Goal: Contribute content: Contribute content

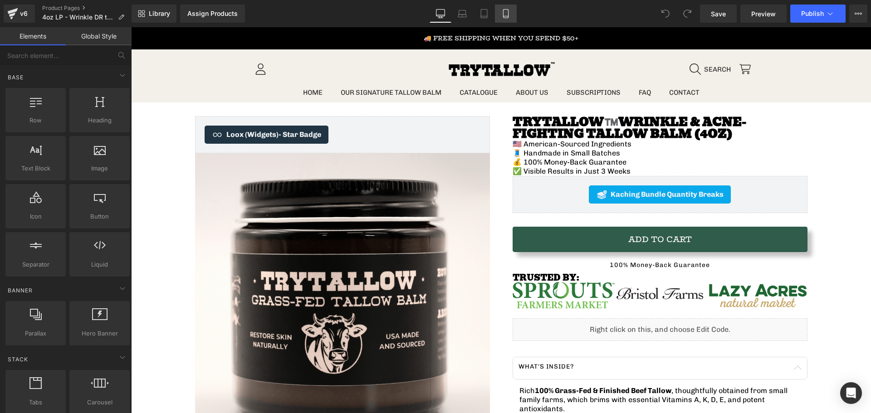
click at [505, 10] on icon at bounding box center [505, 14] width 5 height 9
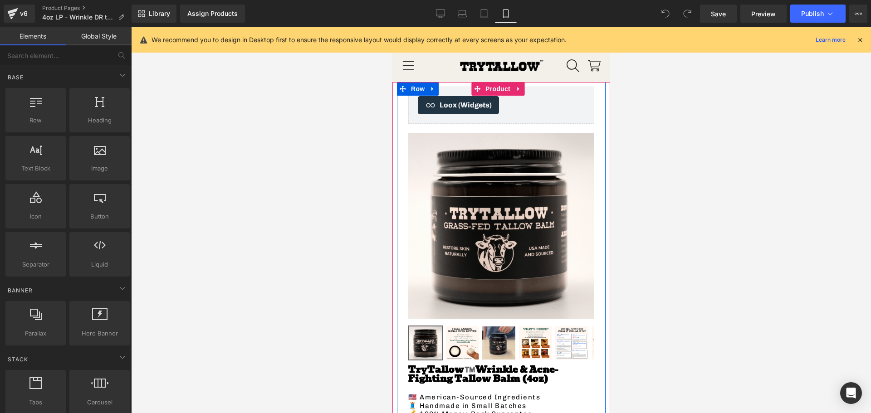
scroll to position [91, 0]
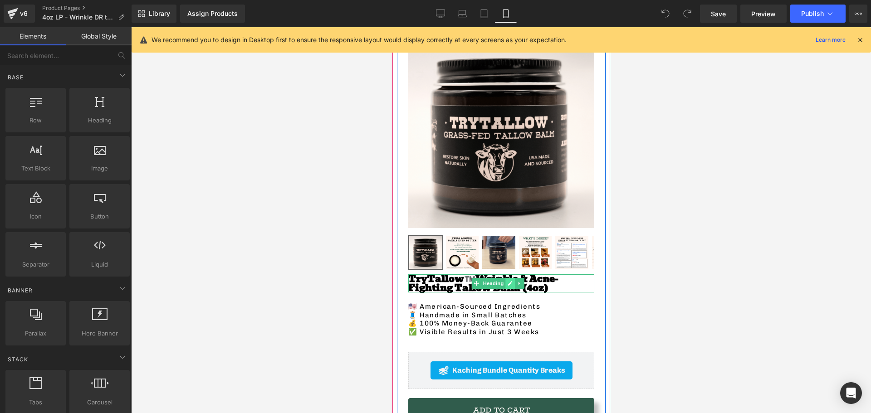
click at [507, 281] on icon at bounding box center [509, 283] width 5 height 5
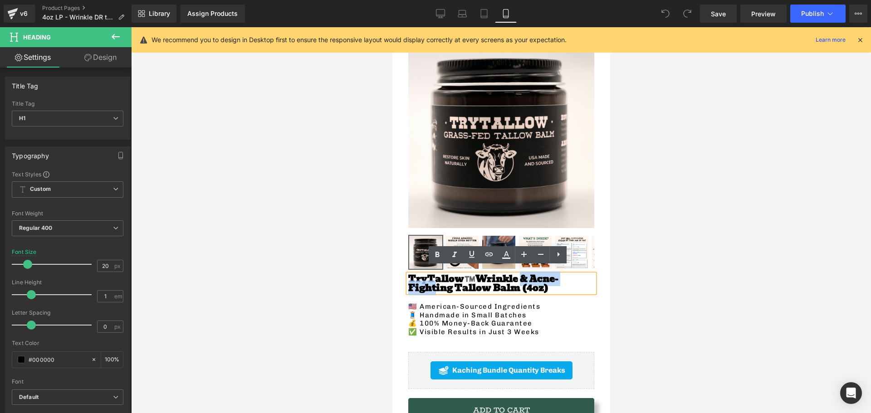
drag, startPoint x: 498, startPoint y: 273, endPoint x: 549, endPoint y: 276, distance: 50.9
click at [549, 276] on span "Wrinkle & Acne-Fighting Tallow Balm (4oz)" at bounding box center [483, 284] width 150 height 24
click at [558, 275] on span "Wrinkle & Acne-Fighting Tallow Balm (4oz)" at bounding box center [483, 284] width 150 height 24
drag, startPoint x: 561, startPoint y: 275, endPoint x: 498, endPoint y: 273, distance: 62.2
click at [498, 273] on span "Wrinkle & Acne-Fighting Tallow Balm (4oz)" at bounding box center [483, 284] width 150 height 24
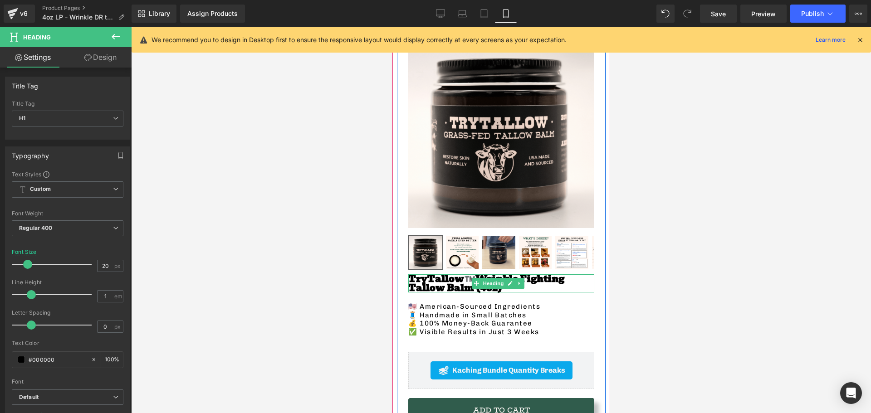
click at [423, 282] on span "Wrinkle Fighting Tallow Balm (4oz)" at bounding box center [486, 284] width 156 height 24
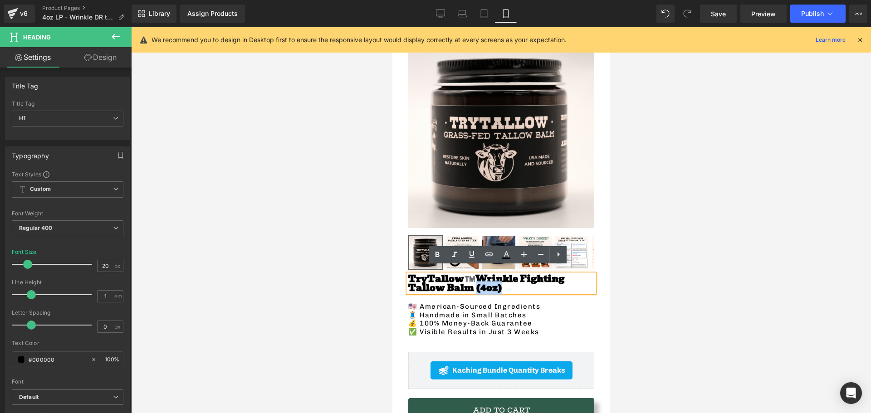
drag, startPoint x: 436, startPoint y: 281, endPoint x: 408, endPoint y: 283, distance: 28.2
click at [408, 283] on h1 "TryTallow™️ Wrinkle Fighting Tallow Balm (4oz)" at bounding box center [501, 283] width 186 height 18
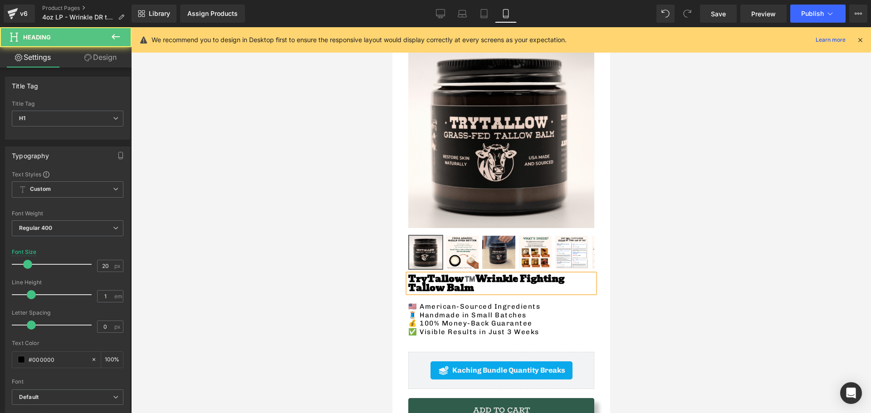
click at [468, 274] on span "Wrinkle Fighting Tallow Balm" at bounding box center [486, 284] width 156 height 24
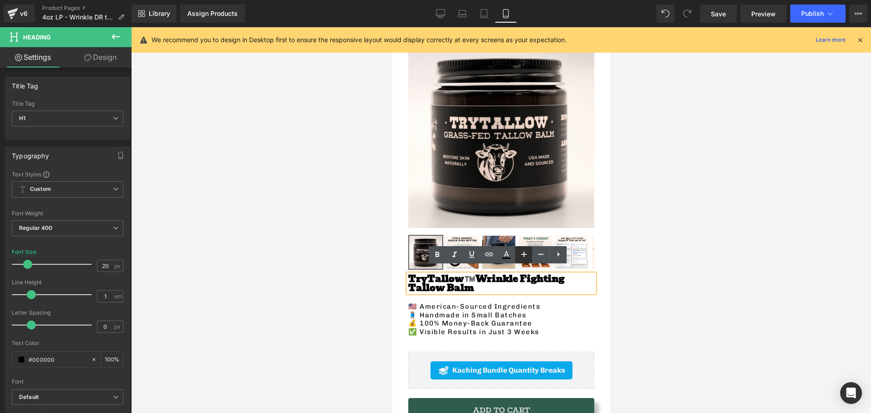
click at [525, 256] on icon at bounding box center [523, 254] width 11 height 11
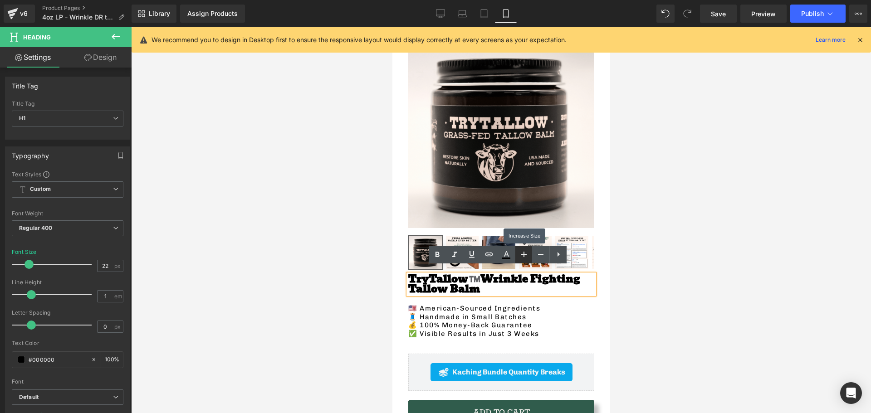
click at [525, 256] on icon at bounding box center [523, 254] width 11 height 11
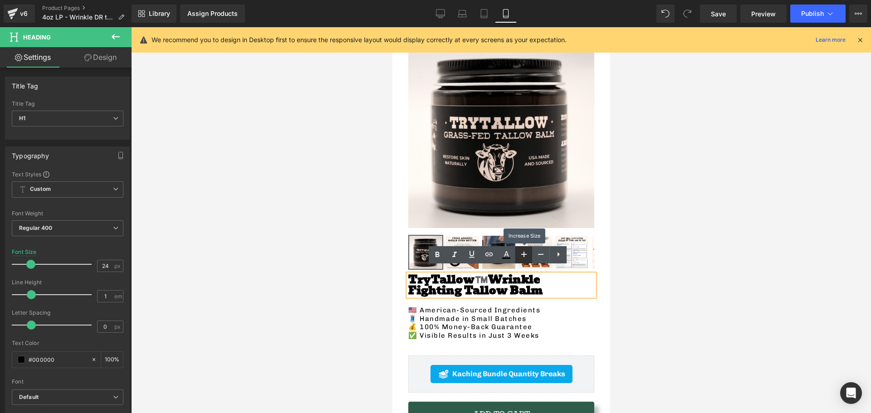
click at [525, 256] on icon at bounding box center [523, 254] width 11 height 11
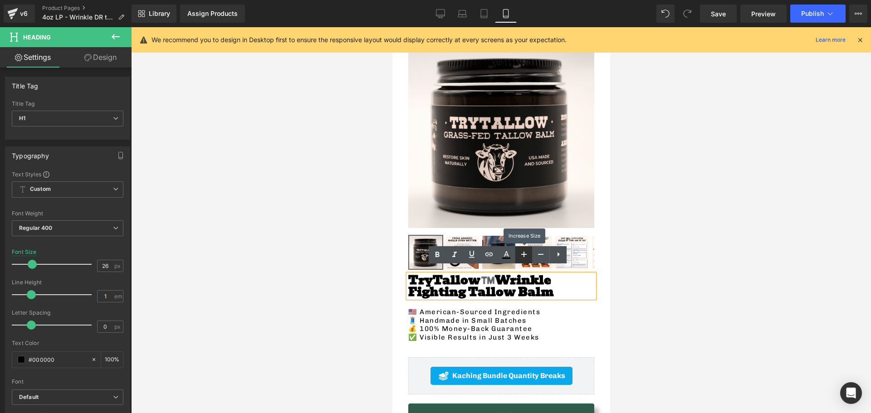
click at [525, 256] on icon at bounding box center [523, 254] width 11 height 11
type input "28"
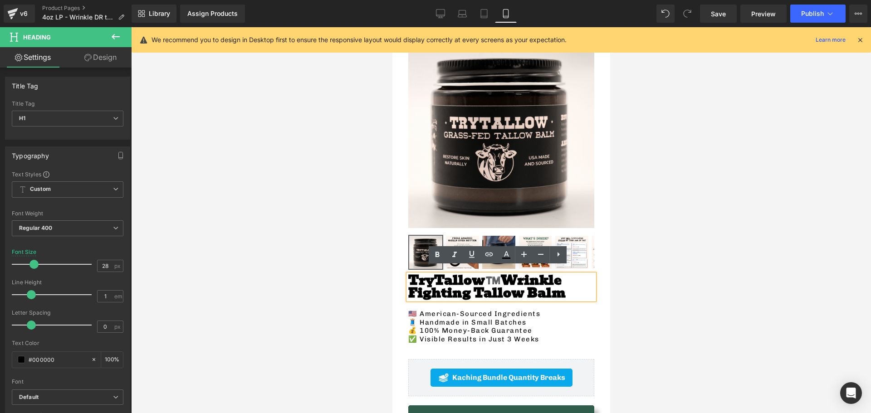
drag, startPoint x: 470, startPoint y: 278, endPoint x: 476, endPoint y: 275, distance: 6.5
click at [470, 278] on span "Wrinkle Fighting Tallow Balm" at bounding box center [486, 286] width 157 height 33
click at [476, 275] on strong "TryTallow™️ Wrinkle Fighting Tallow Balm" at bounding box center [486, 286] width 157 height 33
click at [493, 293] on div "TryTallow Wrinkle Fighting Tallow Balm" at bounding box center [501, 286] width 186 height 25
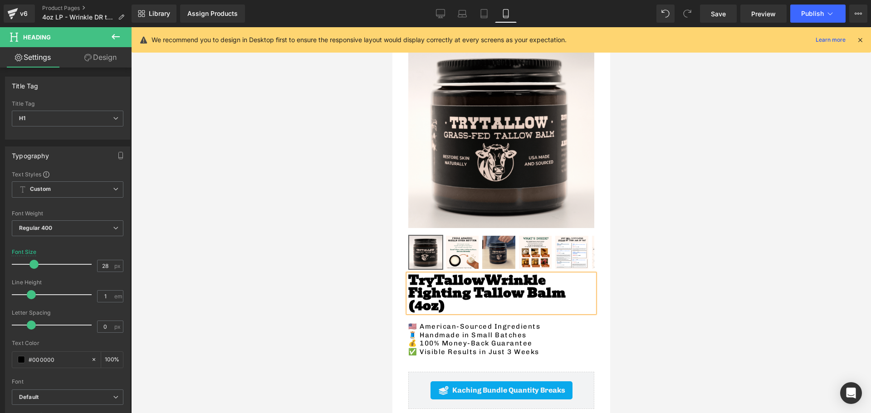
drag, startPoint x: 272, startPoint y: 190, endPoint x: 258, endPoint y: 189, distance: 14.1
click at [268, 189] on div at bounding box center [501, 220] width 740 height 386
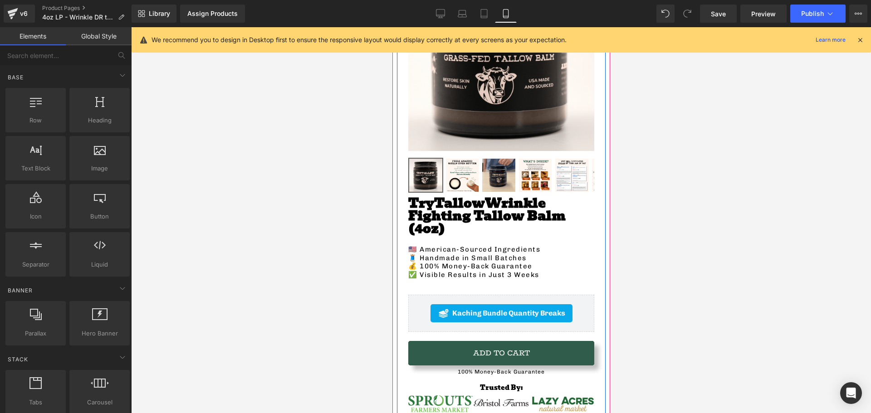
scroll to position [181, 0]
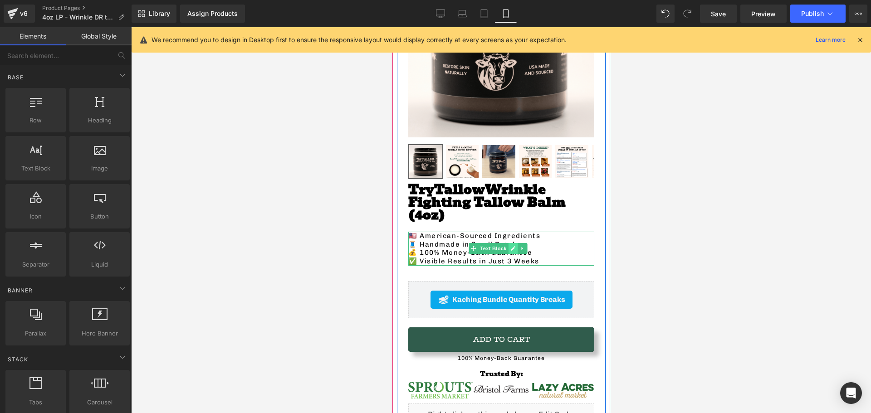
click at [508, 243] on link at bounding box center [512, 248] width 10 height 11
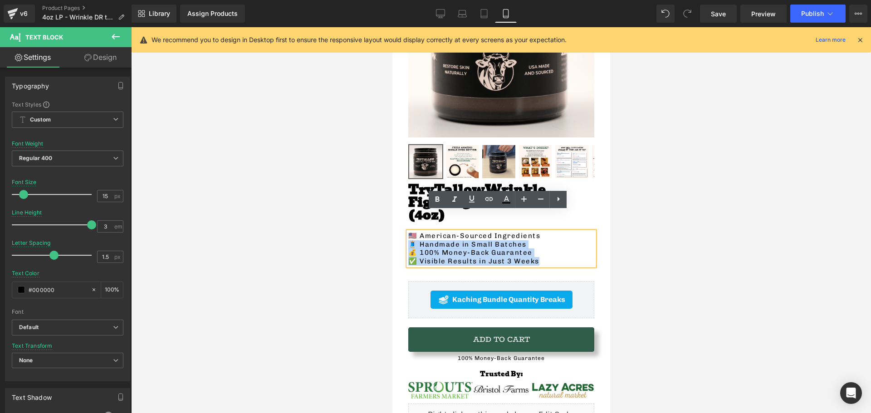
click at [536, 257] on p "✅ Visible Results in Just 3 Weeks" at bounding box center [501, 261] width 186 height 9
drag, startPoint x: 545, startPoint y: 240, endPoint x: 408, endPoint y: 212, distance: 139.4
click at [408, 232] on div "🇺🇸 American-Sourced Ingredients 🧵 Handmade in Small Batches 💰 100% Money-Back G…" at bounding box center [501, 249] width 186 height 34
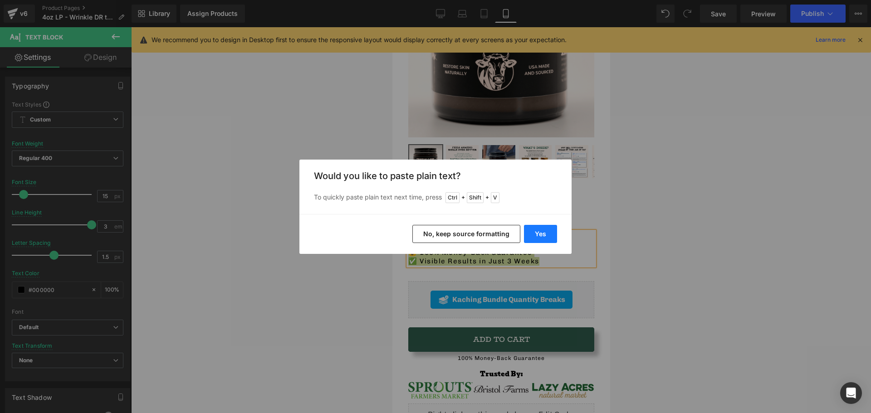
click at [539, 232] on button "Yes" at bounding box center [540, 234] width 33 height 18
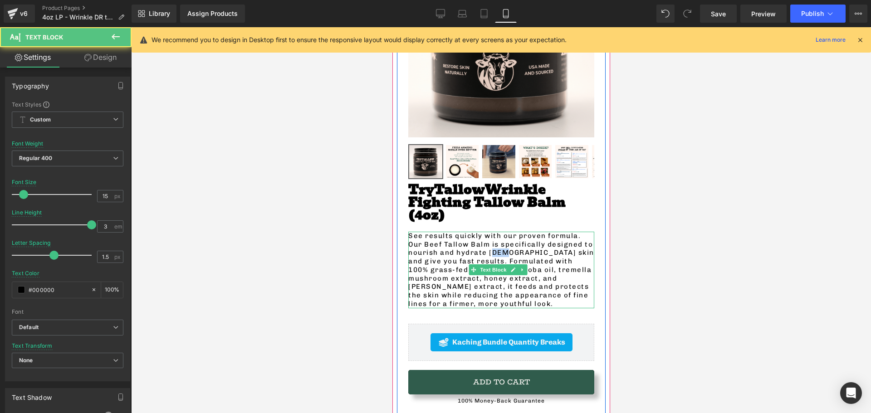
drag, startPoint x: 500, startPoint y: 234, endPoint x: 487, endPoint y: 233, distance: 13.2
click at [487, 233] on p "See results quickly with our proven formula. Our Beef Tallow Balm is specifical…" at bounding box center [501, 270] width 186 height 77
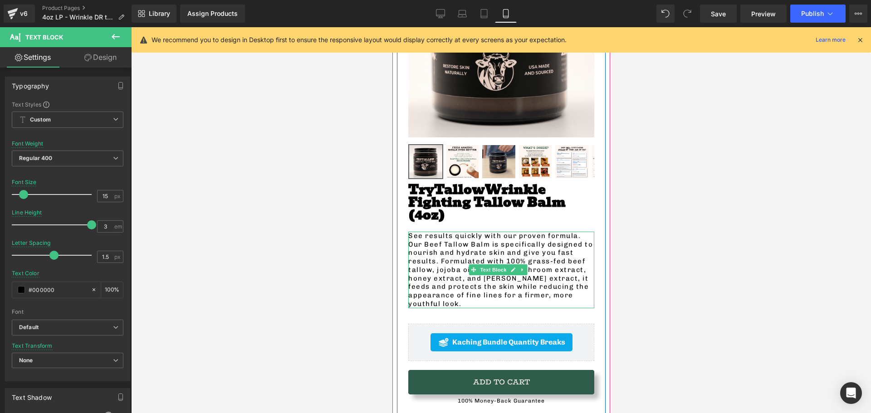
click at [445, 243] on p "See results quickly with our proven formula. Our Beef Tallow Balm is specifical…" at bounding box center [501, 270] width 186 height 77
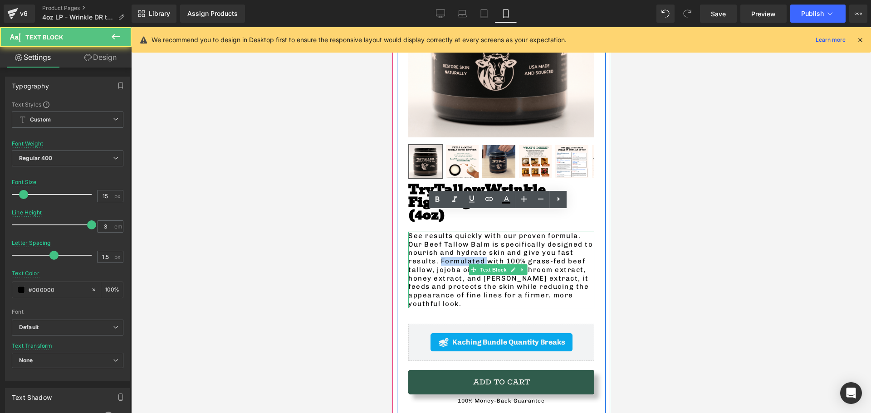
click at [445, 243] on p "See results quickly with our proven formula. Our Beef Tallow Balm is specifical…" at bounding box center [501, 270] width 186 height 77
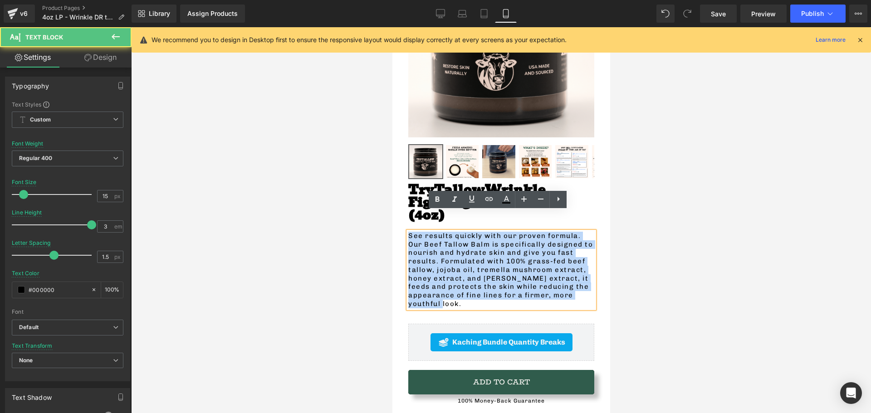
click at [445, 243] on p "See results quickly with our proven formula. Our Beef Tallow Balm is specifical…" at bounding box center [501, 270] width 186 height 77
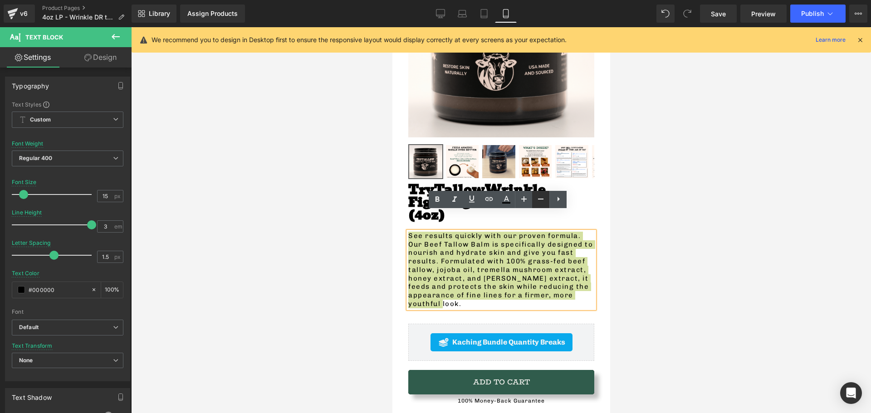
click at [535, 202] on icon at bounding box center [540, 199] width 11 height 11
type input "13"
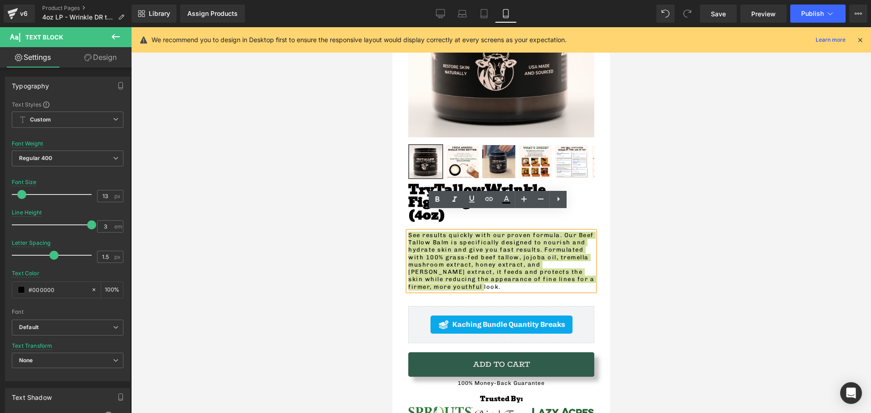
click at [370, 213] on div at bounding box center [501, 220] width 740 height 386
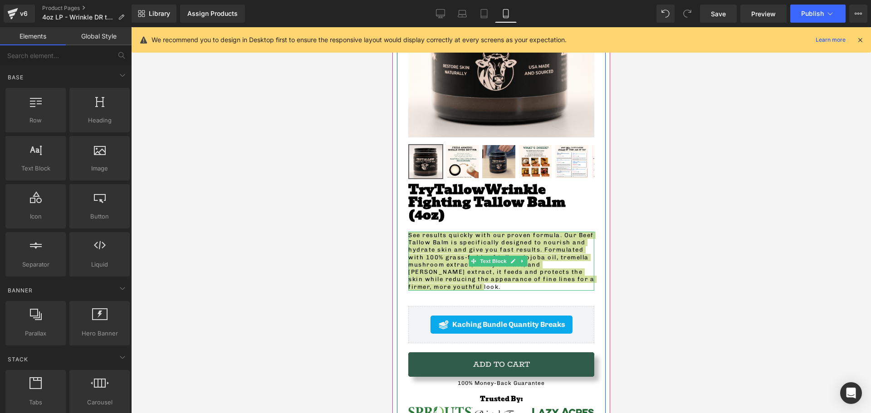
click at [361, 244] on div at bounding box center [501, 220] width 740 height 386
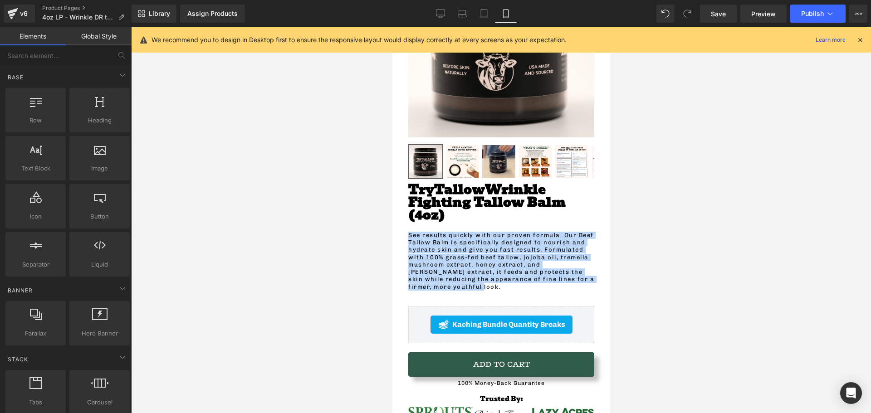
click at [452, 261] on p "See results quickly with our proven formula. Our Beef Tallow Balm is specifical…" at bounding box center [501, 261] width 186 height 59
click at [462, 260] on p "See results quickly with our proven formula. Our Beef Tallow Balm is specifical…" at bounding box center [501, 261] width 186 height 59
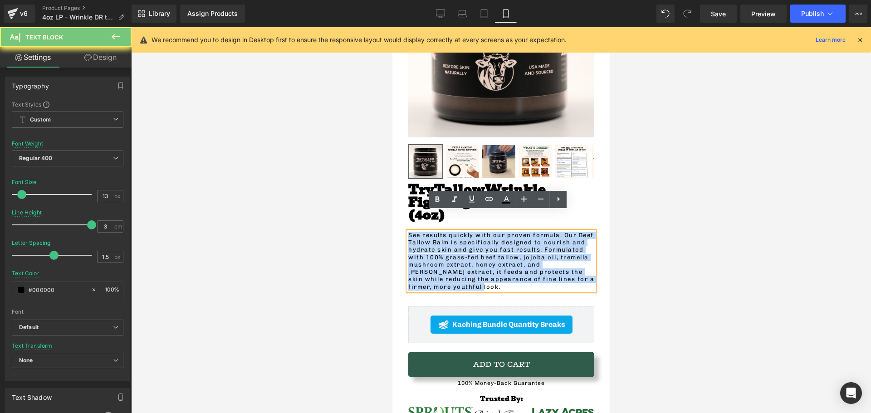
click at [457, 232] on p "See results quickly with our proven formula. Our Beef Tallow Balm is specifical…" at bounding box center [501, 261] width 186 height 59
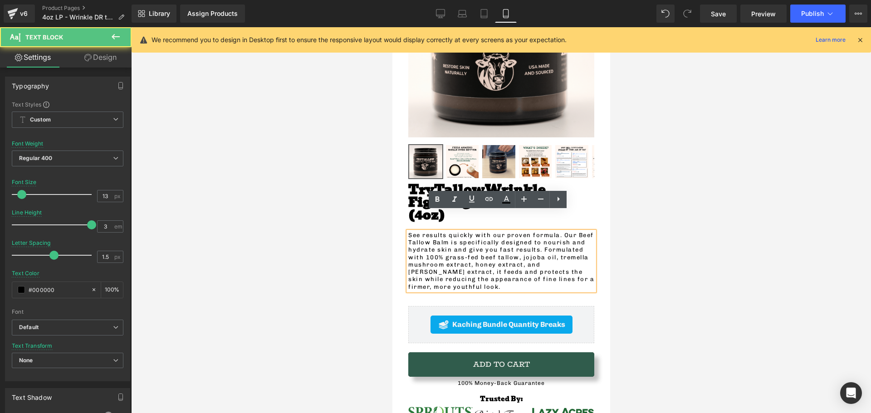
click at [517, 235] on p "See results quickly with our proven formula. Our Beef Tallow Balm is specifical…" at bounding box center [501, 261] width 186 height 59
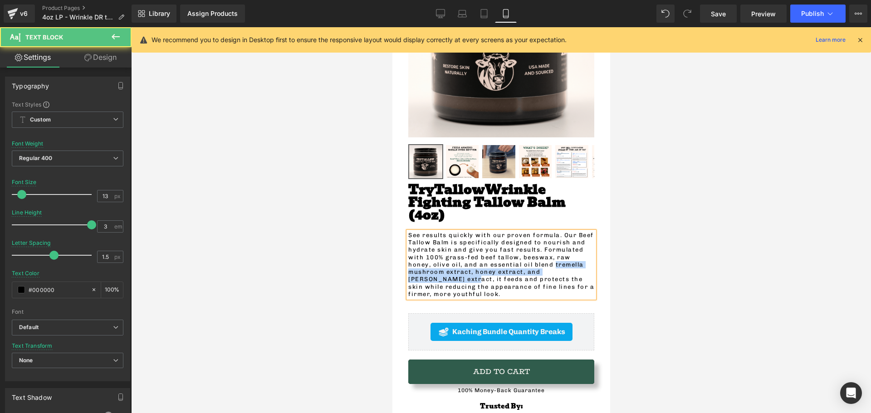
drag, startPoint x: 557, startPoint y: 250, endPoint x: 525, endPoint y: 243, distance: 32.6
click at [525, 243] on p "See results quickly with our proven formula. Our Beef Tallow Balm is specifical…" at bounding box center [501, 265] width 186 height 66
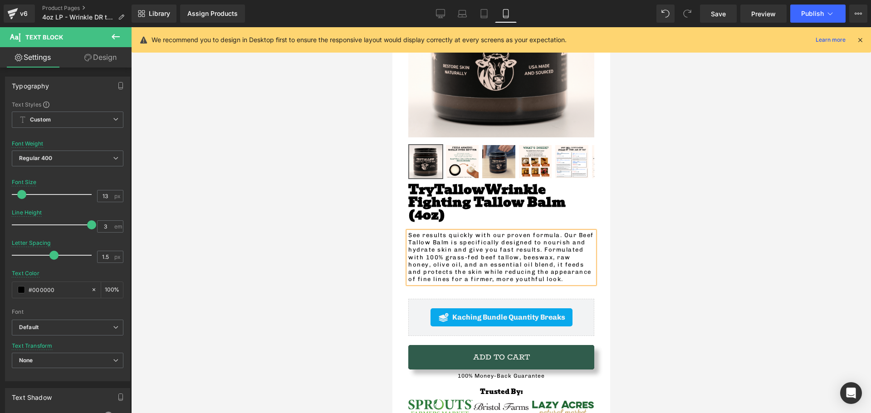
click at [332, 251] on div at bounding box center [501, 220] width 740 height 386
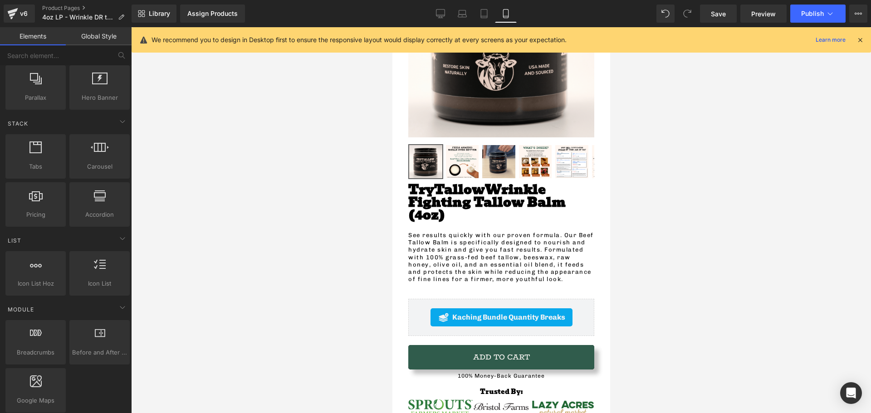
scroll to position [227, 0]
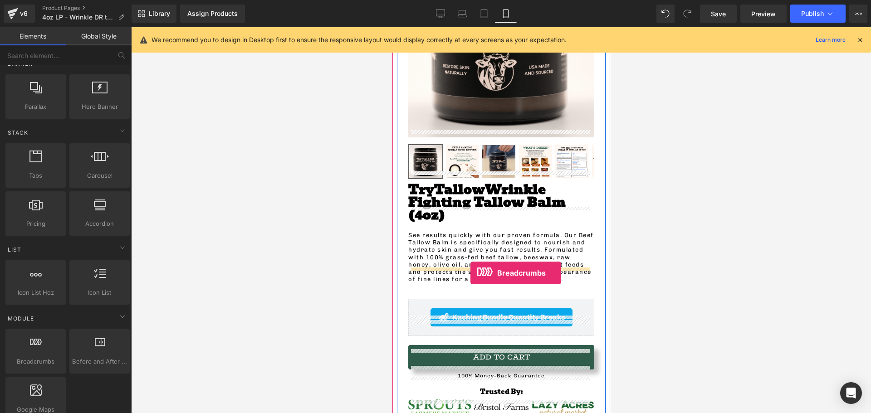
drag, startPoint x: 421, startPoint y: 373, endPoint x: 470, endPoint y: 273, distance: 111.1
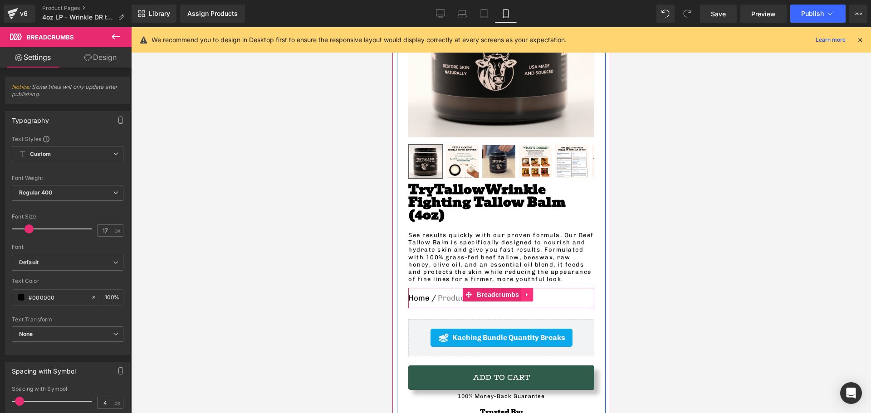
click at [522, 288] on link at bounding box center [527, 295] width 12 height 14
click at [533, 291] on icon at bounding box center [532, 294] width 6 height 7
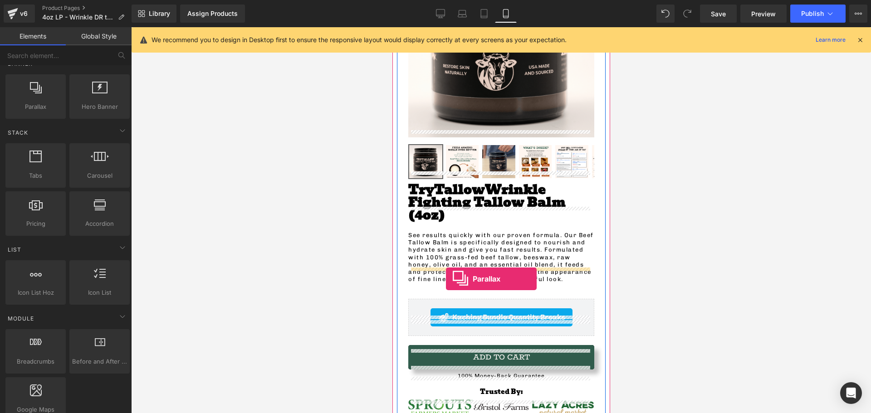
drag, startPoint x: 426, startPoint y: 131, endPoint x: 445, endPoint y: 279, distance: 149.1
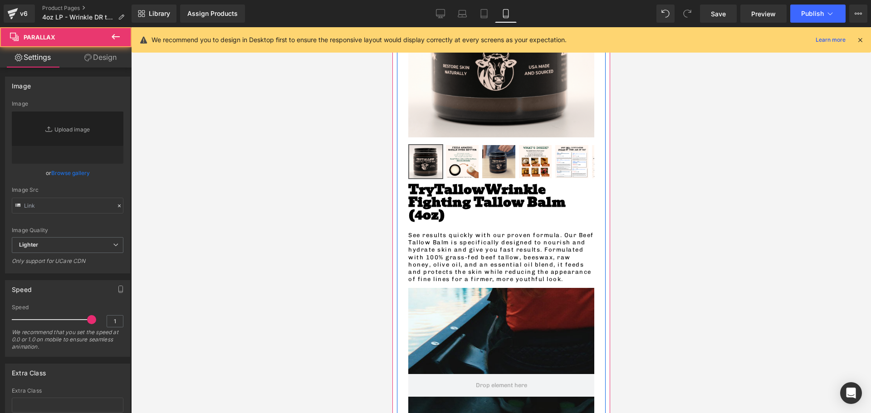
type input "https://cdn.shopify.com/s/files/1/0657/0813/files/slide-girl_2048x.jpg"
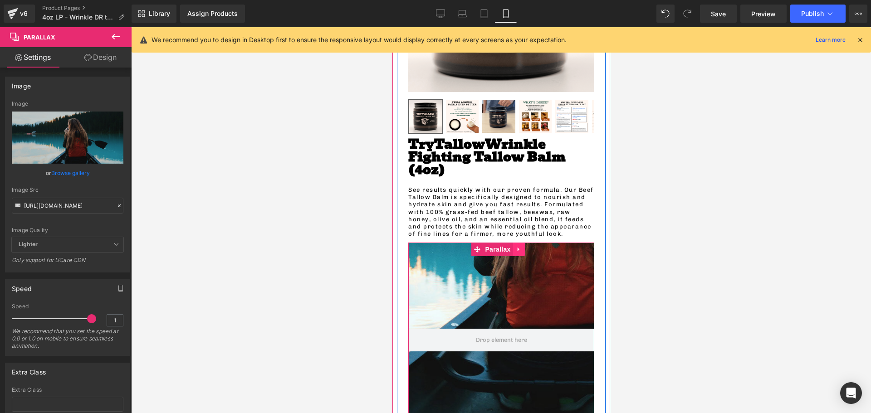
click at [515, 246] on icon at bounding box center [518, 249] width 6 height 7
click at [522, 246] on icon at bounding box center [524, 249] width 6 height 7
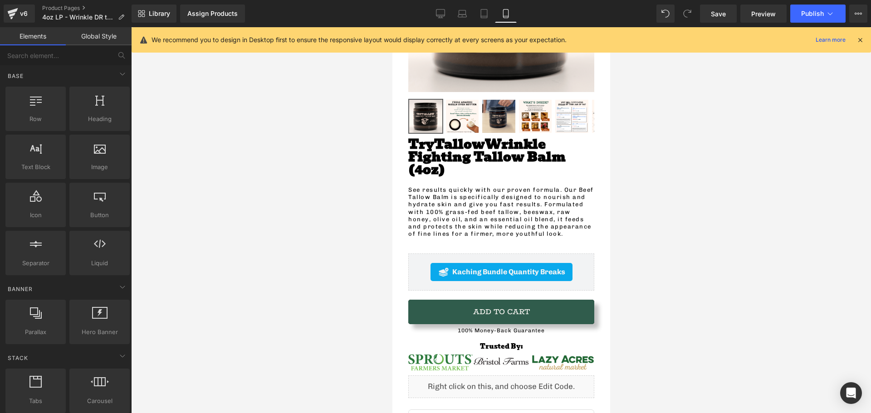
scroll to position [0, 0]
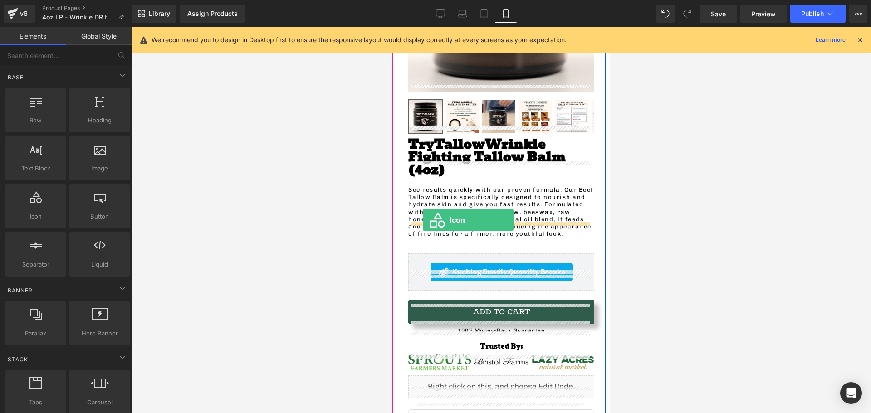
drag, startPoint x: 424, startPoint y: 233, endPoint x: 422, endPoint y: 220, distance: 13.3
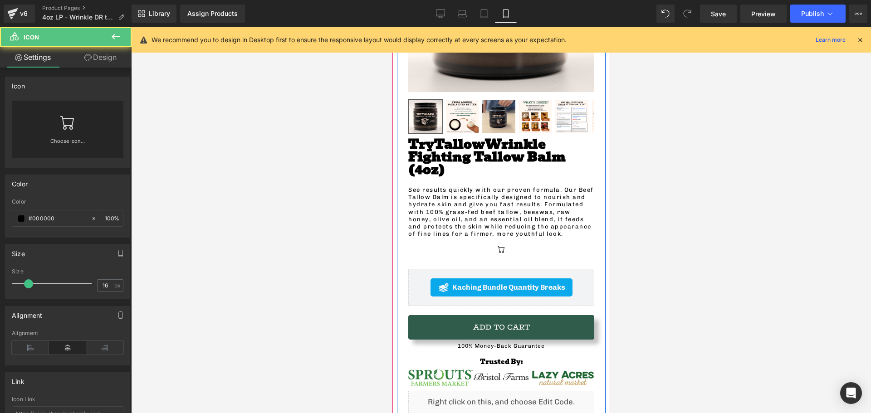
scroll to position [3052, 211]
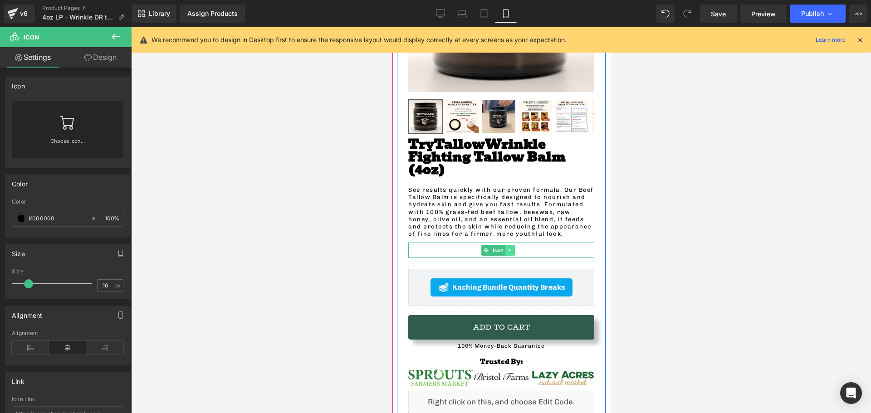
click at [508, 248] on icon at bounding box center [509, 250] width 5 height 5
click at [512, 248] on icon at bounding box center [514, 250] width 5 height 5
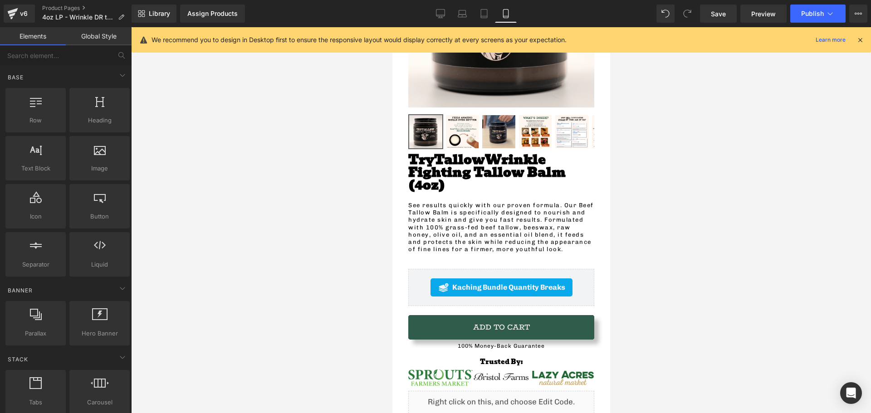
scroll to position [181, 0]
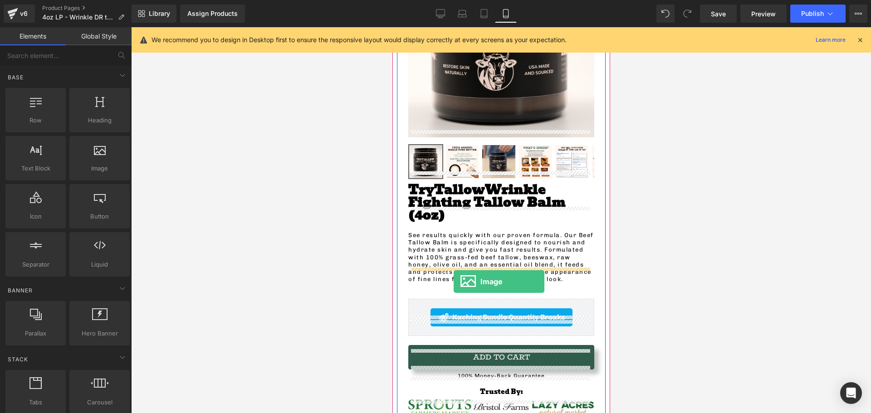
drag, startPoint x: 468, startPoint y: 193, endPoint x: 448, endPoint y: 282, distance: 90.6
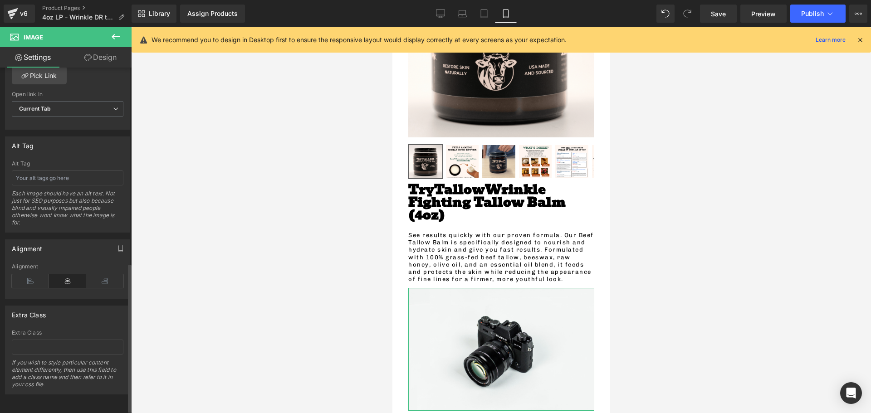
scroll to position [459, 0]
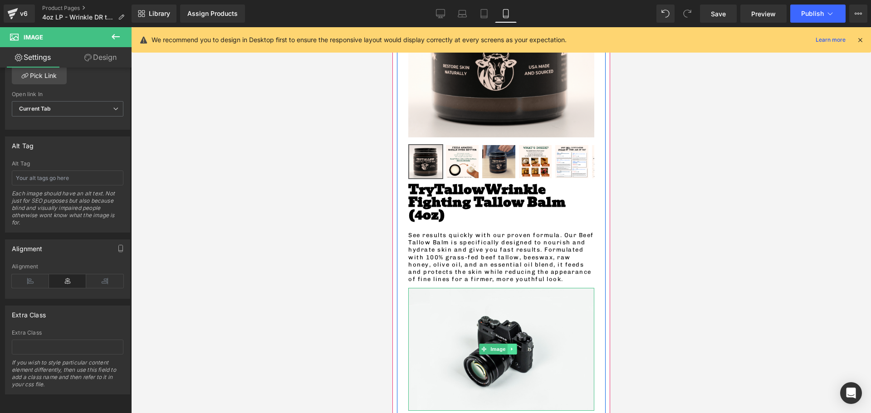
click at [512, 346] on icon at bounding box center [511, 348] width 5 height 5
click at [518, 346] on icon at bounding box center [515, 348] width 5 height 5
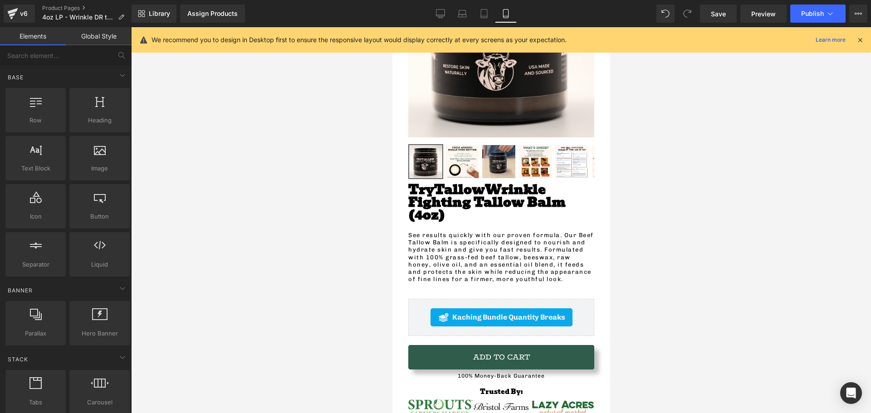
scroll to position [3037, 211]
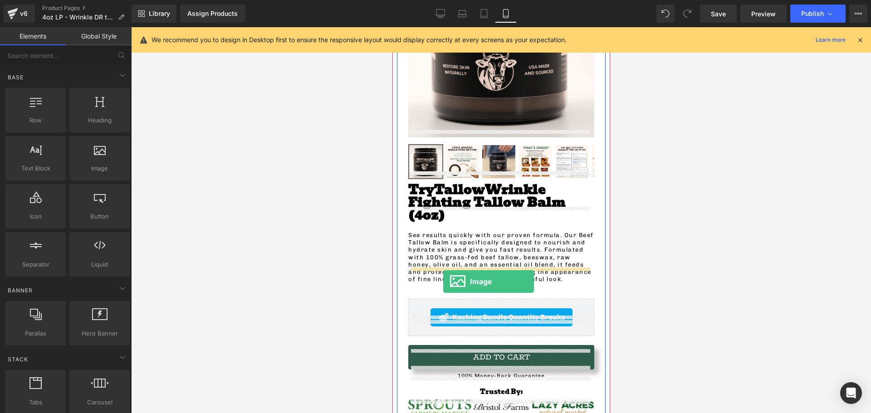
drag, startPoint x: 482, startPoint y: 192, endPoint x: 442, endPoint y: 281, distance: 97.0
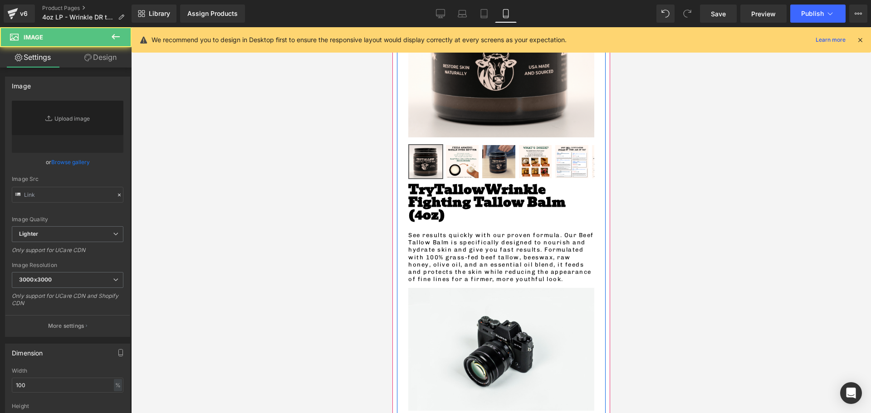
type input "//d1um8515vdn9kb.cloudfront.net/images/parallax.jpg"
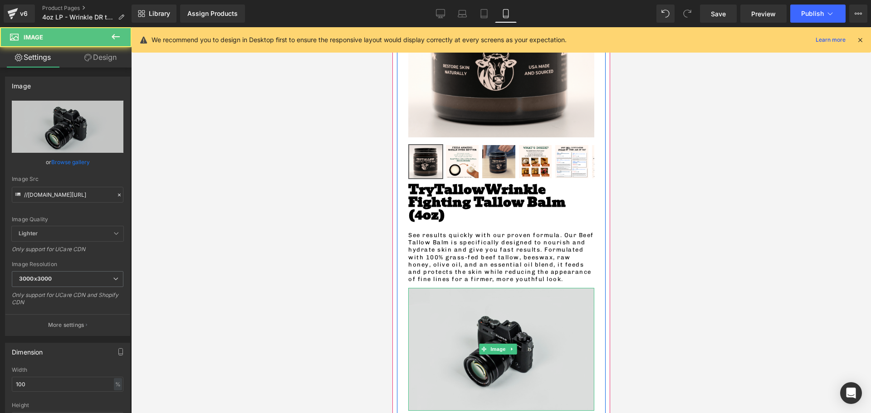
scroll to position [3155, 211]
click at [495, 321] on img at bounding box center [501, 349] width 186 height 123
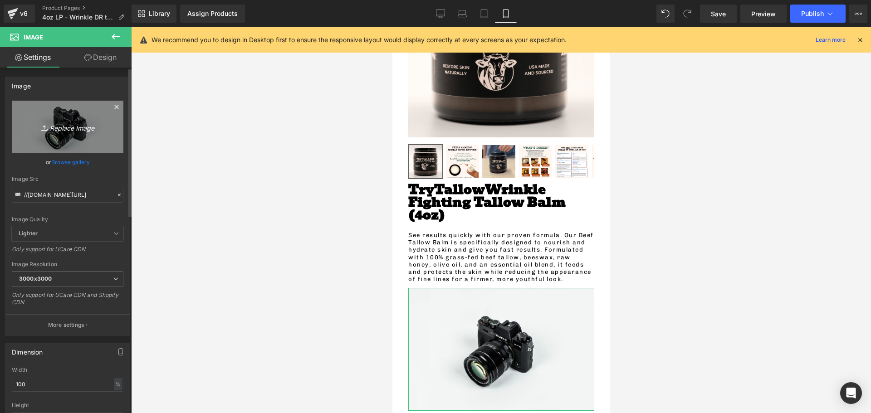
click at [64, 127] on icon "Replace Image" at bounding box center [67, 126] width 73 height 11
type input "C:\fakepath\Highly Bioavailable.png"
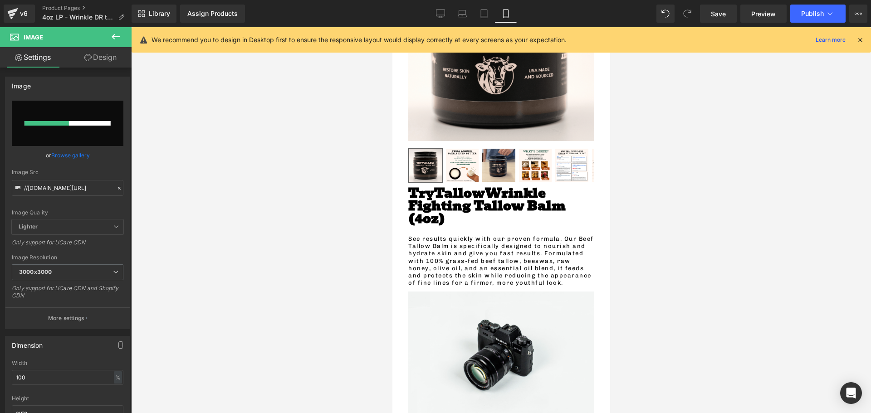
scroll to position [181, 0]
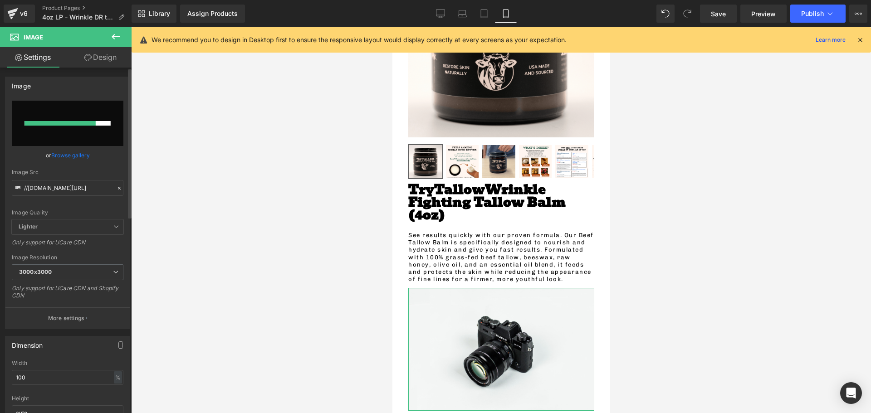
click at [75, 154] on link "Browse gallery" at bounding box center [70, 155] width 39 height 16
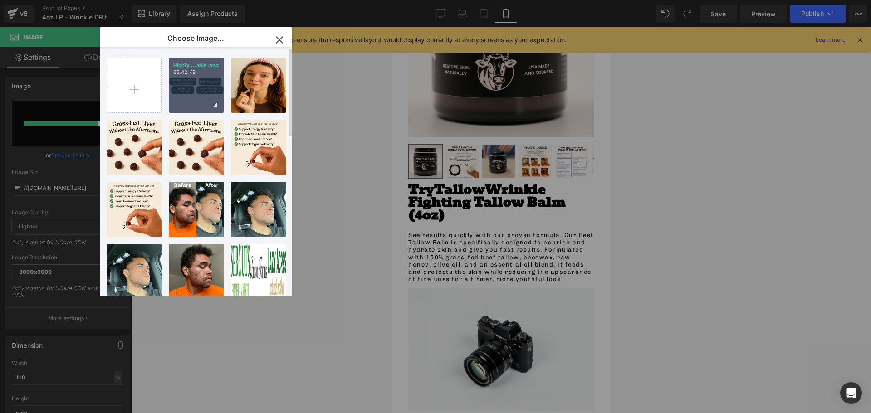
click at [179, 91] on div "Highly ...able.png 65.42 KB" at bounding box center [196, 85] width 55 height 55
type input "https://ucarecdn.com/e3fb2c34-da9f-40c6-921c-0e88235c287d/-/format/auto/-/previ…"
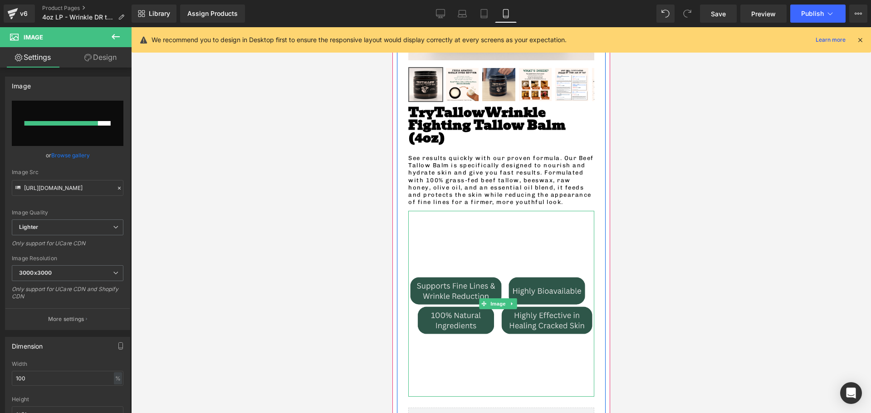
scroll to position [272, 0]
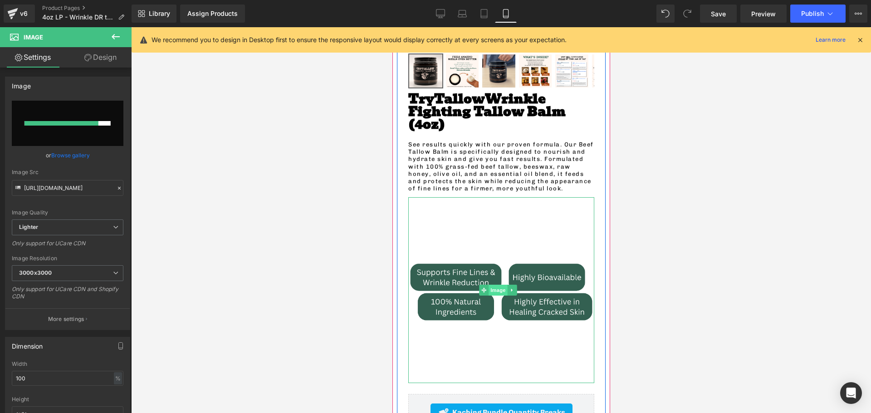
click at [498, 285] on span "Image" at bounding box center [497, 290] width 19 height 11
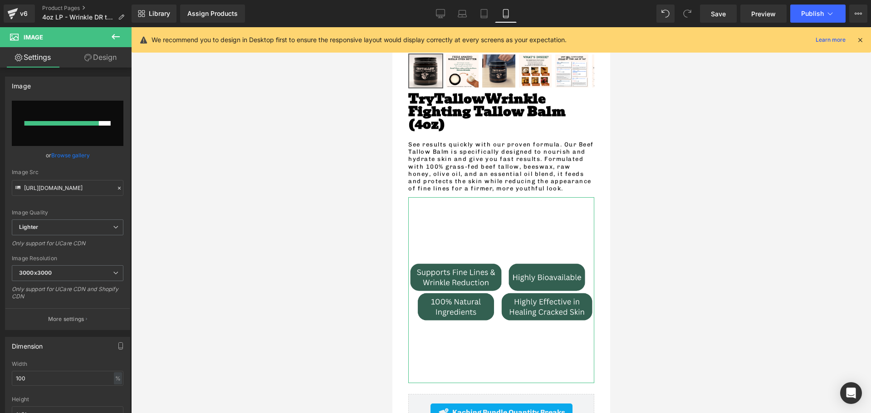
click at [96, 57] on link "Design" at bounding box center [101, 57] width 66 height 20
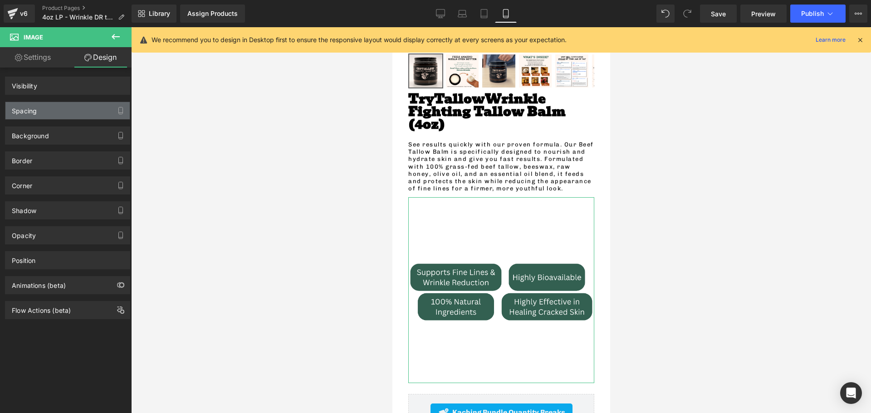
click at [71, 114] on div "Spacing" at bounding box center [67, 110] width 124 height 17
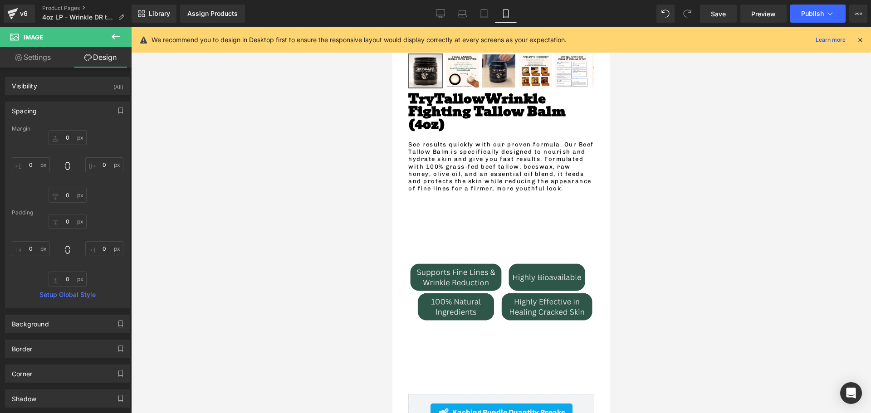
type input "0"
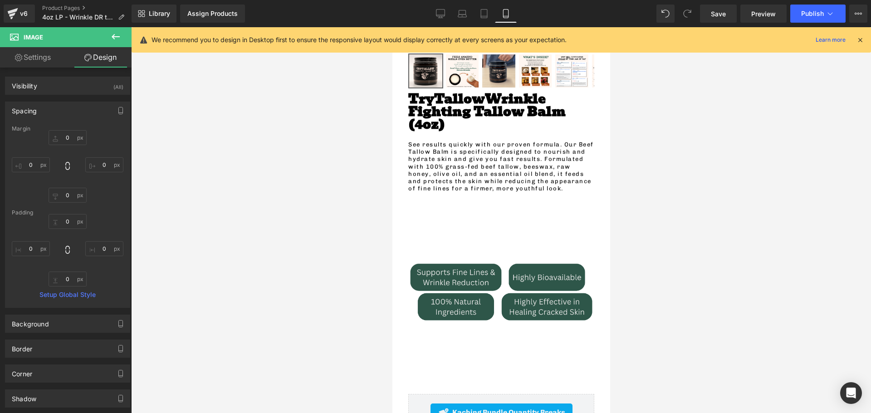
type input "0"
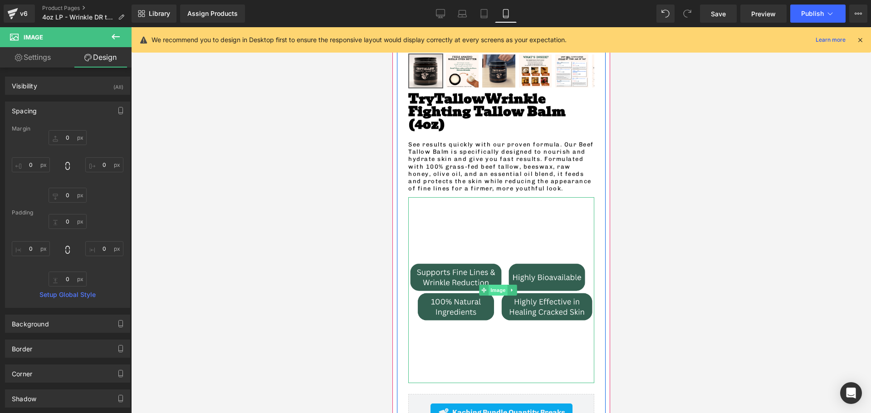
click at [491, 285] on span "Image" at bounding box center [497, 290] width 19 height 11
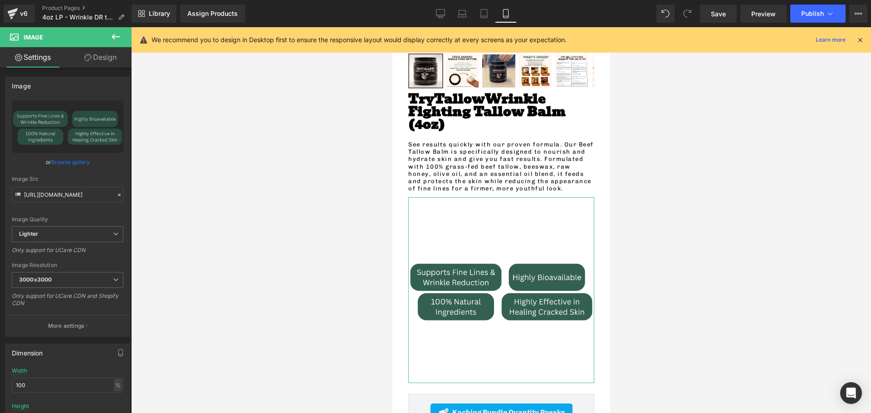
click at [90, 63] on link "Design" at bounding box center [101, 57] width 66 height 20
click at [0, 0] on div "Spacing" at bounding box center [0, 0] width 0 height 0
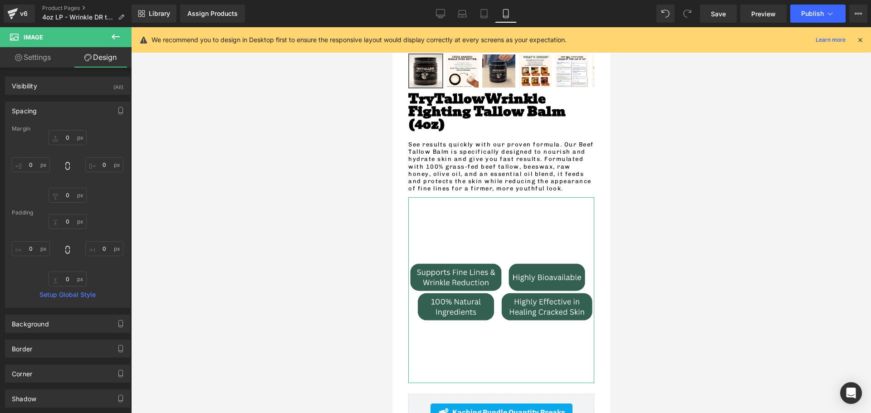
type input "0"
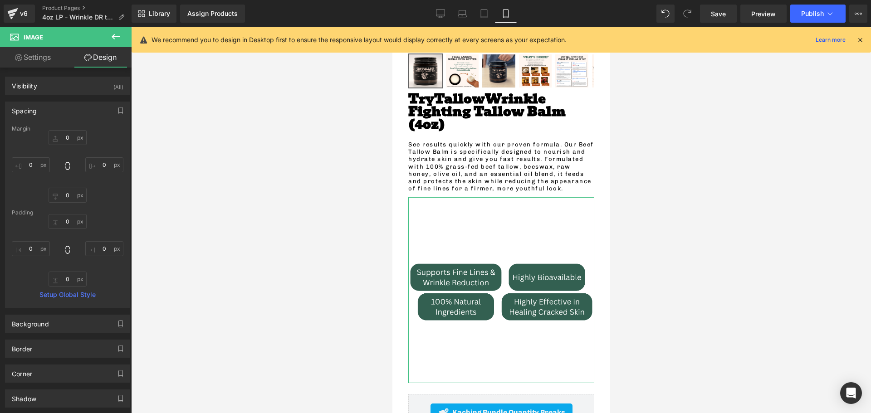
type input "0"
click at [66, 142] on input "0" at bounding box center [68, 137] width 38 height 15
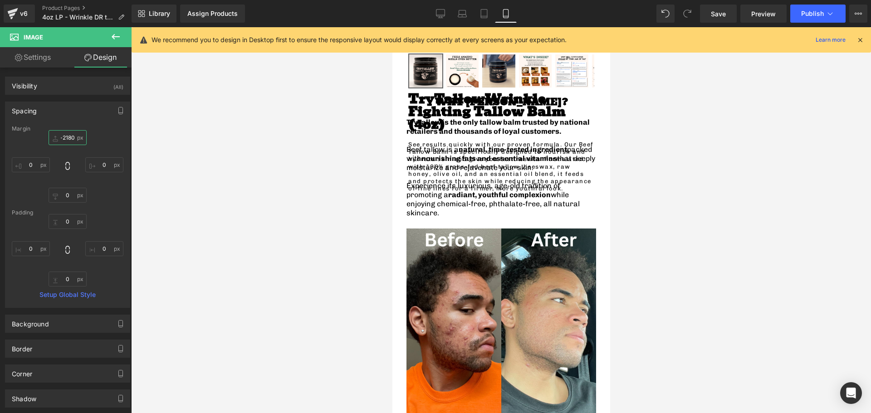
scroll to position [2497, 211]
click at [64, 134] on input "-2180" at bounding box center [68, 137] width 38 height 15
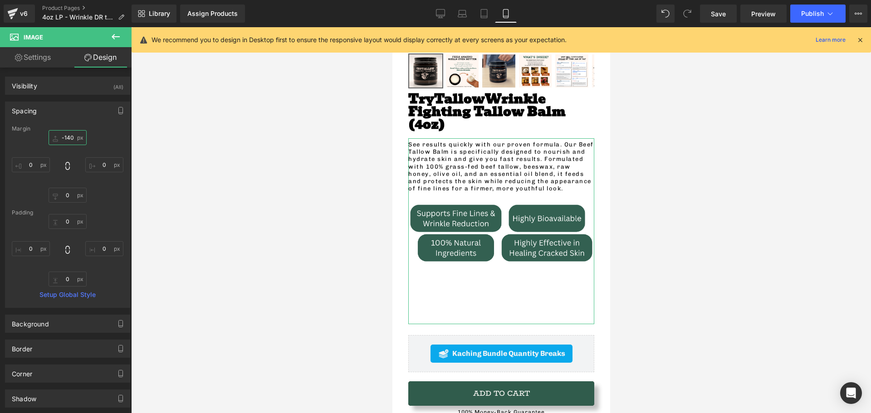
scroll to position [3152, 211]
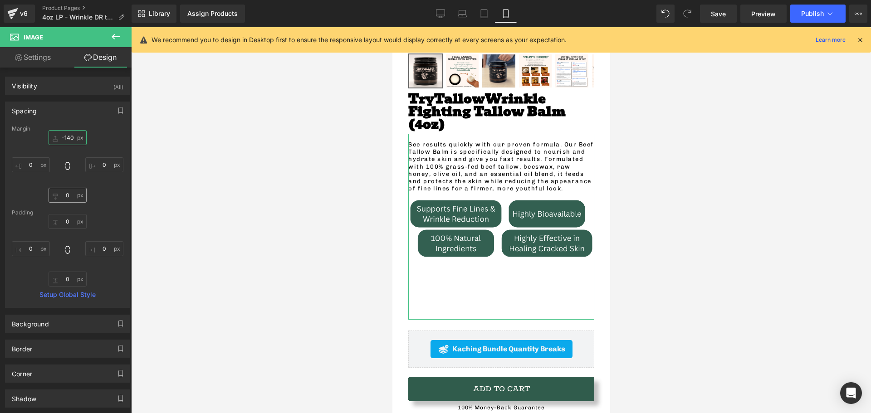
type input "-140"
click at [63, 200] on input "0" at bounding box center [68, 195] width 38 height 15
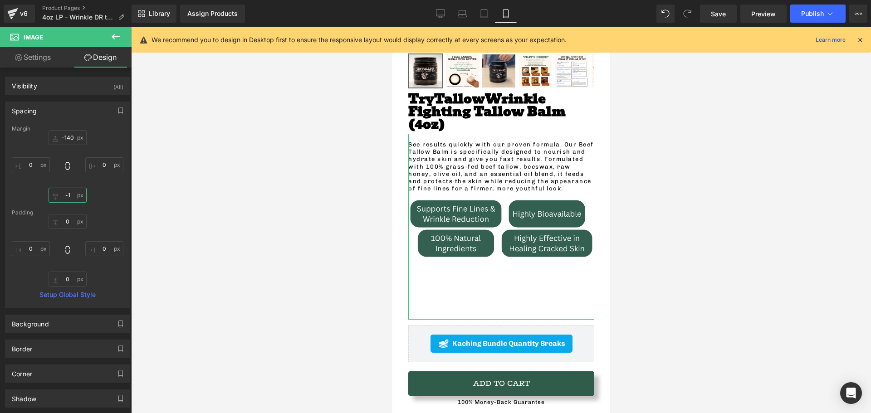
scroll to position [5, 5]
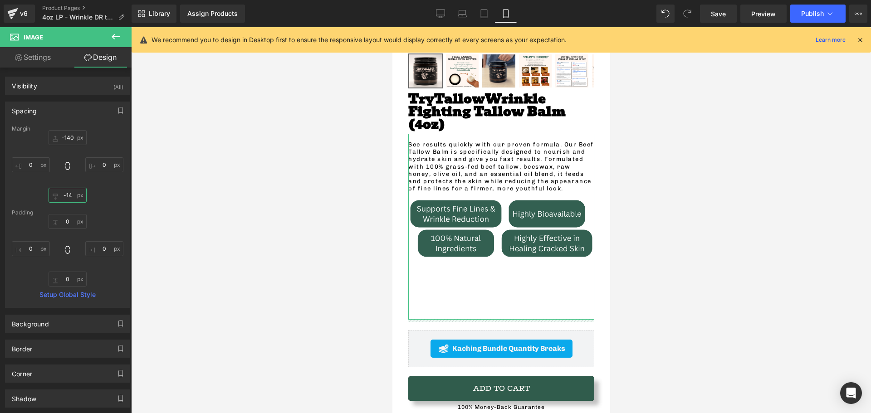
type input "-140"
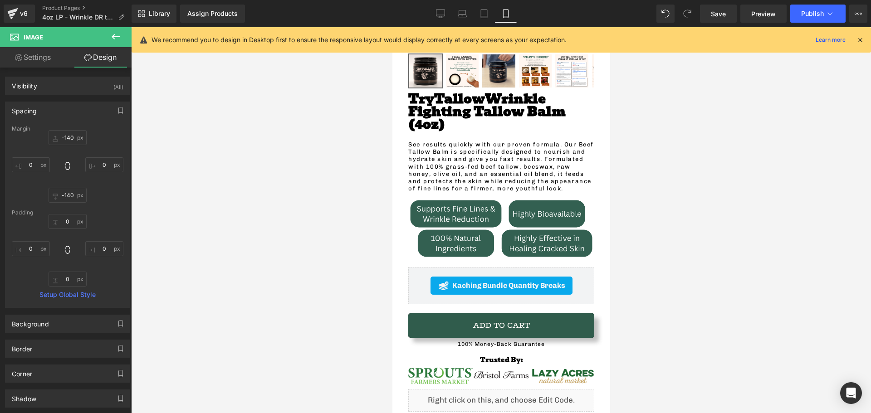
click at [317, 187] on div at bounding box center [501, 220] width 740 height 386
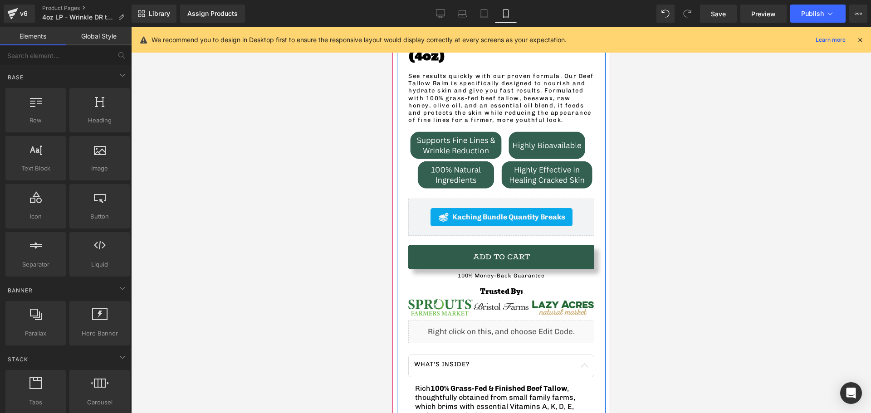
scroll to position [408, 0]
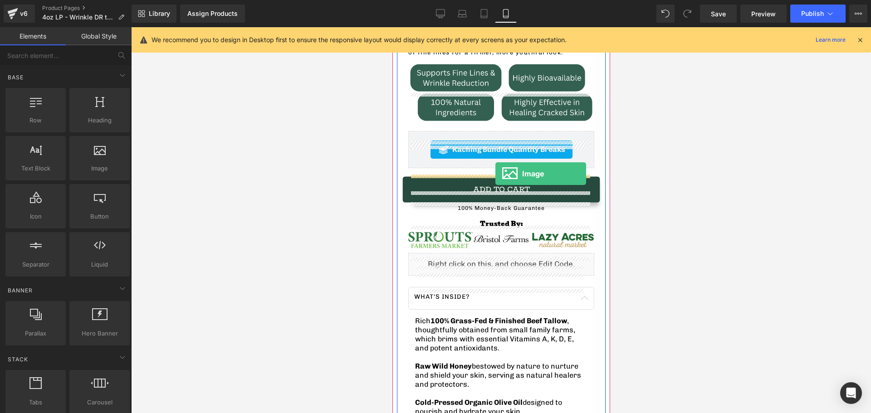
drag, startPoint x: 528, startPoint y: 204, endPoint x: 495, endPoint y: 174, distance: 44.6
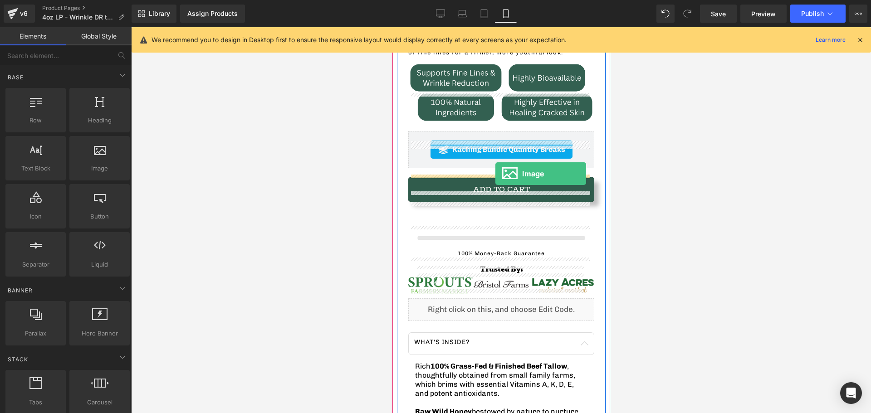
scroll to position [5, 5]
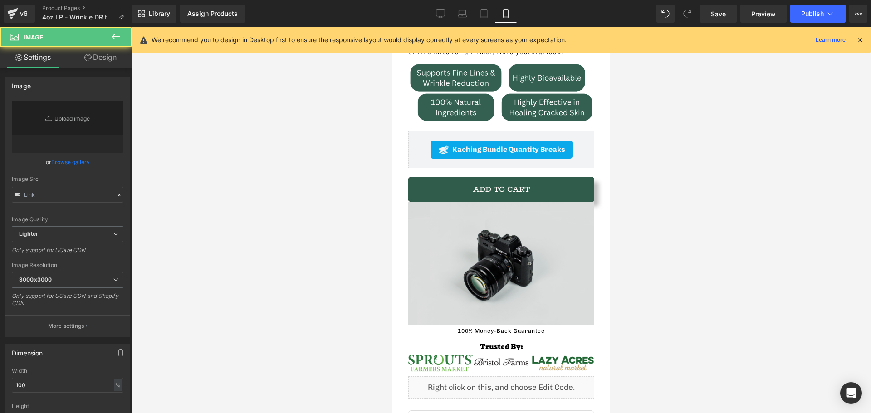
type input "//[DOMAIN_NAME][URL]"
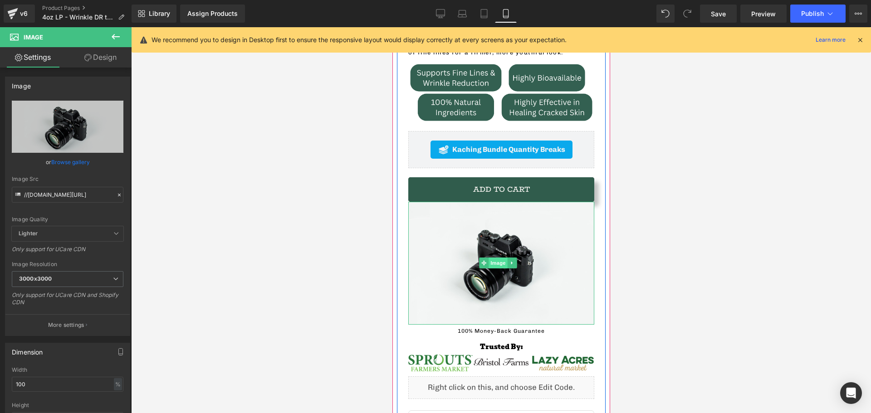
click at [493, 258] on span "Image" at bounding box center [497, 263] width 19 height 11
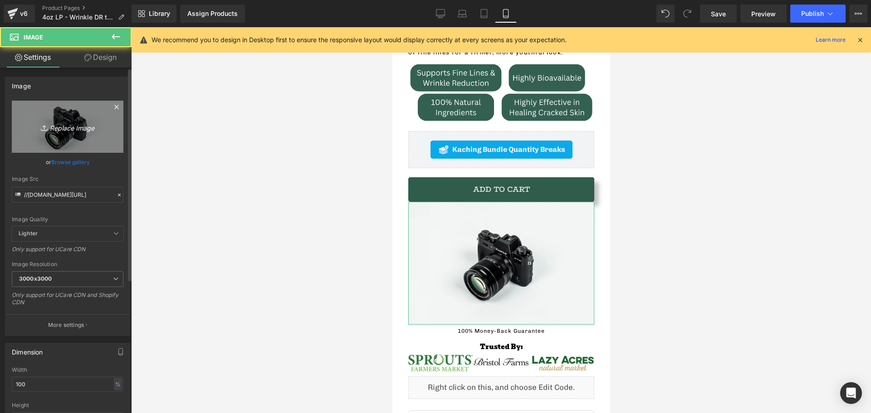
click at [59, 126] on icon "Replace Image" at bounding box center [67, 126] width 73 height 11
type input "C:\fakepath\Wrinkle DR Heavy Page Elements.png"
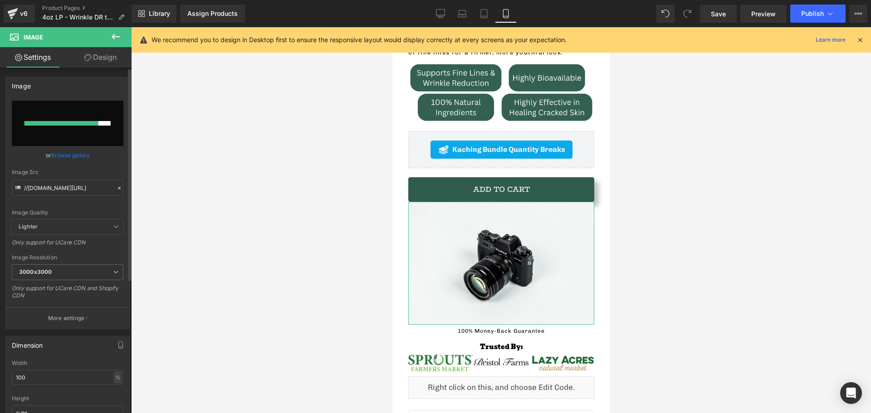
click at [54, 152] on link "Browse gallery" at bounding box center [70, 155] width 39 height 16
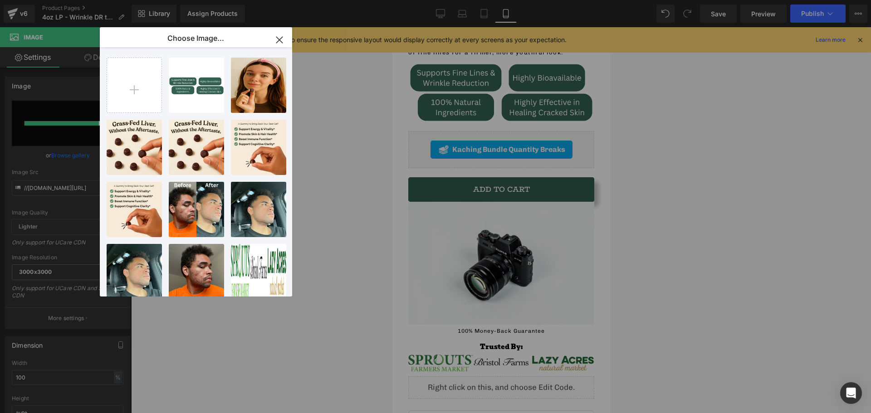
click at [279, 30] on button "button" at bounding box center [279, 39] width 25 height 25
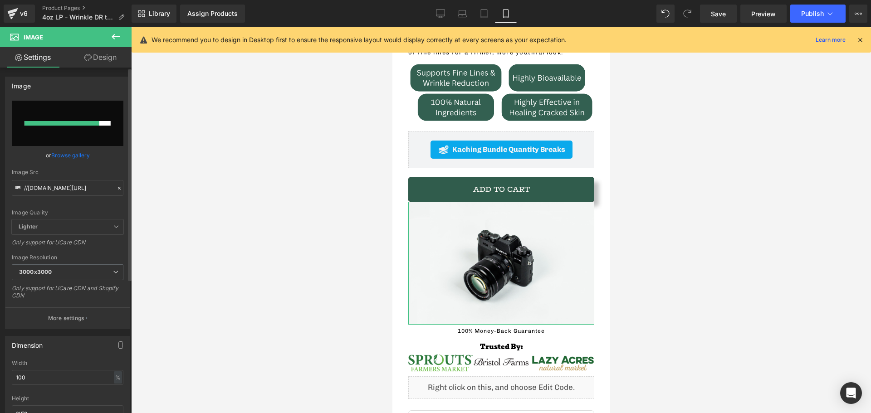
click at [73, 156] on link "Browse gallery" at bounding box center [70, 155] width 39 height 16
drag, startPoint x: 325, startPoint y: 190, endPoint x: 296, endPoint y: 74, distance: 119.2
click at [325, 0] on div "Image You are previewing how the will restyle your page. You can not edit Eleme…" at bounding box center [435, 0] width 871 height 0
click at [712, 15] on span "Save" at bounding box center [718, 14] width 15 height 10
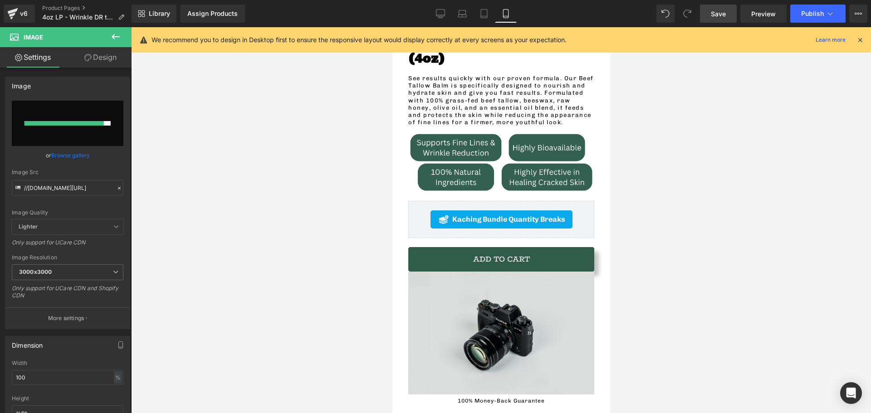
scroll to position [408, 0]
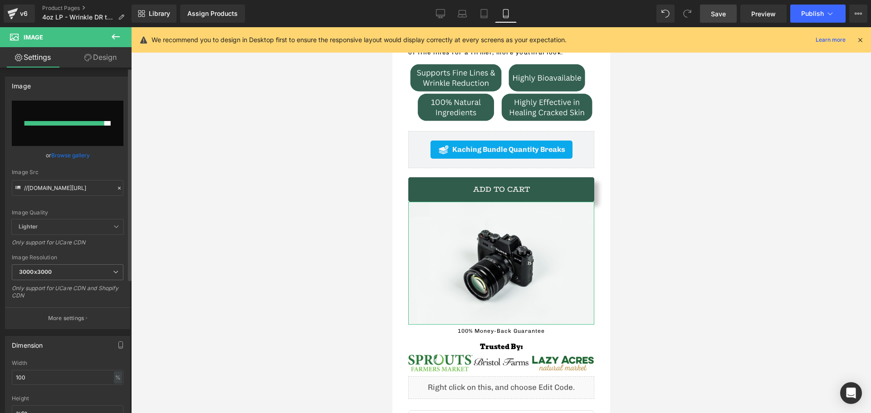
click at [60, 158] on link "Browse gallery" at bounding box center [70, 155] width 39 height 16
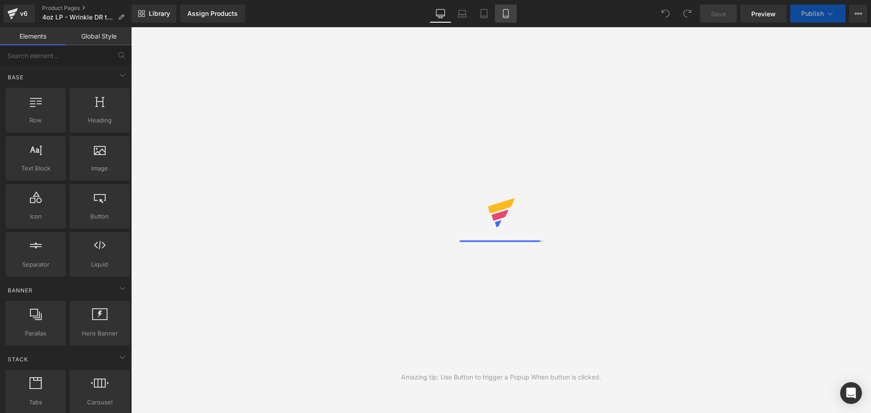
click at [504, 15] on icon at bounding box center [505, 13] width 9 height 9
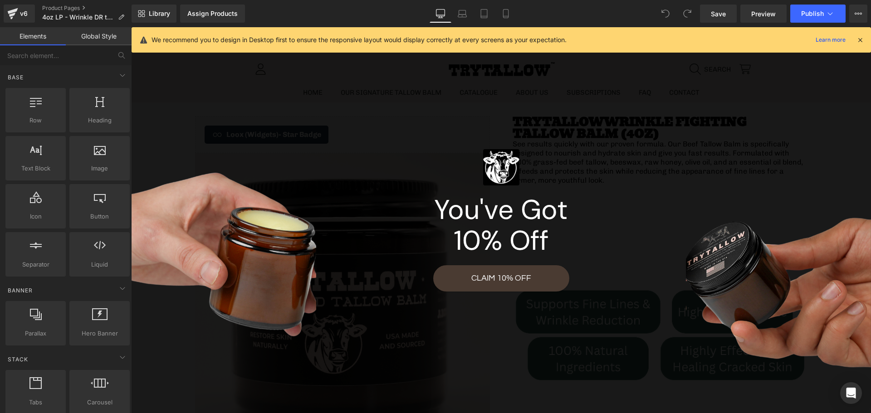
click at [861, 41] on icon at bounding box center [860, 40] width 8 height 8
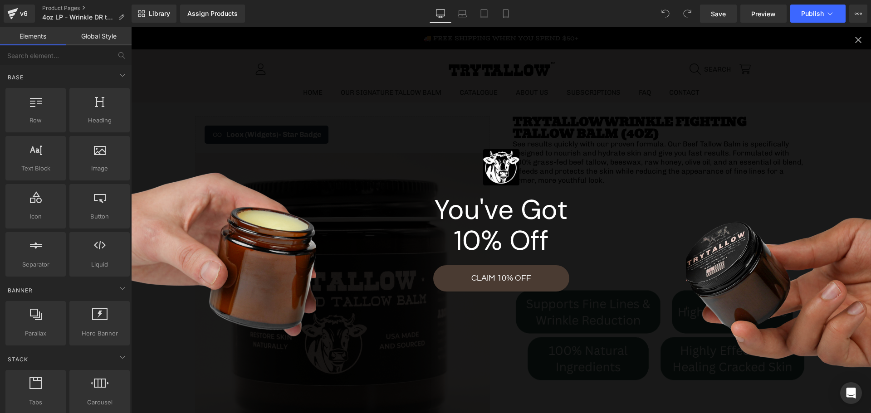
click at [853, 40] on icon "Close popup" at bounding box center [858, 39] width 11 height 11
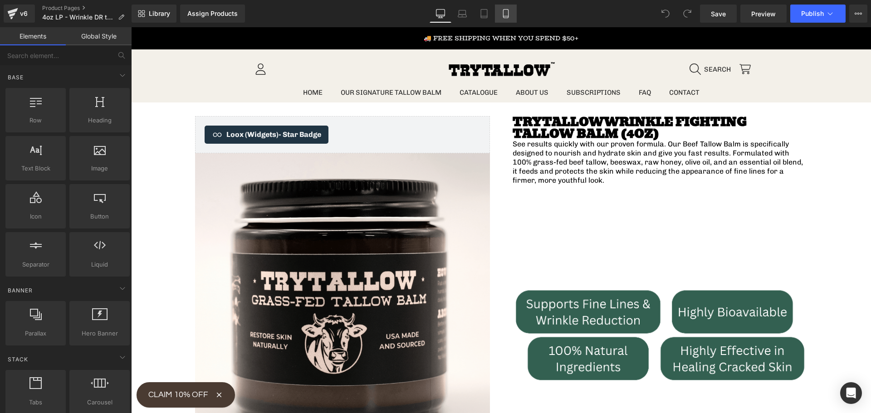
click at [504, 14] on icon at bounding box center [505, 13] width 9 height 9
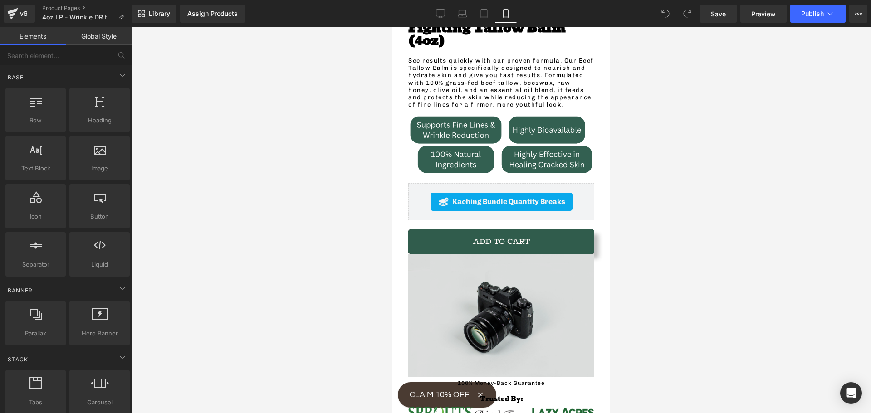
scroll to position [454, 0]
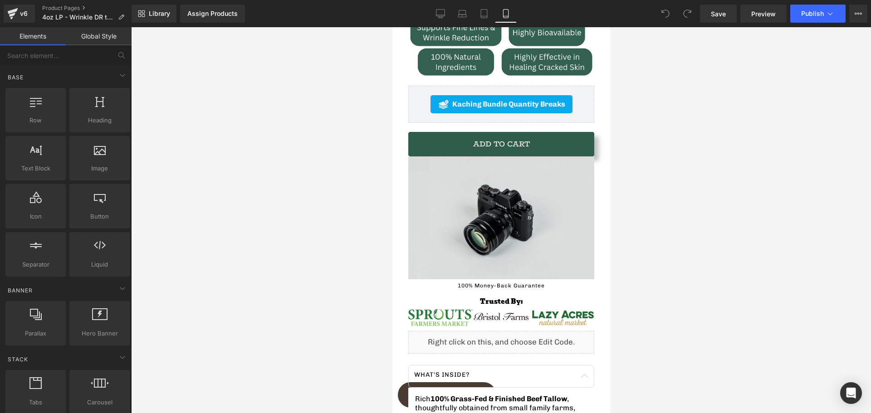
click at [480, 192] on div "Image" at bounding box center [501, 217] width 186 height 123
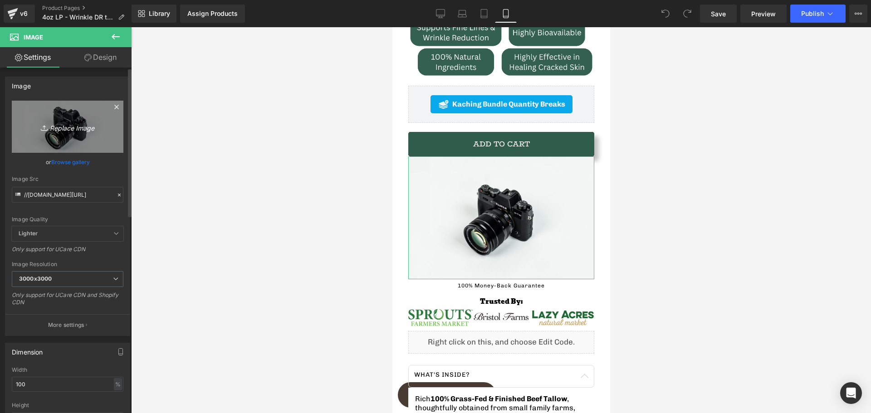
click at [71, 126] on icon "Replace Image" at bounding box center [67, 126] width 73 height 11
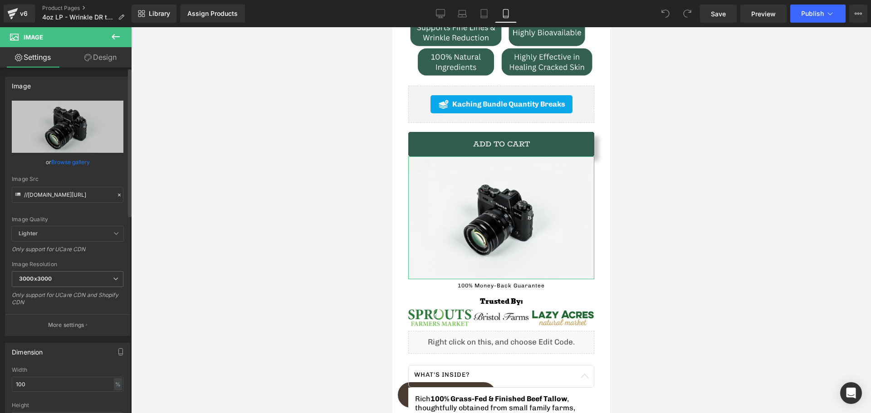
click at [78, 167] on link "Browse gallery" at bounding box center [70, 162] width 39 height 16
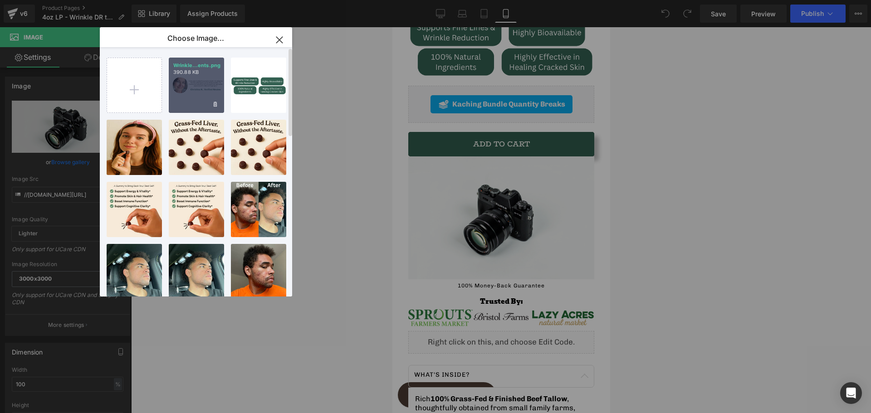
click at [191, 84] on div "Wrinkle...ents.png 390.88 KB" at bounding box center [196, 85] width 55 height 55
type input "https://ucarecdn.com/a633bd1c-a948-44c5-868b-cafb81a57857/-/format/auto/-/previ…"
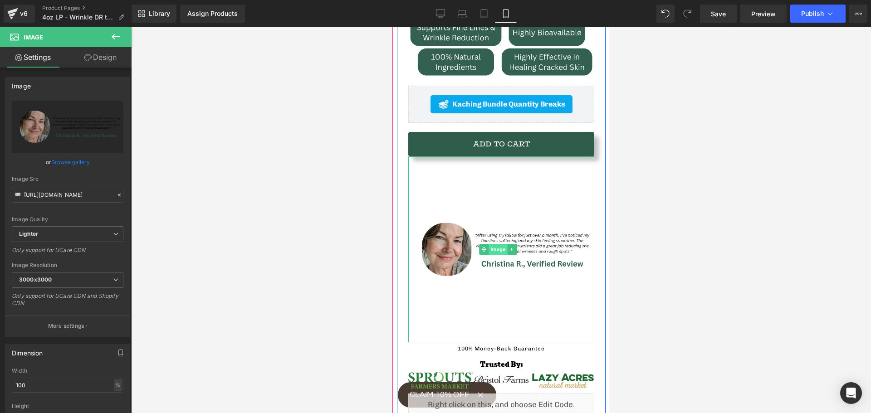
click at [501, 244] on span "Image" at bounding box center [497, 249] width 19 height 11
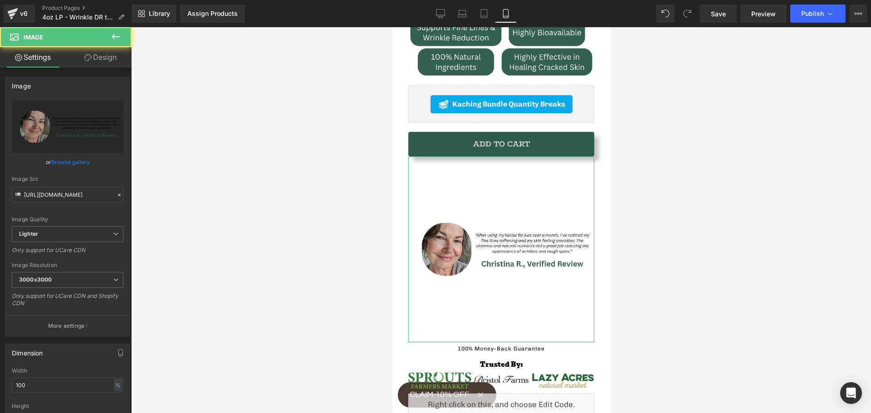
click at [87, 53] on link "Design" at bounding box center [101, 57] width 66 height 20
click at [0, 0] on div "Spacing" at bounding box center [0, 0] width 0 height 0
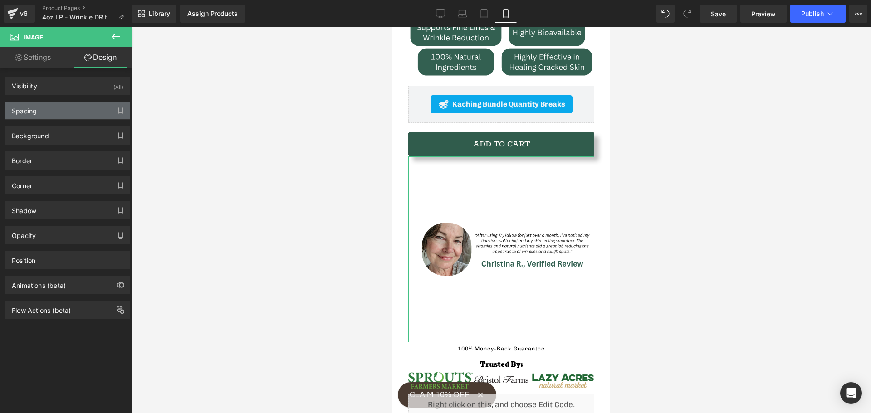
click at [48, 112] on div "Spacing" at bounding box center [67, 110] width 124 height 17
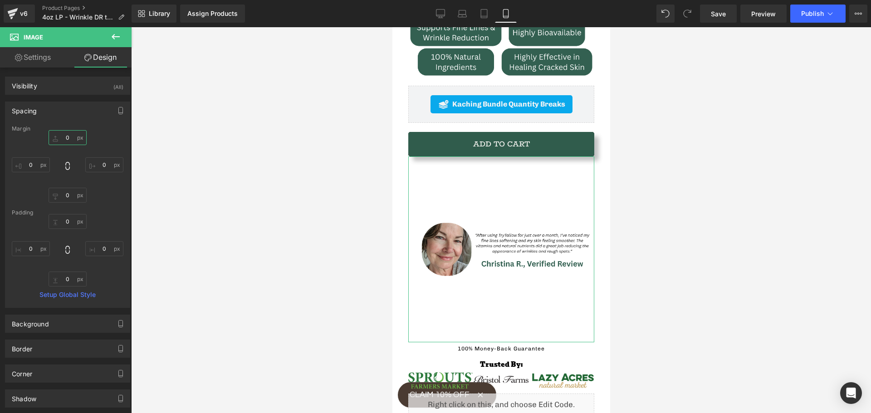
click at [68, 141] on input "0" at bounding box center [68, 137] width 38 height 15
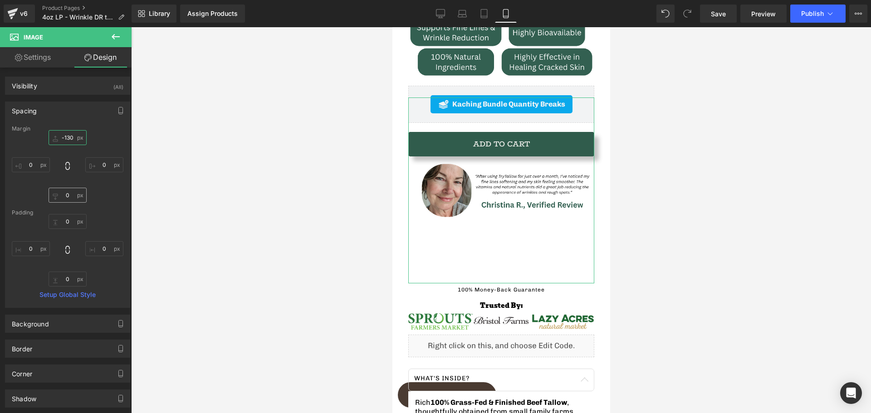
type input "-130"
click at [63, 192] on input "0" at bounding box center [68, 195] width 38 height 15
type input "-130"
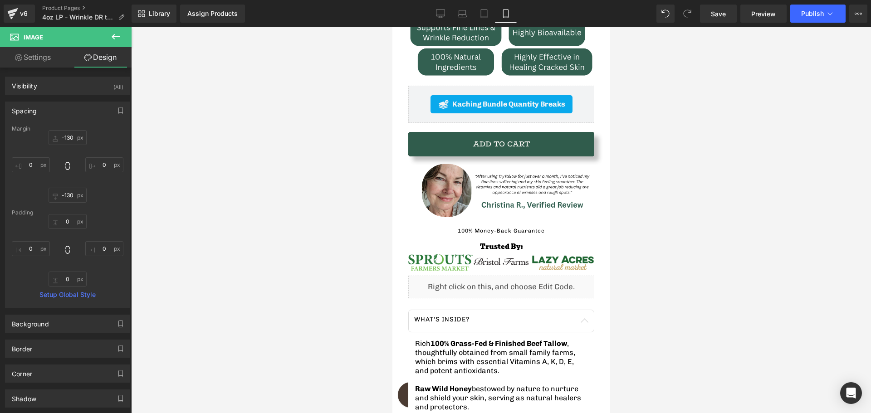
click at [316, 215] on div at bounding box center [501, 220] width 740 height 386
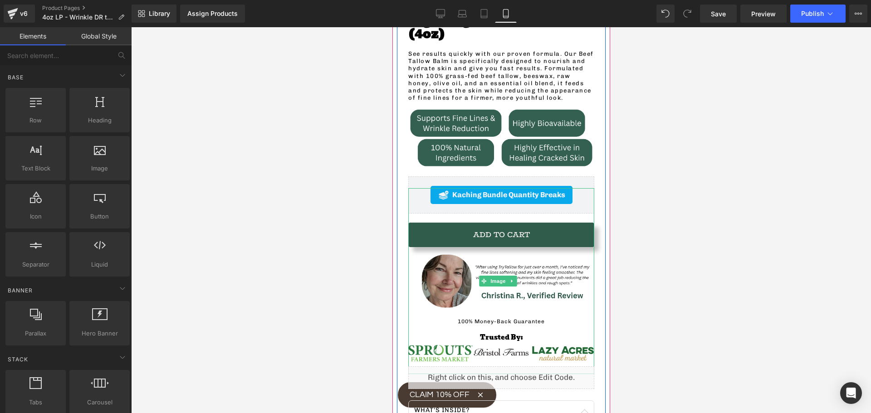
scroll to position [317, 0]
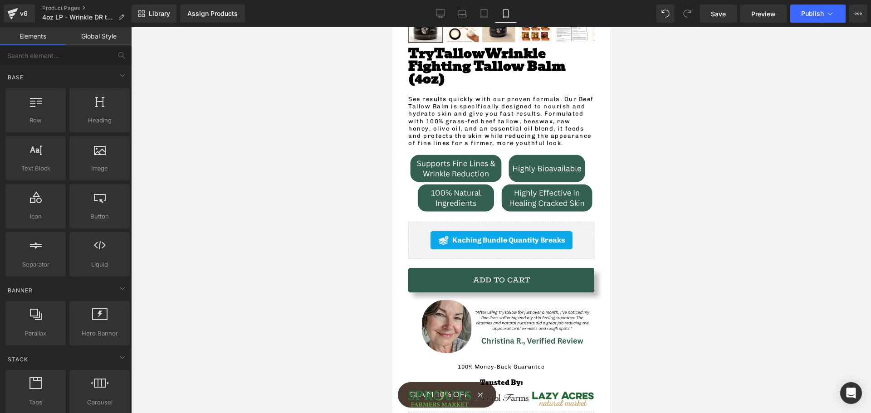
click at [281, 258] on div at bounding box center [501, 220] width 740 height 386
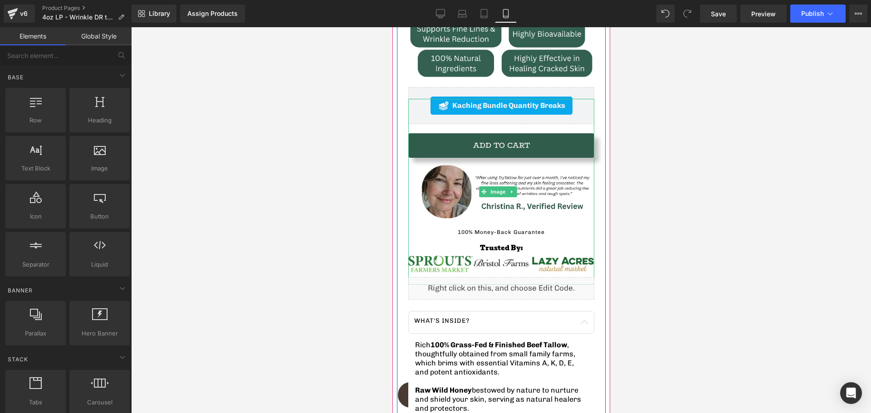
scroll to position [544, 0]
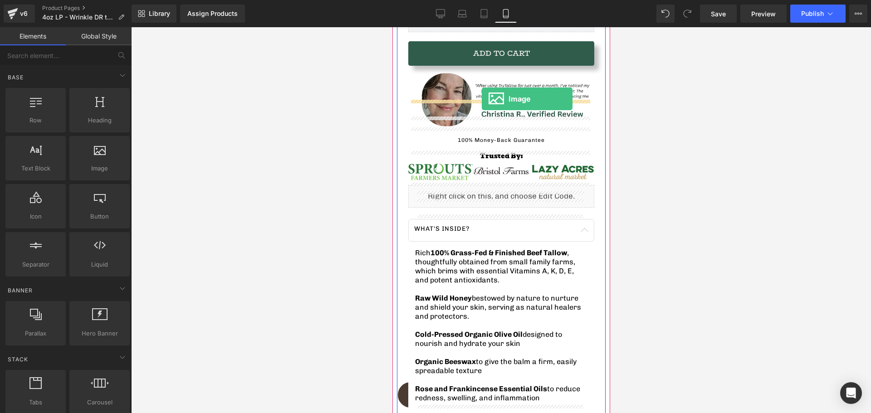
drag, startPoint x: 508, startPoint y: 190, endPoint x: 481, endPoint y: 99, distance: 95.1
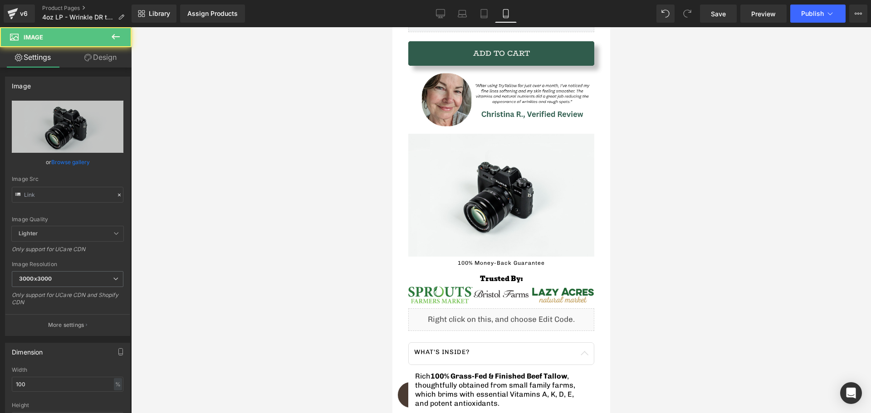
type input "//[DOMAIN_NAME][URL]"
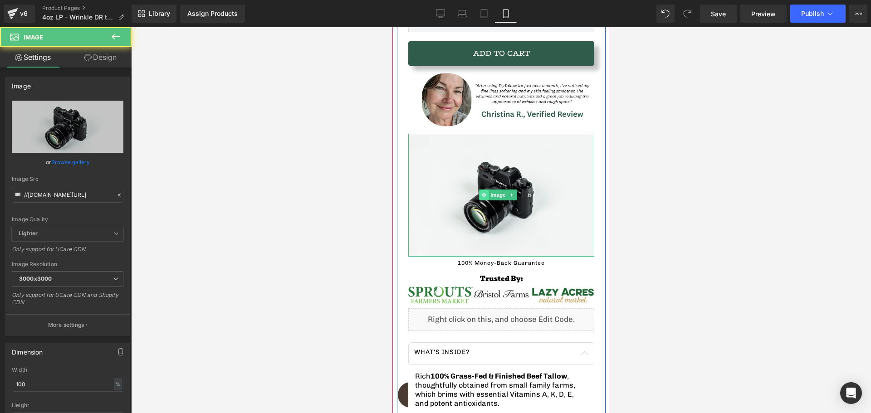
drag, startPoint x: 497, startPoint y: 161, endPoint x: 487, endPoint y: 159, distance: 10.1
click at [497, 190] on span "Image" at bounding box center [497, 195] width 19 height 11
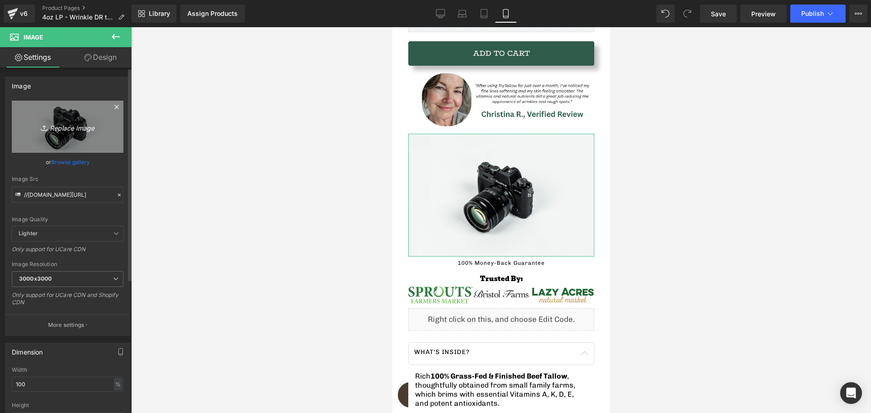
click at [60, 124] on icon "Replace Image" at bounding box center [67, 126] width 73 height 11
type input "C:\fakepath\Real User Results After 60 Days.png"
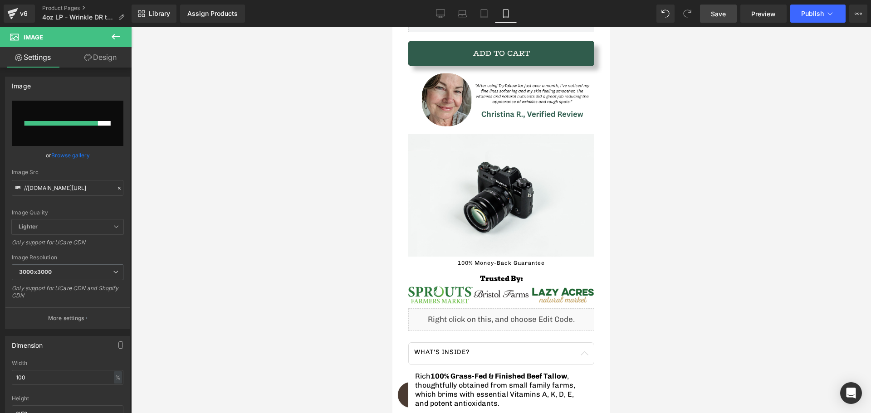
click at [712, 15] on span "Save" at bounding box center [718, 14] width 15 height 10
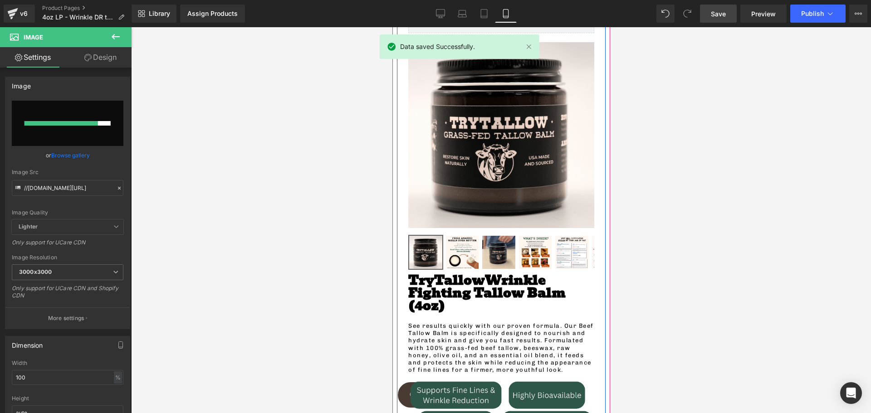
scroll to position [0, 0]
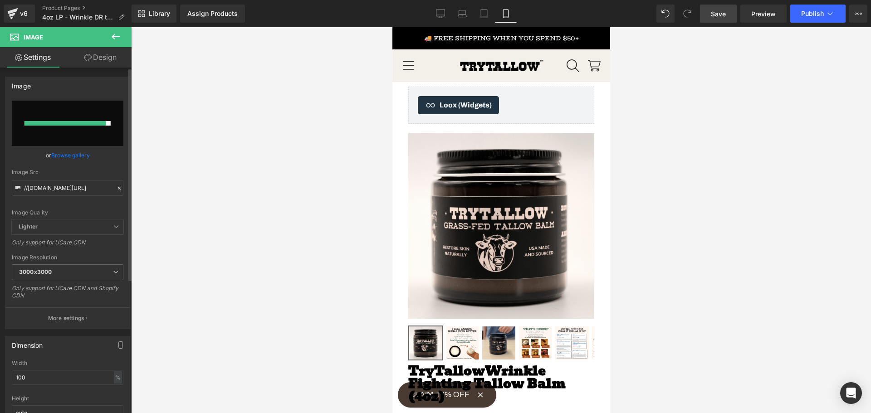
click at [65, 153] on link "Browse gallery" at bounding box center [70, 155] width 39 height 16
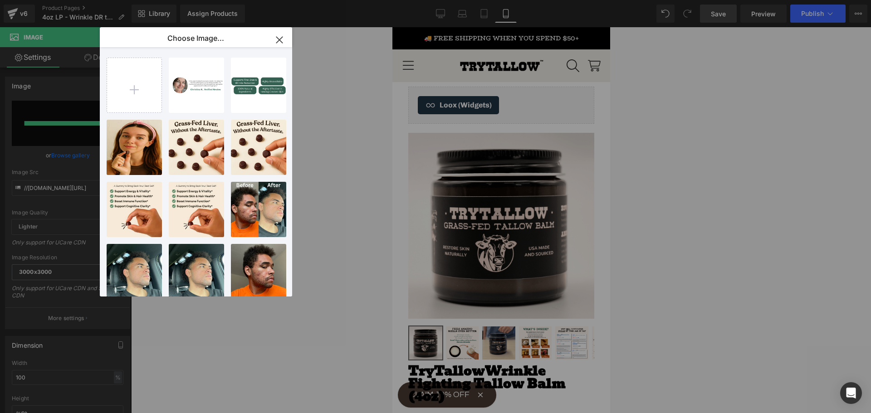
click at [280, 37] on icon "button" at bounding box center [279, 40] width 15 height 15
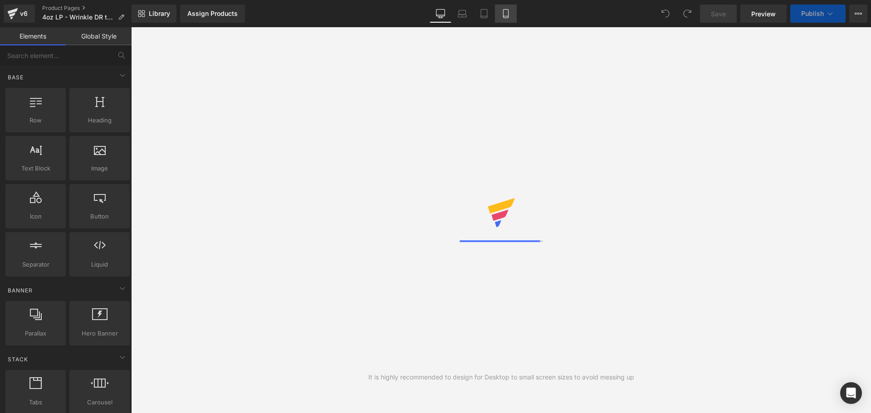
click at [509, 20] on link "Mobile" at bounding box center [506, 14] width 22 height 18
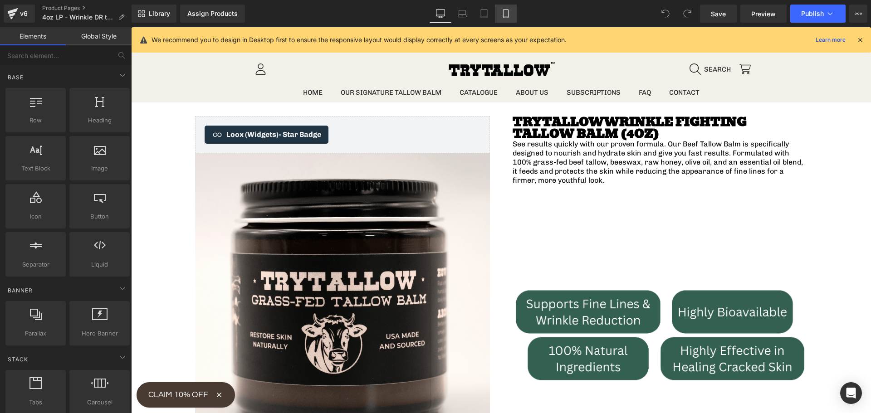
drag, startPoint x: 505, startPoint y: 13, endPoint x: 99, endPoint y: 56, distance: 408.6
click at [505, 13] on icon at bounding box center [505, 13] width 9 height 9
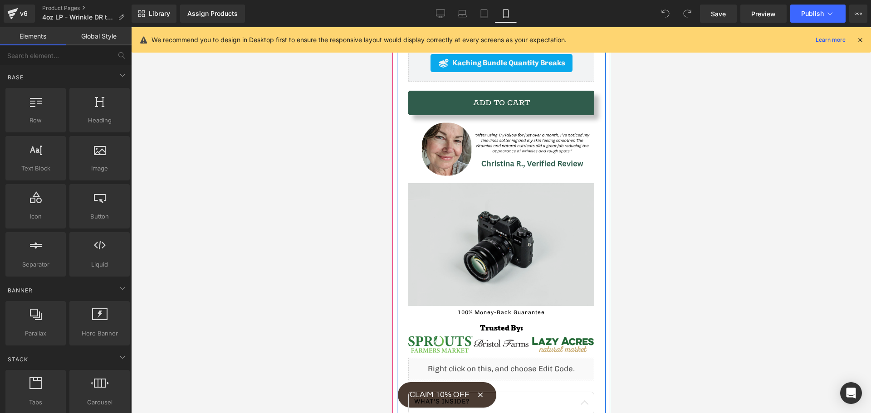
scroll to position [499, 0]
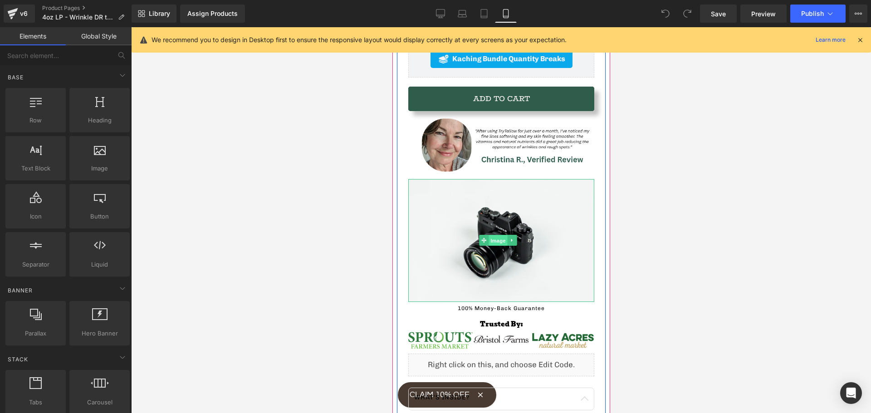
drag, startPoint x: 488, startPoint y: 207, endPoint x: 682, endPoint y: 247, distance: 198.3
click at [488, 235] on span "Image" at bounding box center [497, 240] width 19 height 11
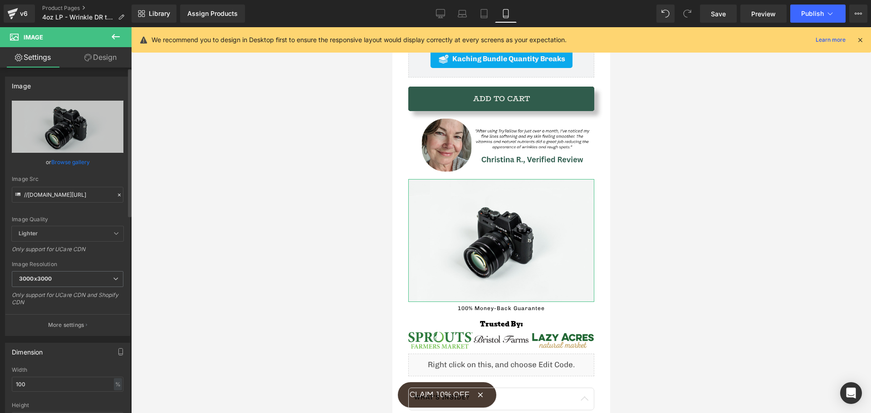
click at [63, 163] on link "Browse gallery" at bounding box center [70, 162] width 39 height 16
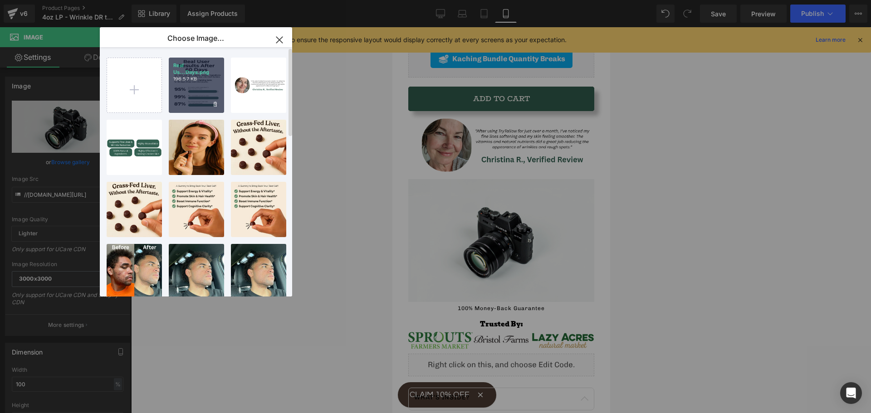
click at [175, 95] on div "Real Us...Days.png 196.57 KB" at bounding box center [196, 85] width 55 height 55
type input "[URL][DOMAIN_NAME]"
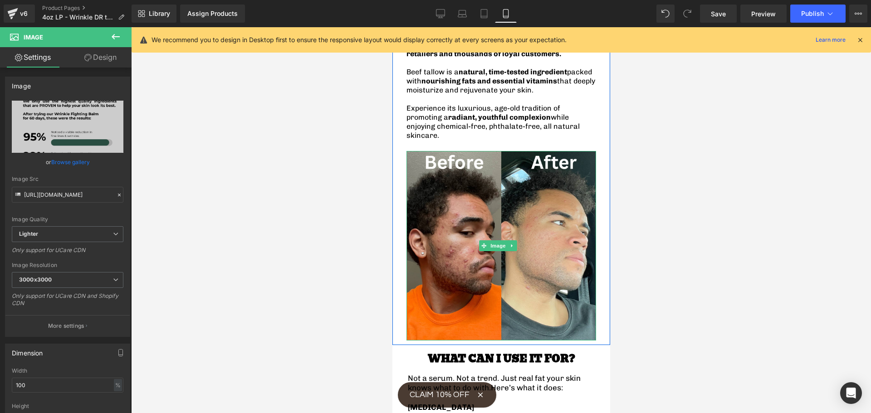
scroll to position [1270, 0]
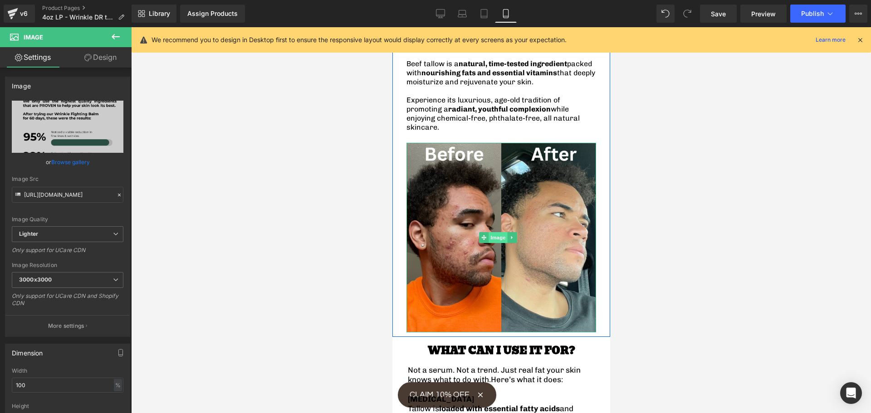
click at [494, 232] on span "Image" at bounding box center [497, 237] width 19 height 11
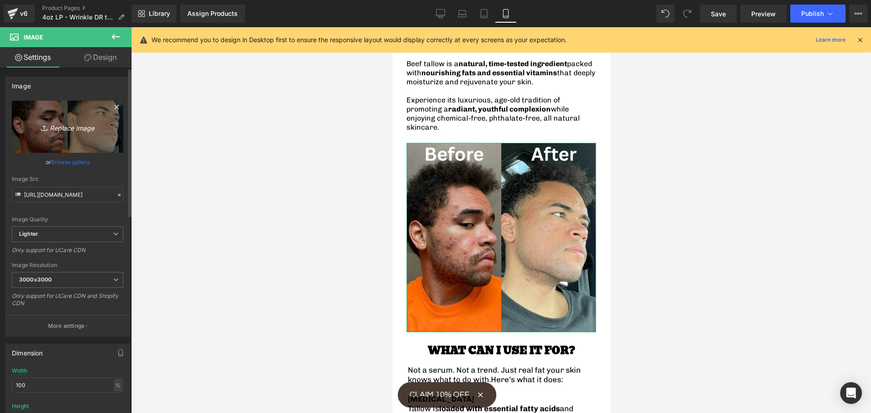
click at [61, 130] on icon "Replace Image" at bounding box center [67, 126] width 73 height 11
type input "C:\fakepath\Wrinkle DR Heavy Page Elements (1).png"
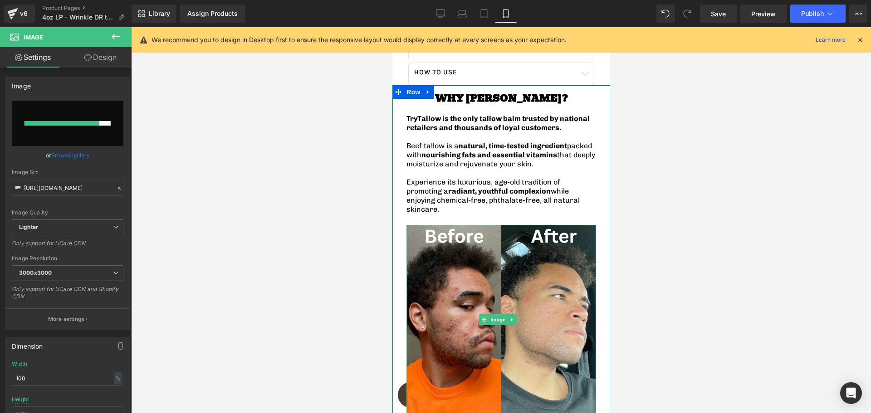
scroll to position [1043, 0]
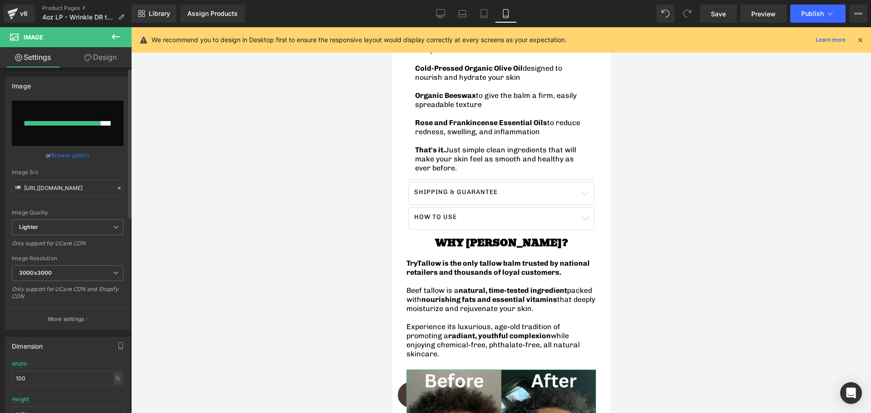
click at [78, 157] on link "Browse gallery" at bounding box center [70, 155] width 39 height 16
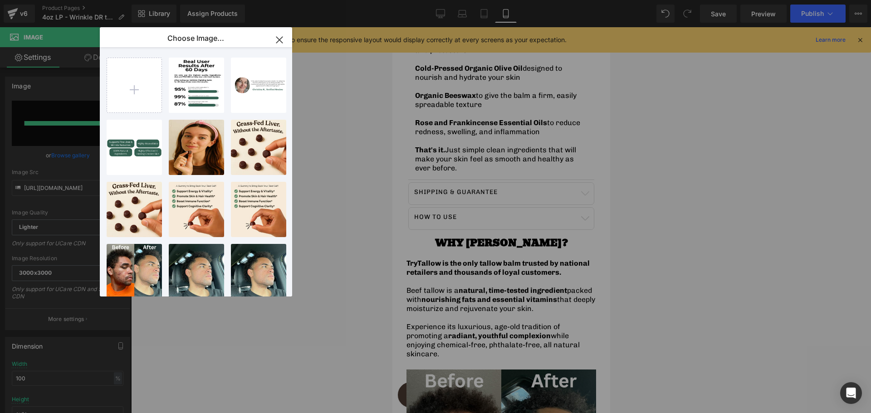
click at [284, 38] on icon "button" at bounding box center [279, 40] width 15 height 15
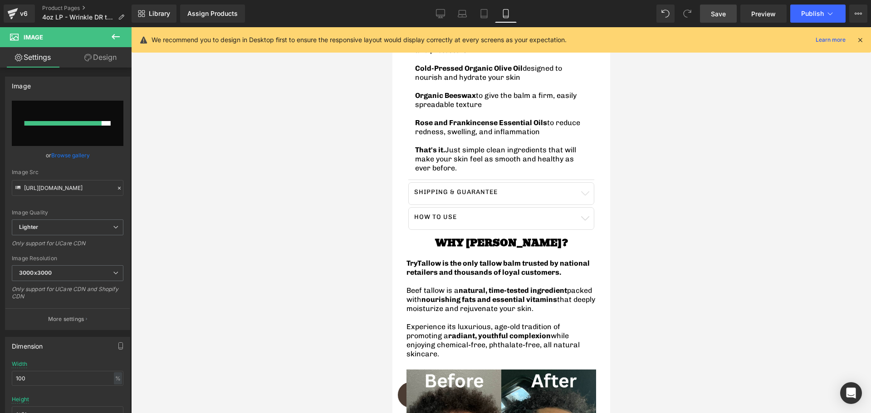
click at [724, 10] on span "Save" at bounding box center [718, 14] width 15 height 10
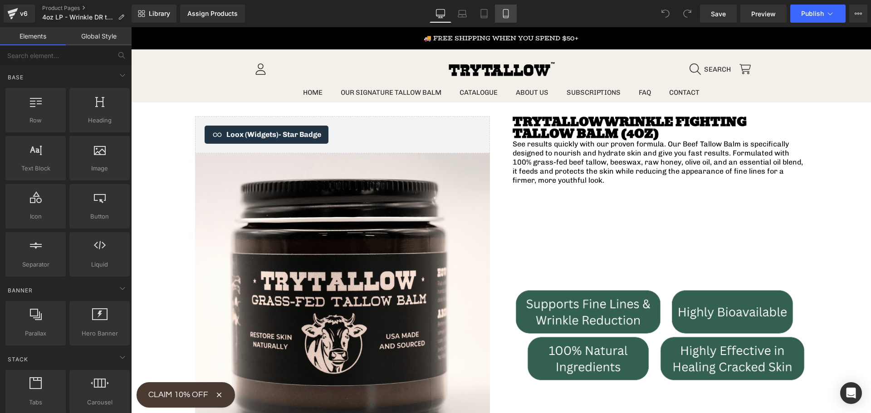
click at [499, 13] on link "Mobile" at bounding box center [506, 14] width 22 height 18
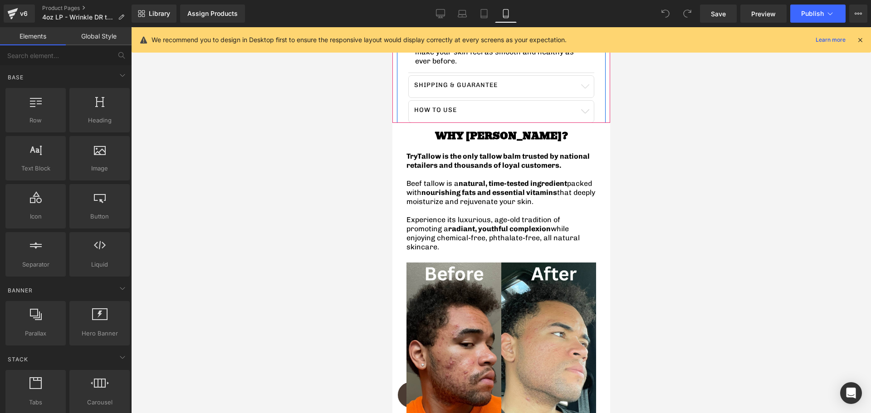
scroll to position [1224, 0]
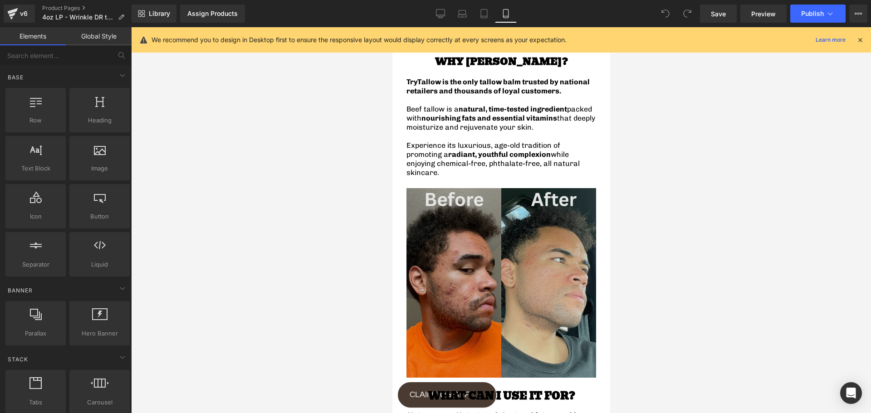
click at [492, 239] on div "Image" at bounding box center [501, 283] width 190 height 190
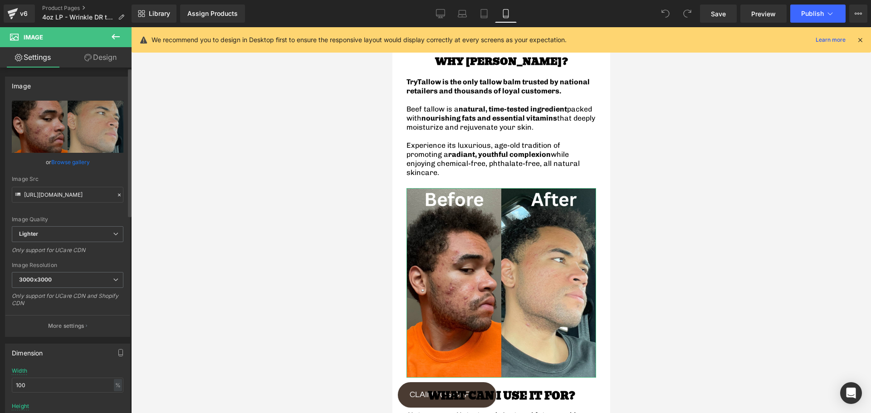
click at [62, 160] on link "Browse gallery" at bounding box center [70, 162] width 39 height 16
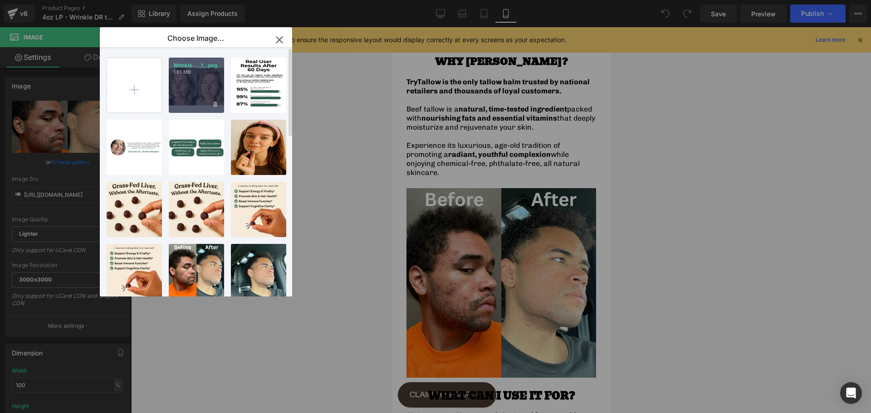
click at [190, 94] on div "Wrinkle... _1_.png 1.61 MB" at bounding box center [196, 85] width 55 height 55
type input "https://ucarecdn.com/3a05fb3d-7b1d-4ac6-b532-3be46005c5d5/-/format/auto/-/previ…"
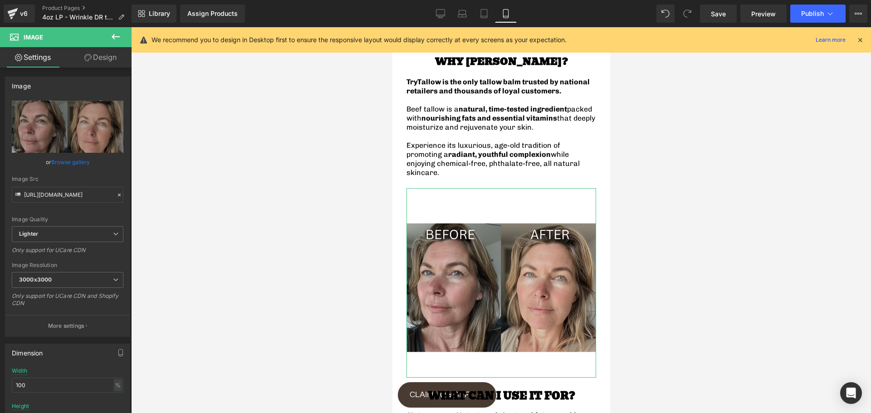
click at [102, 54] on link "Design" at bounding box center [101, 57] width 66 height 20
click at [0, 0] on div "Spacing" at bounding box center [0, 0] width 0 height 0
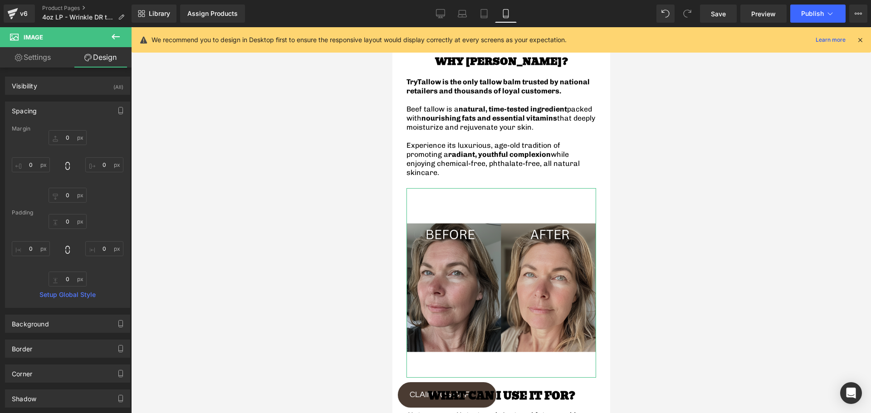
type input "0"
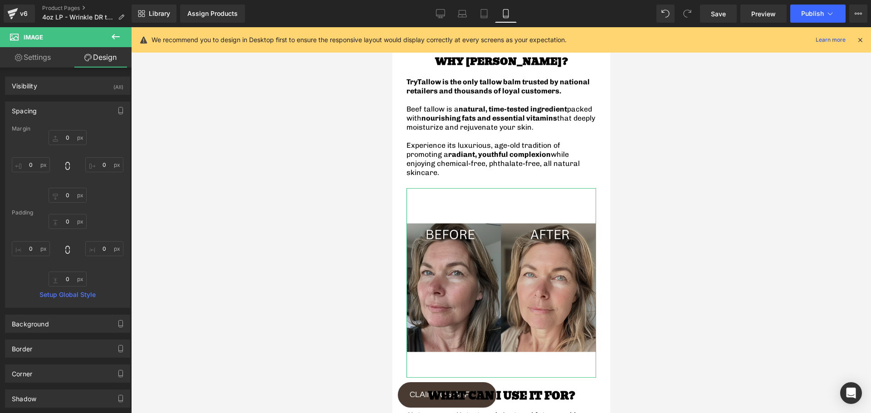
type input "0"
click at [71, 140] on input "0" at bounding box center [68, 137] width 38 height 15
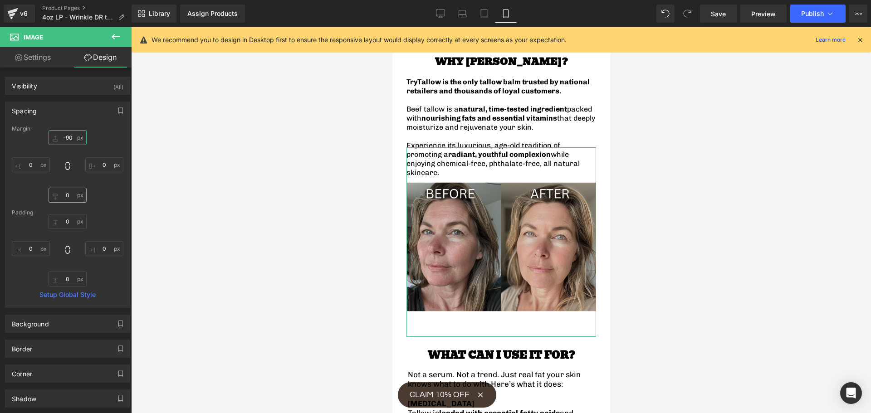
type input "-90"
click at [70, 191] on input "0" at bounding box center [68, 195] width 38 height 15
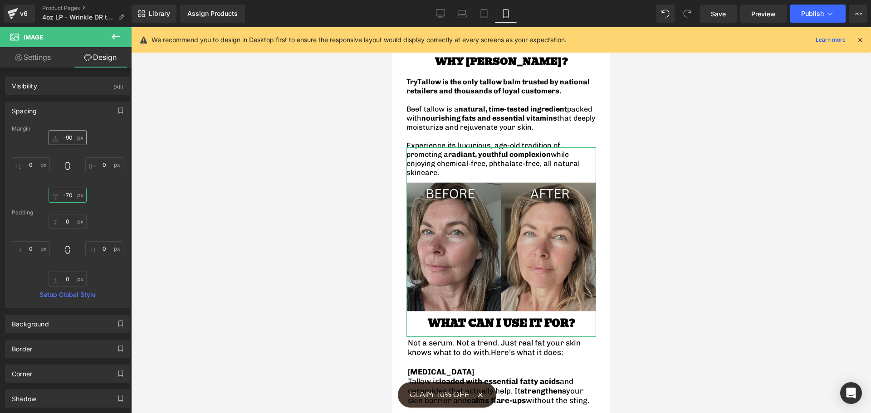
type input "-70"
click at [70, 139] on input "-90" at bounding box center [68, 137] width 38 height 15
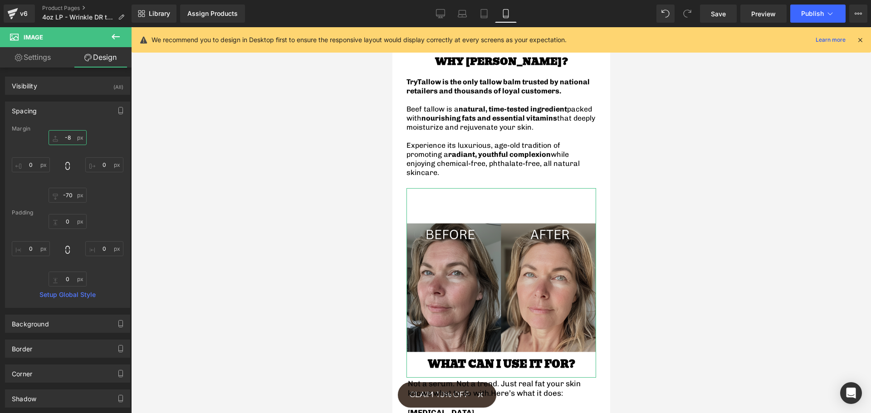
type input "-85"
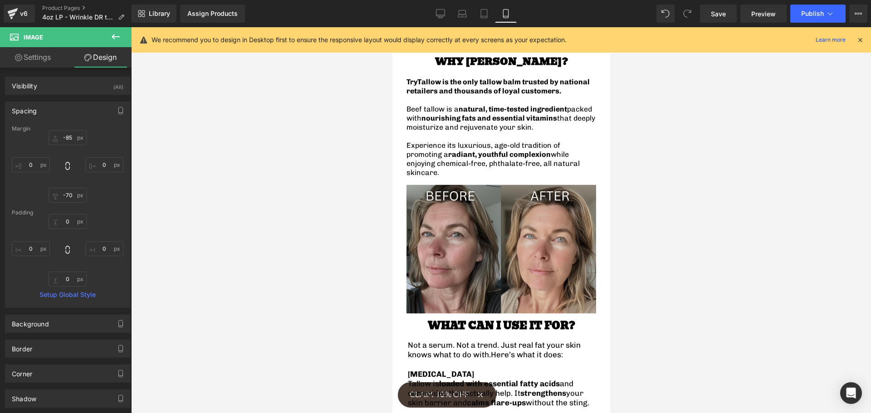
click at [264, 178] on div at bounding box center [501, 220] width 740 height 386
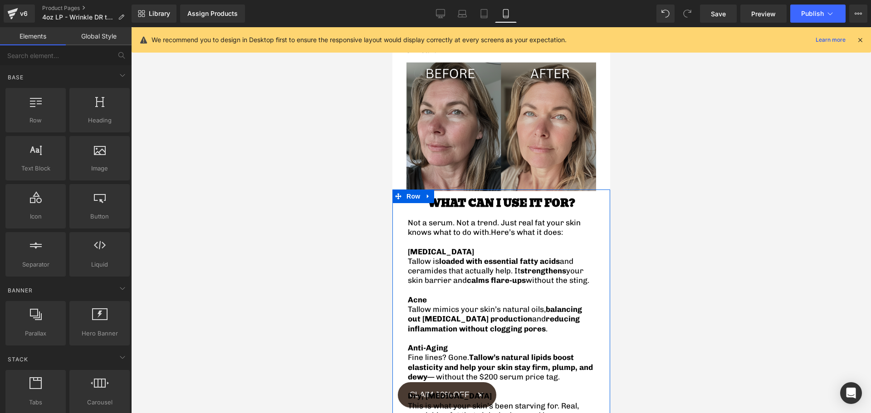
scroll to position [1406, 0]
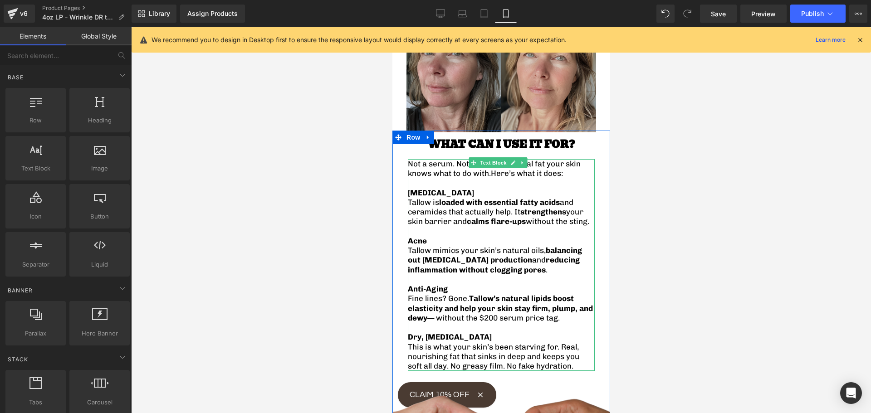
click at [468, 294] on p "Fine lines? Gone. Tallow’s natural lipids boost elasticity and help your skin s…" at bounding box center [500, 308] width 187 height 29
click at [550, 345] on p "This is what your skin’s been starving for. Real, nourishing fat that sinks in …" at bounding box center [500, 356] width 187 height 29
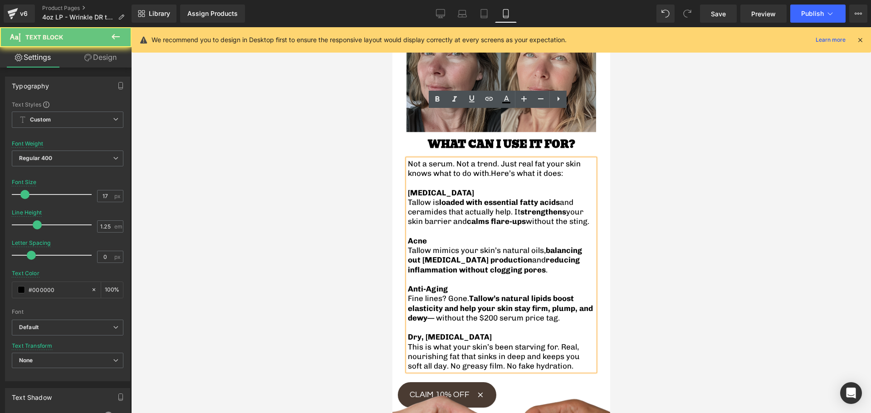
click at [550, 344] on p "This is what your skin’s been starving for. Real, nourishing fat that sinks in …" at bounding box center [500, 356] width 187 height 29
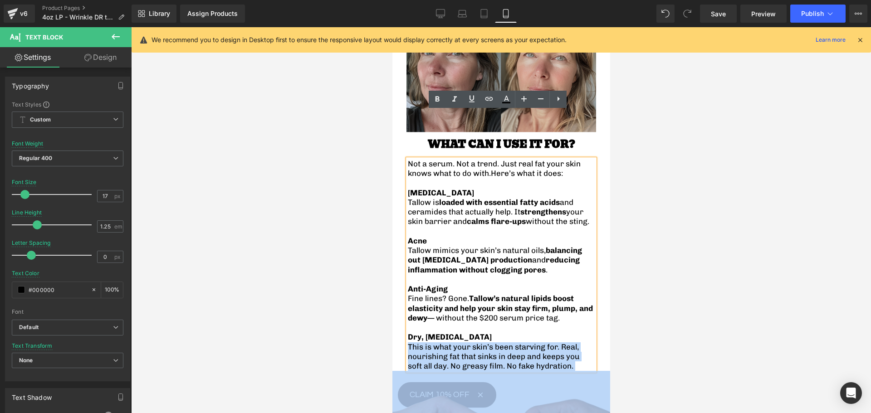
drag, startPoint x: 551, startPoint y: 344, endPoint x: 418, endPoint y: 154, distance: 231.6
click at [418, 159] on div "Not a serum. Not a trend. Just real fat your skin knows what to do with. Here’s…" at bounding box center [500, 265] width 187 height 212
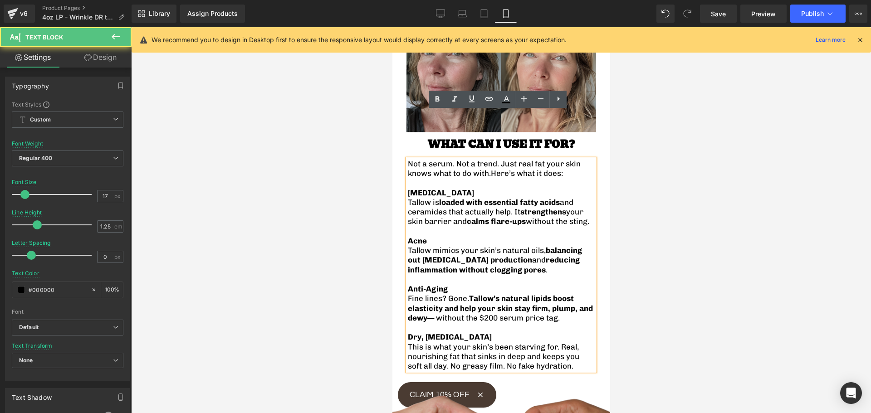
drag, startPoint x: 573, startPoint y: 338, endPoint x: 564, endPoint y: 343, distance: 10.1
click at [573, 342] on p "This is what your skin’s been starving for. Real, nourishing fat that sinks in …" at bounding box center [500, 356] width 187 height 29
click at [559, 344] on p "This is what your skin’s been starving for. Real, nourishing fat that sinks in …" at bounding box center [500, 356] width 187 height 29
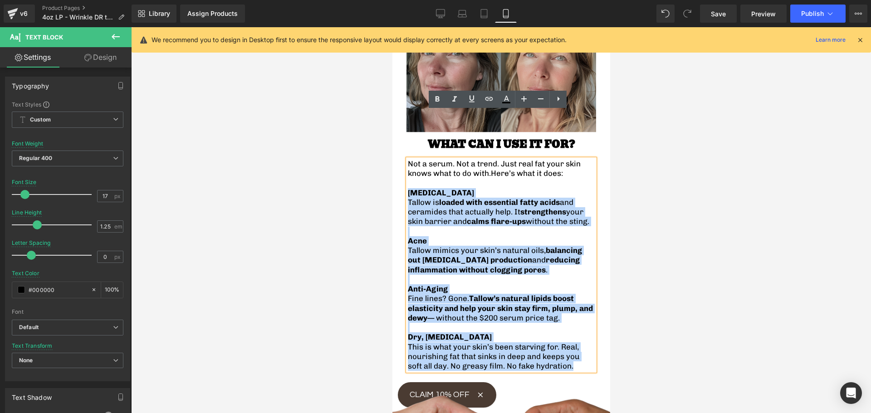
drag, startPoint x: 556, startPoint y: 343, endPoint x: 403, endPoint y: 148, distance: 248.4
click at [403, 148] on div "WHAT CAN I USE IT FOR? Heading Not a serum. Not a trend. Just real fat your ski…" at bounding box center [501, 251] width 218 height 241
copy div "Eczema Tallow is loaded with essential fatty acids and ceramides that actually …"
click at [432, 198] on p "Tallow is loaded with essential fatty acids and ceramides that actually help. I…" at bounding box center [500, 212] width 187 height 29
drag, startPoint x: 407, startPoint y: 114, endPoint x: 605, endPoint y: 343, distance: 302.9
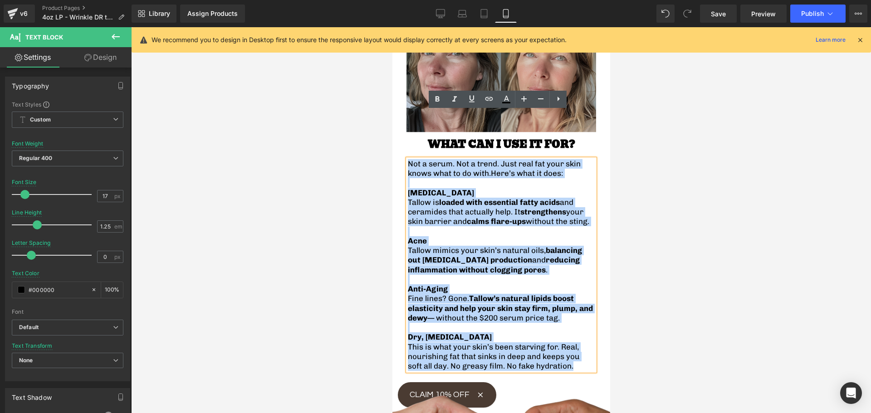
click at [605, 343] on html "Skip to content Cart 0 items Close Your cart is empty Enable cookies to use the…" at bounding box center [501, 314] width 218 height 3386
copy div "Not a serum. Not a trend. Just real fat your skin knows what to do with. Here’s…"
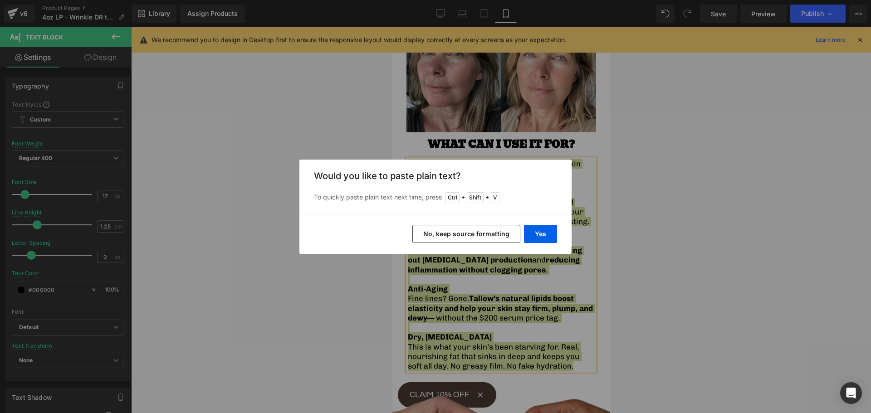
click at [495, 238] on button "No, keep source formatting" at bounding box center [466, 234] width 108 height 18
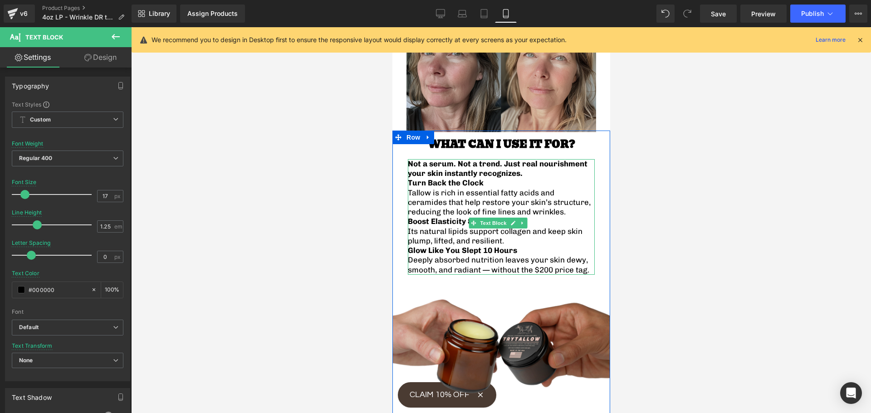
click at [459, 159] on p "Not a serum. Not a trend. Just real nourishment your skin instantly recognizes." at bounding box center [500, 169] width 187 height 20
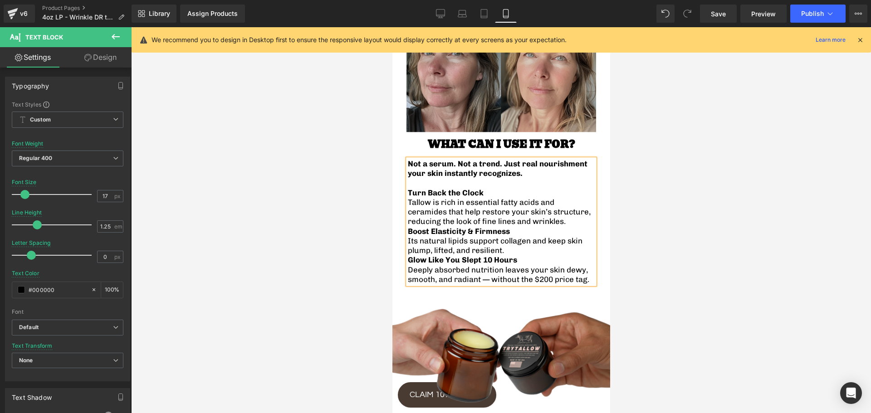
click at [529, 188] on p "Turn Back the Clock Tallow is rich in essential fatty acids and ceramides that …" at bounding box center [500, 207] width 187 height 39
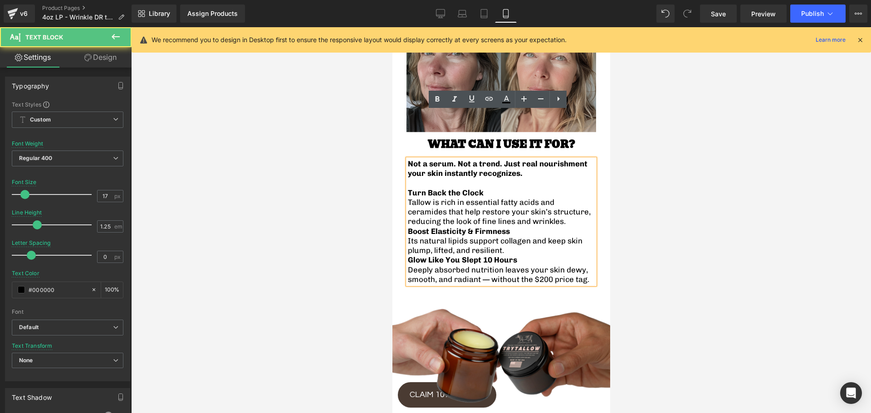
click at [527, 188] on p "Turn Back the Clock Tallow is rich in essential fatty acids and ceramides that …" at bounding box center [500, 207] width 187 height 39
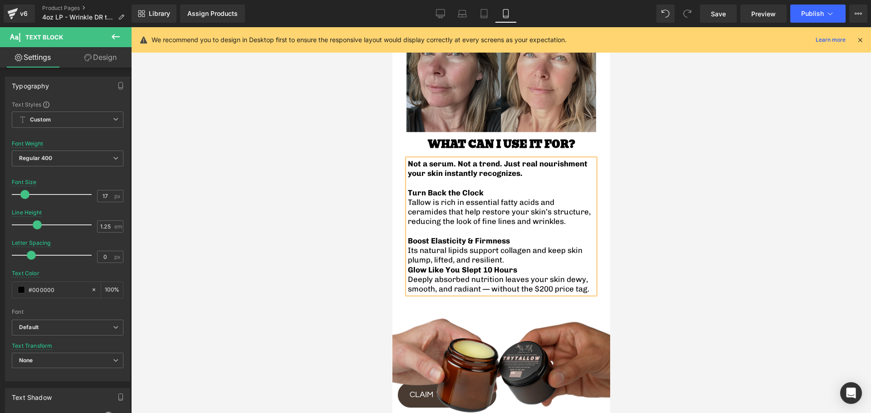
click at [505, 236] on p "Boost Elasticity & Firmness Its natural lipids support collagen and keep skin p…" at bounding box center [500, 250] width 187 height 29
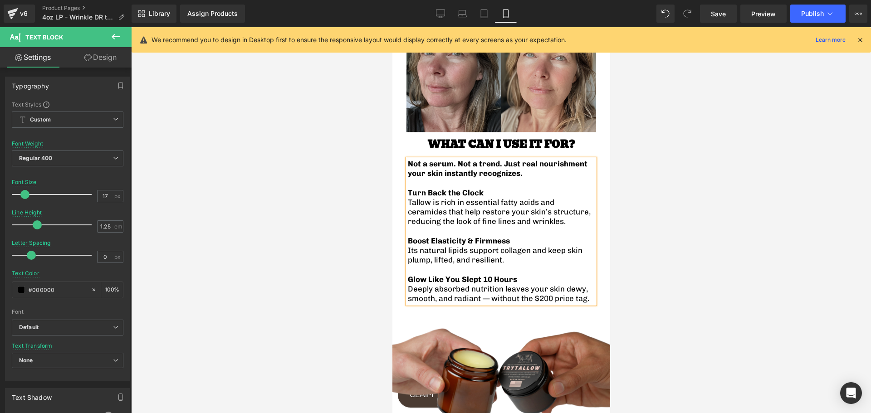
click at [439, 159] on strong "Not a serum. Not a trend. Just real nourishment your skin instantly recognizes." at bounding box center [497, 168] width 180 height 19
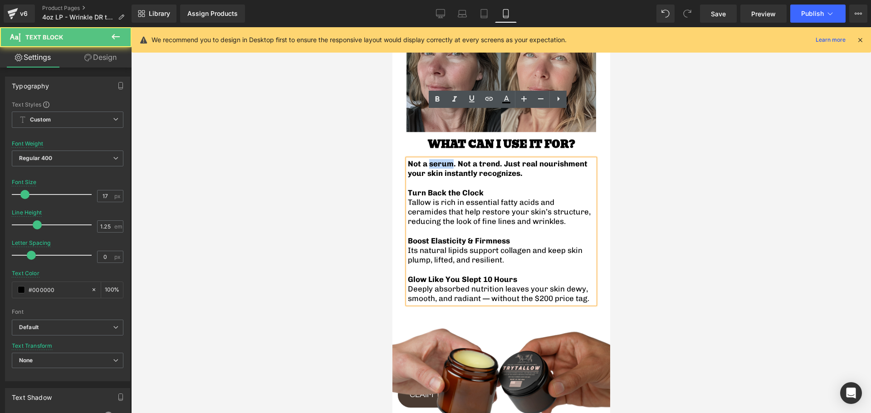
click at [439, 159] on strong "Not a serum. Not a trend. Just real nourishment your skin instantly recognizes." at bounding box center [497, 168] width 180 height 19
click at [445, 178] on p at bounding box center [500, 183] width 187 height 10
click at [468, 178] on p at bounding box center [500, 183] width 187 height 10
click at [463, 159] on p "Not a serum. Not a trend. Just real nourishment your skin instantly recognizes." at bounding box center [500, 169] width 187 height 20
drag, startPoint x: 462, startPoint y: 138, endPoint x: 405, endPoint y: 118, distance: 59.7
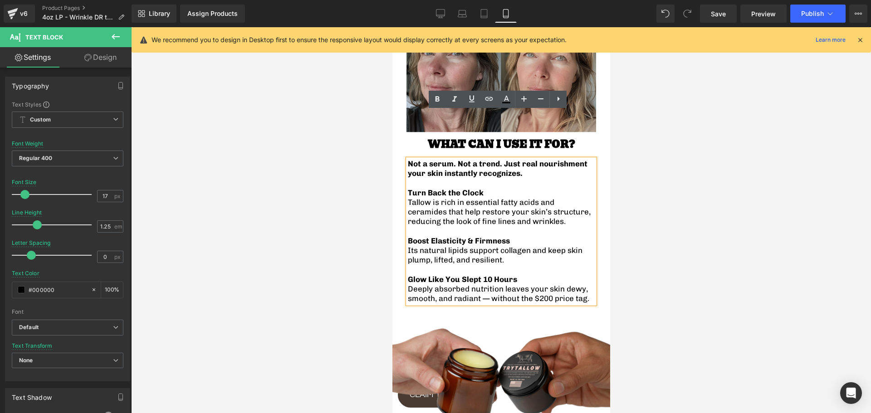
click at [407, 159] on div "Not a serum. Not a trend. Just real nourishment your skin instantly recognizes.…" at bounding box center [500, 231] width 187 height 145
click at [408, 159] on strong "Not a serum. Not a trend. Just real nourishment your skin instantly recognizes." at bounding box center [497, 168] width 180 height 19
click at [416, 159] on strong "Not a serum. Not a trend. Just real nourishment your skin instantly recognizes." at bounding box center [497, 168] width 180 height 19
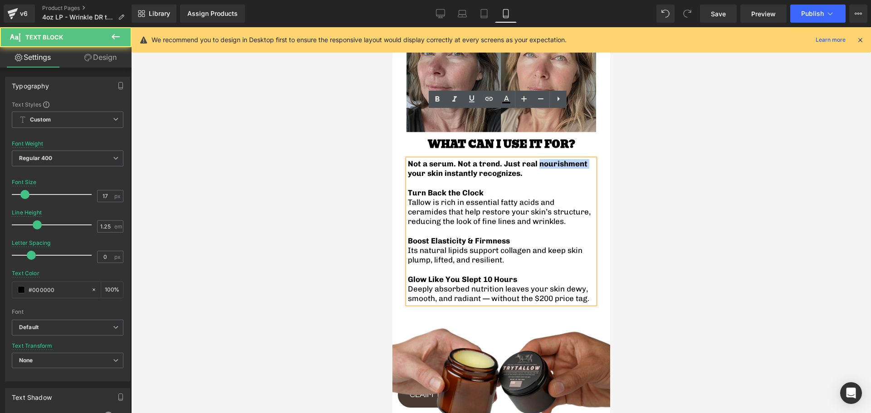
click at [416, 159] on strong "Not a serum. Not a trend. Just real nourishment your skin instantly recognizes." at bounding box center [497, 168] width 180 height 19
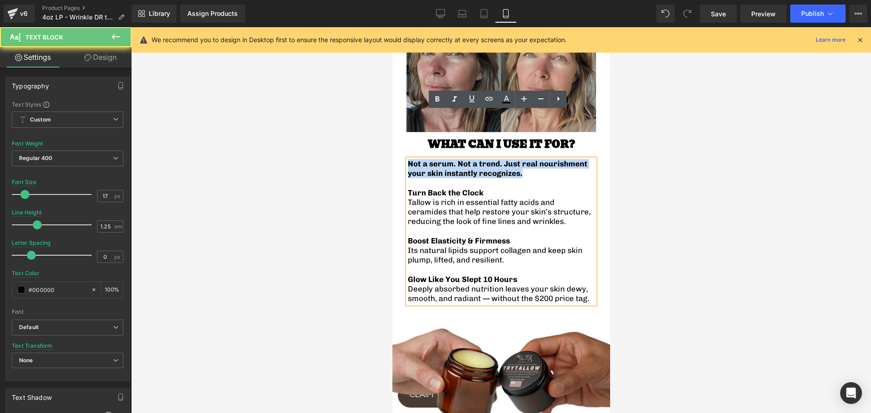
click at [416, 159] on strong "Not a serum. Not a trend. Just real nourishment your skin instantly recognizes." at bounding box center [497, 168] width 180 height 19
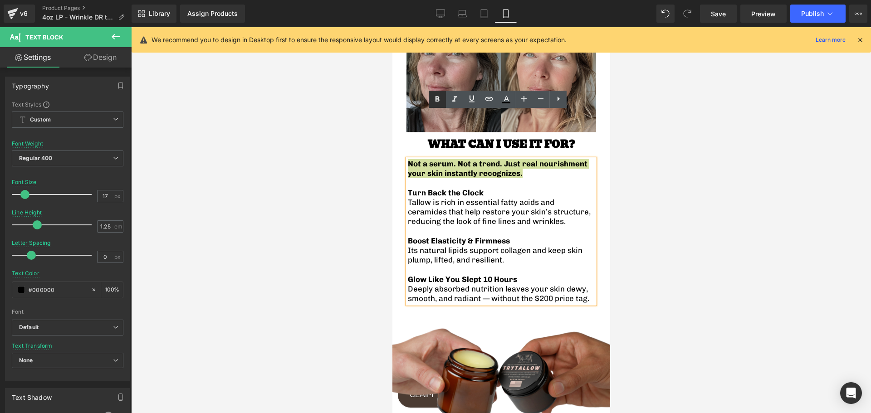
click at [437, 103] on icon at bounding box center [437, 99] width 11 height 11
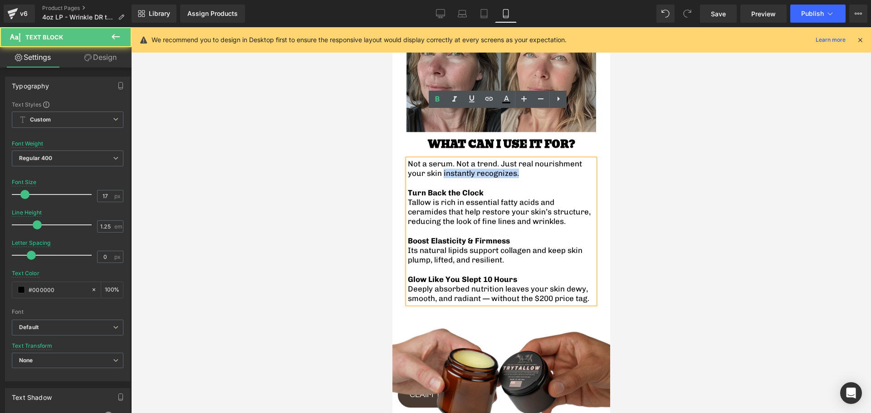
drag, startPoint x: 501, startPoint y: 129, endPoint x: 423, endPoint y: 125, distance: 78.1
click at [423, 159] on p "Not a serum. Not a trend. Just real nourishment your skin instantly recognizes." at bounding box center [500, 169] width 187 height 20
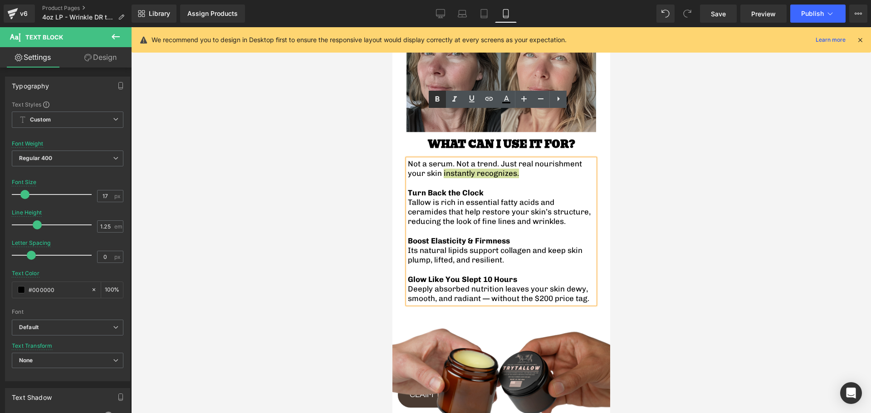
click at [437, 99] on icon at bounding box center [437, 98] width 4 height 5
click at [342, 134] on div at bounding box center [501, 220] width 740 height 386
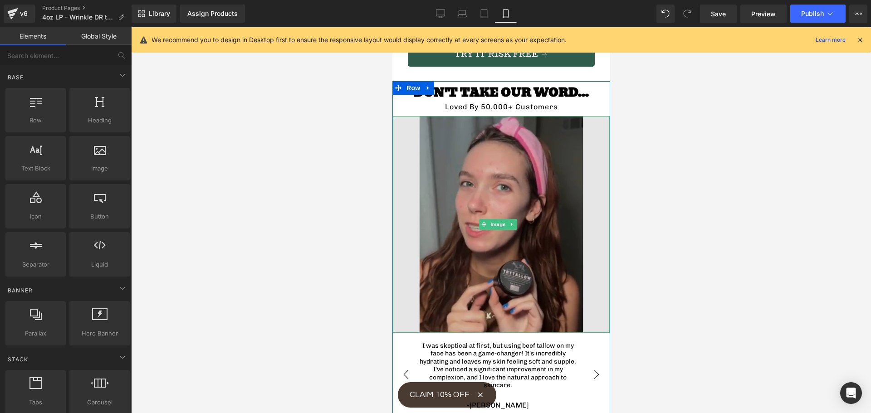
scroll to position [1950, 0]
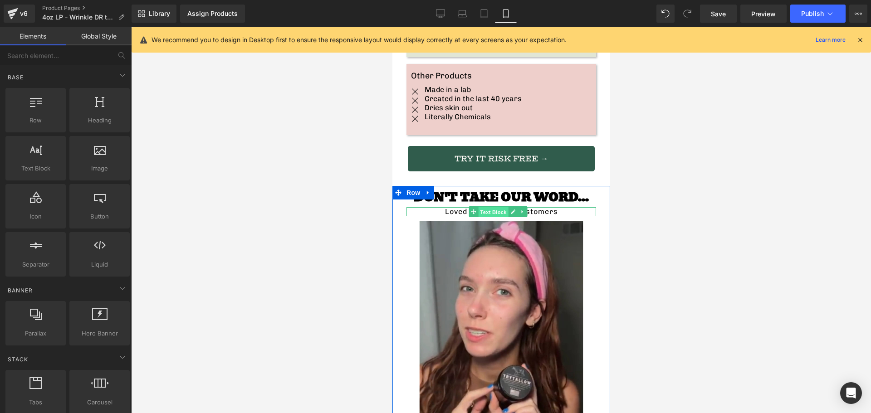
click at [482, 206] on span "Text Block" at bounding box center [493, 211] width 30 height 11
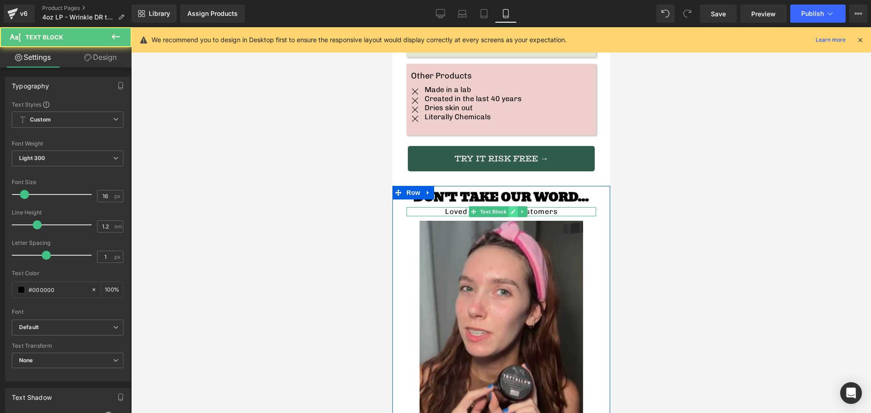
click at [512, 209] on icon at bounding box center [512, 211] width 5 height 5
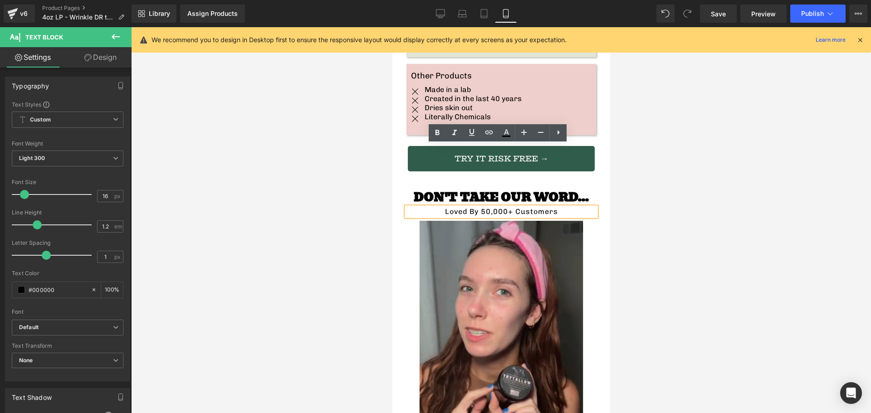
click at [483, 207] on p "Loved By 50,000+ Customers" at bounding box center [501, 211] width 190 height 9
click at [330, 237] on div at bounding box center [501, 220] width 740 height 386
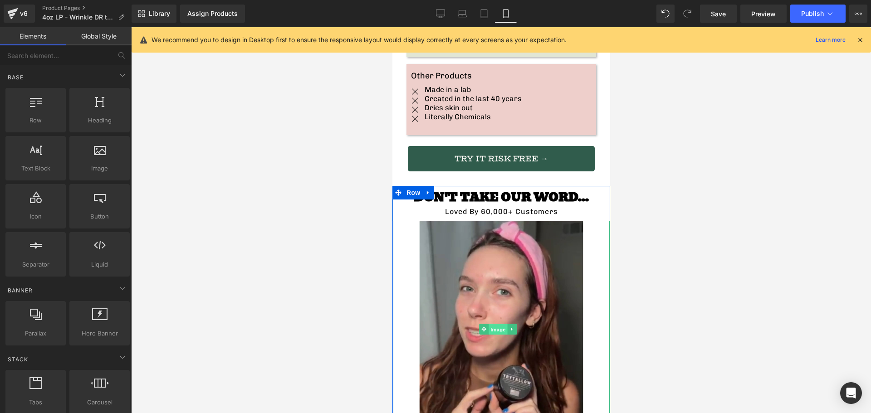
click at [494, 324] on span "Image" at bounding box center [497, 329] width 19 height 11
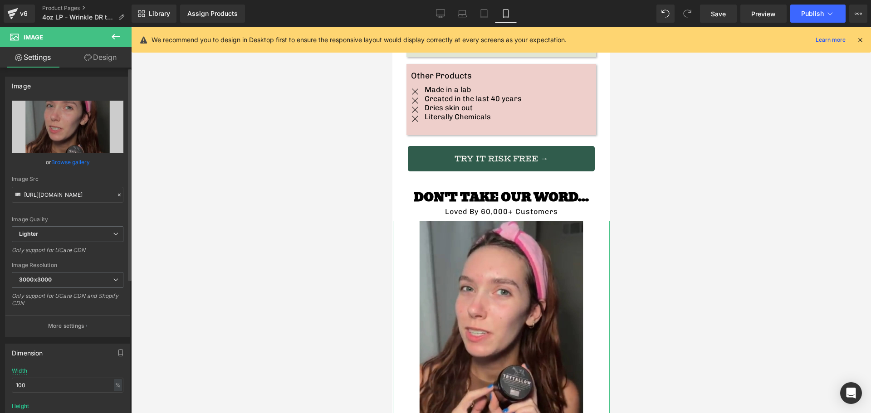
click at [69, 158] on link "Browse gallery" at bounding box center [70, 162] width 39 height 16
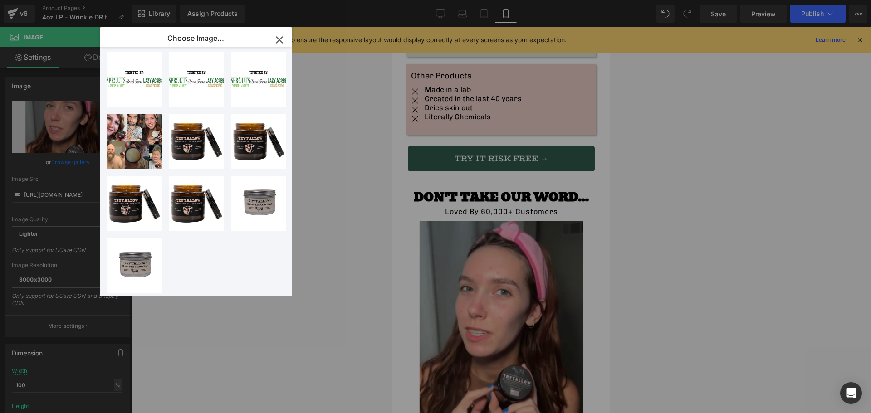
scroll to position [448, 0]
click at [134, 136] on div "Untitle...1600.png 2.98 MB" at bounding box center [134, 141] width 55 height 55
type input "https://ucarecdn.com/87be6f25-663b-4997-86e2-838760fa0b97/-/format/auto/-/previ…"
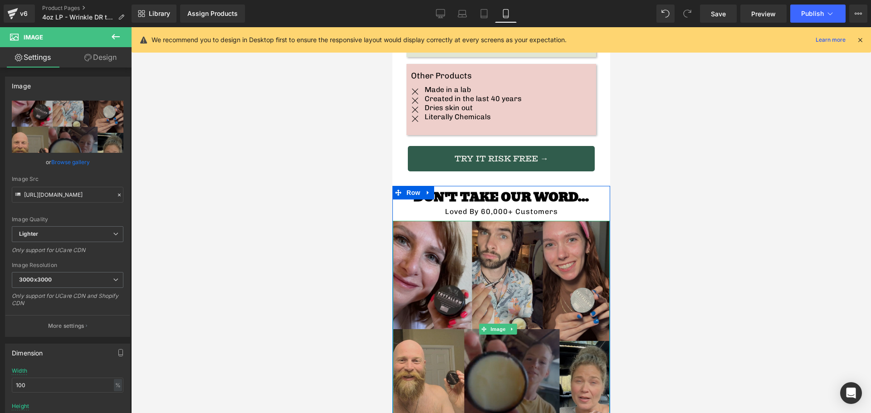
scroll to position [1995, 0]
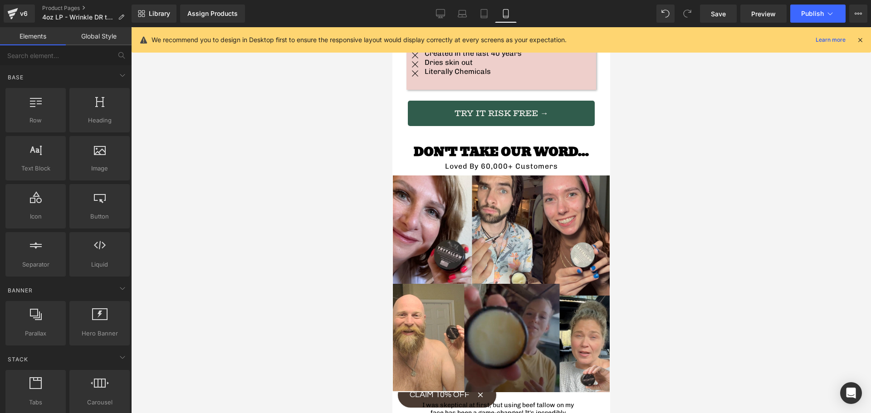
click at [330, 213] on div at bounding box center [501, 220] width 740 height 386
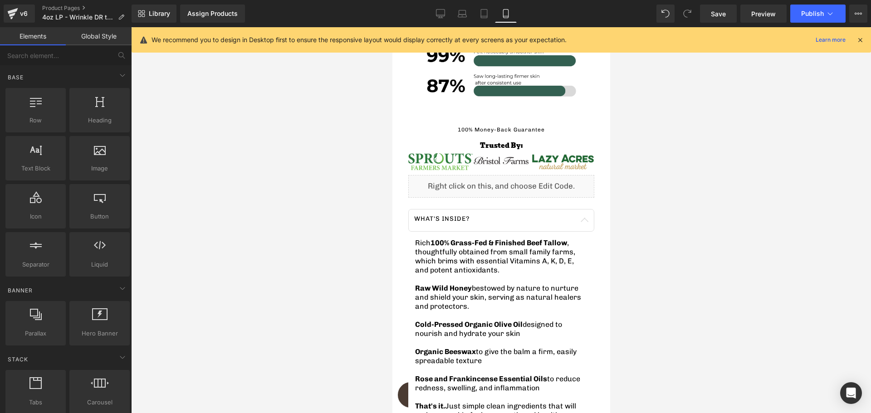
scroll to position [968, 0]
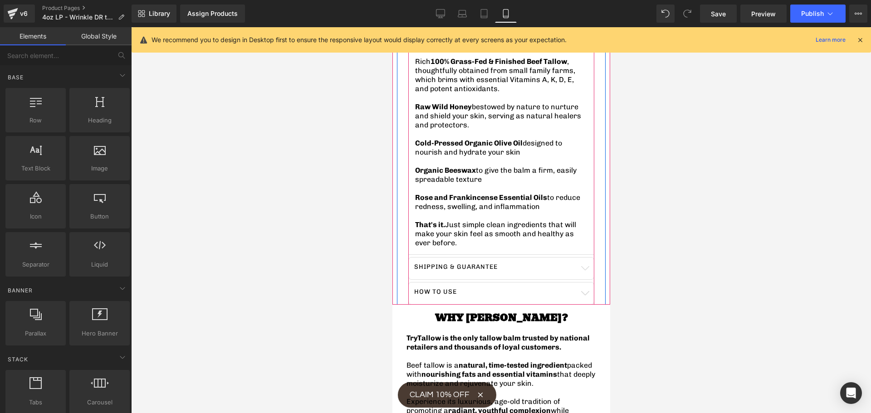
click at [576, 288] on div "How to use Text Block" at bounding box center [501, 292] width 174 height 8
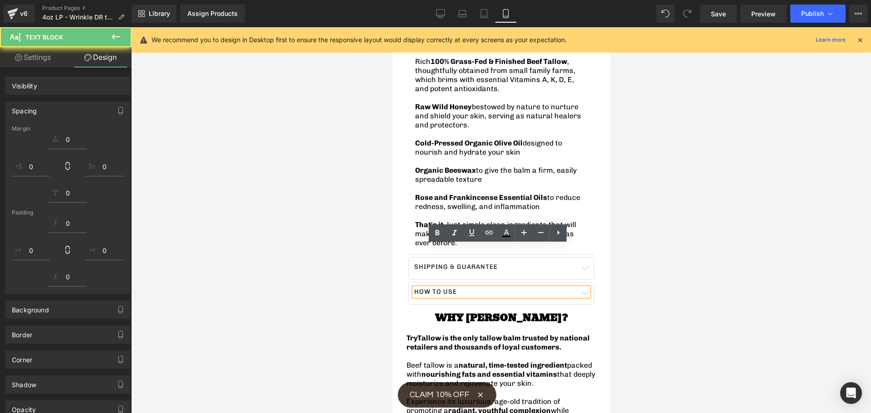
drag, startPoint x: 61, startPoint y: 156, endPoint x: 273, endPoint y: 205, distance: 218.3
click at [273, 205] on div at bounding box center [501, 220] width 740 height 386
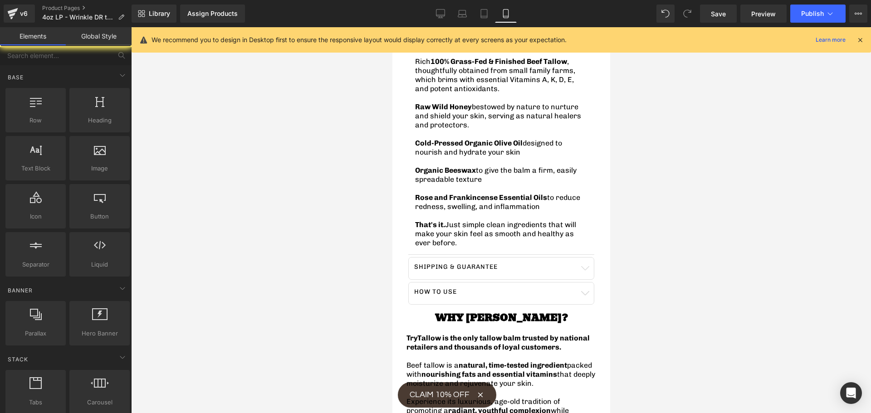
scroll to position [787, 0]
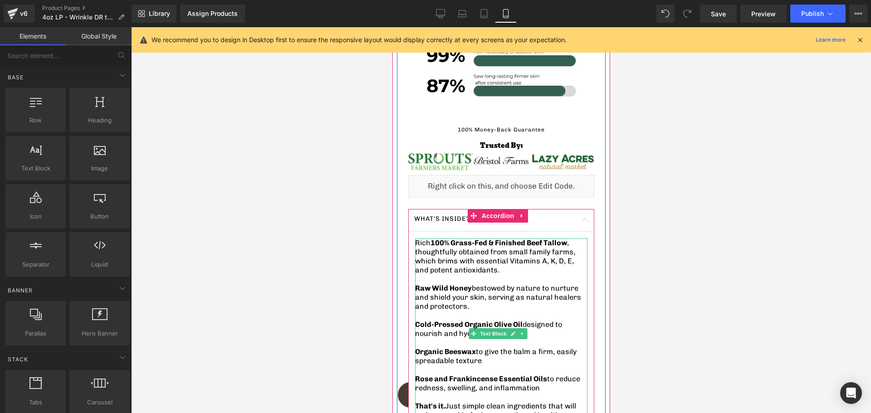
click at [448, 375] on span "Rose and Frankincense Essential Oils" at bounding box center [481, 379] width 132 height 9
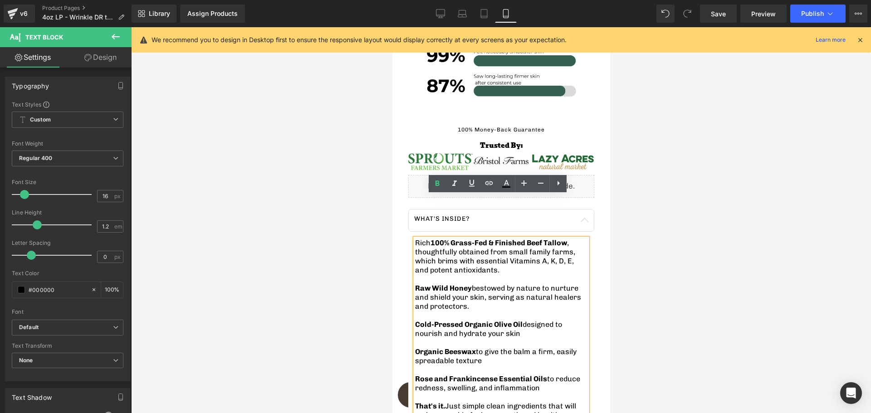
click at [449, 375] on span "Rose and Frankincense Essential Oils" at bounding box center [481, 379] width 132 height 9
click at [439, 375] on span "Rose, vanilla, Frankincense Essential Oils" at bounding box center [488, 379] width 146 height 9
click at [462, 375] on span "Rose, Vanilla, Frankincense Essential Oils" at bounding box center [488, 379] width 147 height 9
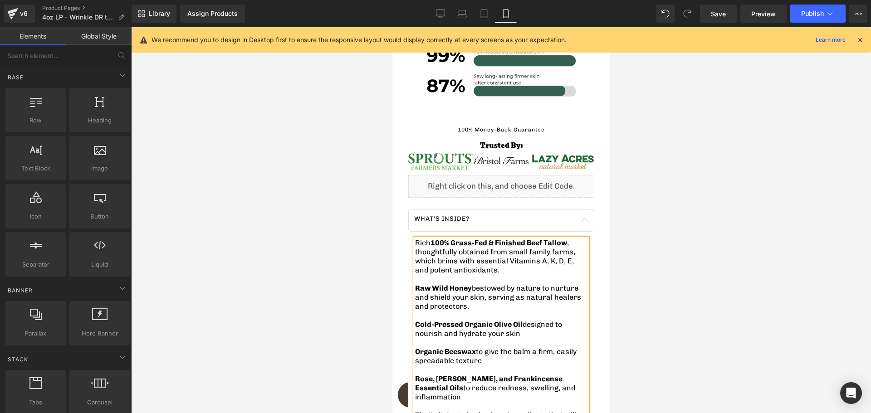
drag, startPoint x: 353, startPoint y: 344, endPoint x: 341, endPoint y: 341, distance: 11.9
click at [350, 343] on div at bounding box center [501, 220] width 740 height 386
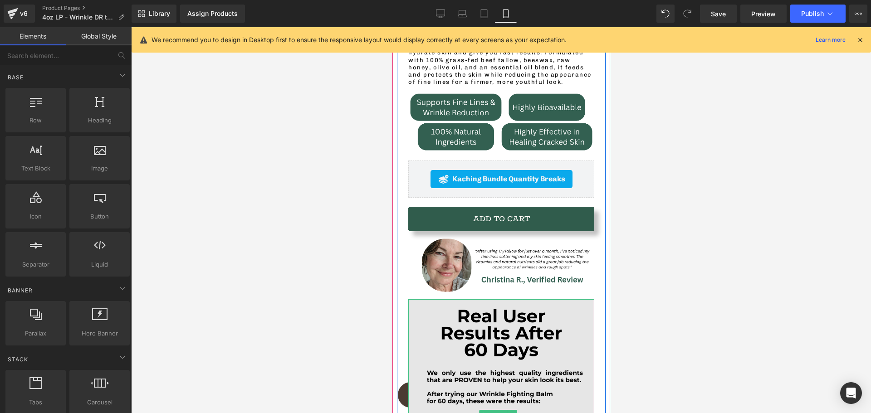
scroll to position [605, 0]
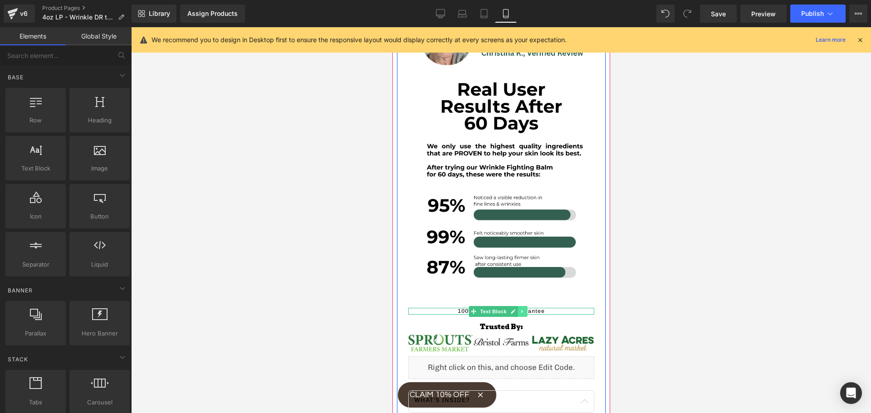
click at [520, 309] on icon at bounding box center [521, 311] width 5 height 5
click at [530, 306] on link at bounding box center [527, 311] width 10 height 11
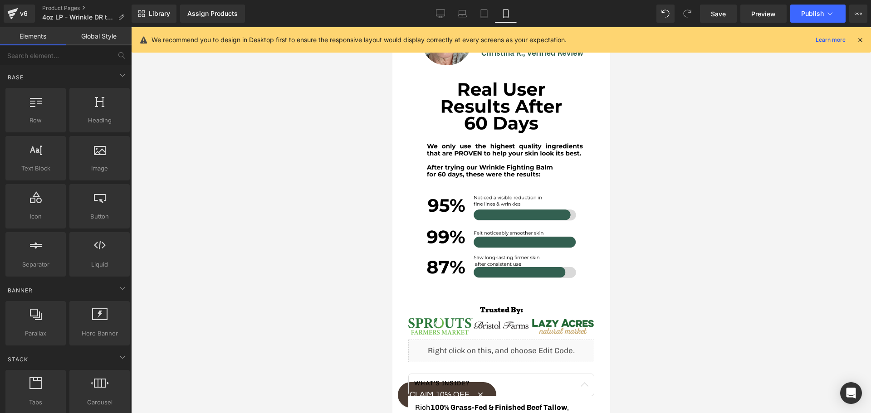
click at [283, 267] on div at bounding box center [501, 220] width 740 height 386
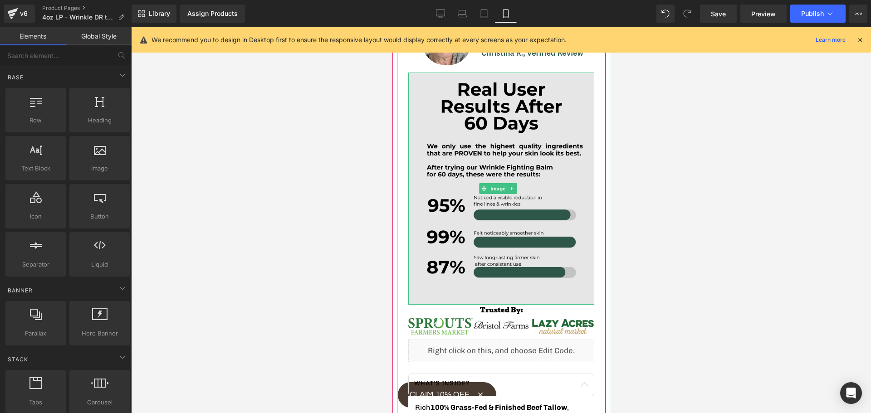
click at [479, 219] on img at bounding box center [501, 189] width 186 height 233
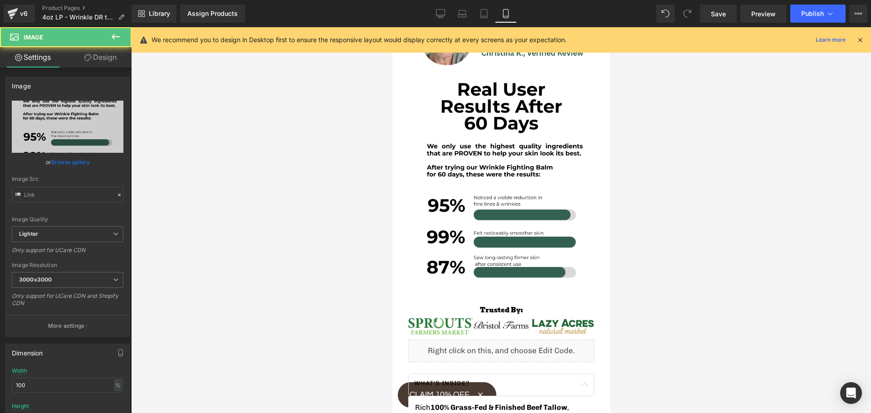
type input "[URL][DOMAIN_NAME]"
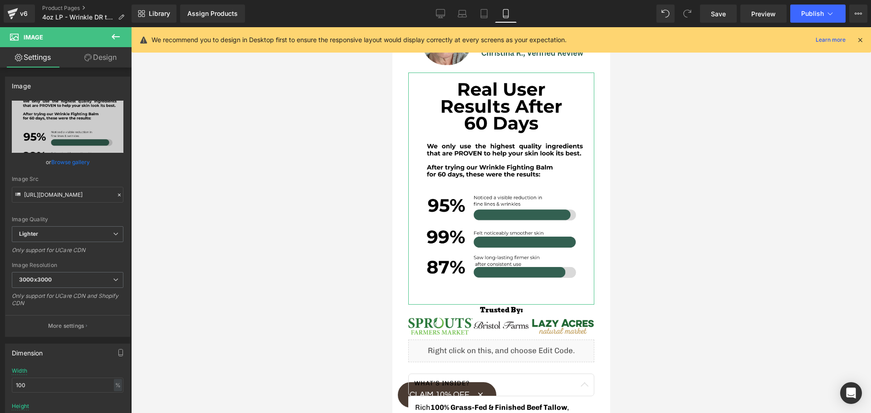
click at [98, 62] on link "Design" at bounding box center [101, 57] width 66 height 20
click at [0, 0] on div "Spacing" at bounding box center [0, 0] width 0 height 0
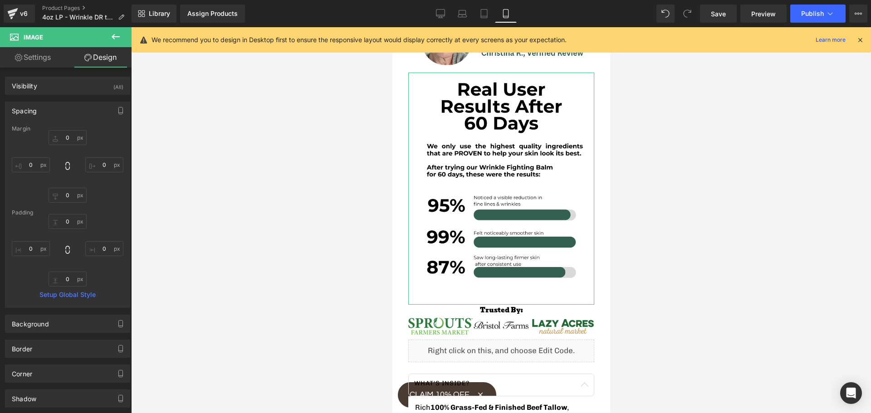
type input "0"
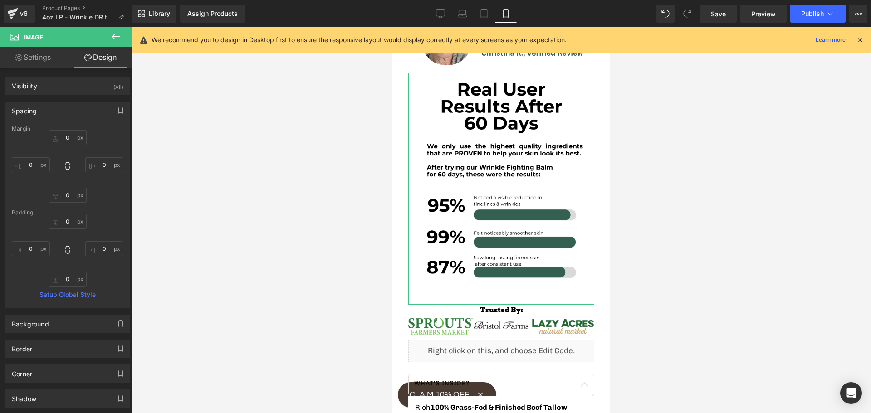
type input "0"
click at [69, 195] on input "0" at bounding box center [68, 195] width 38 height 15
type input "-30"
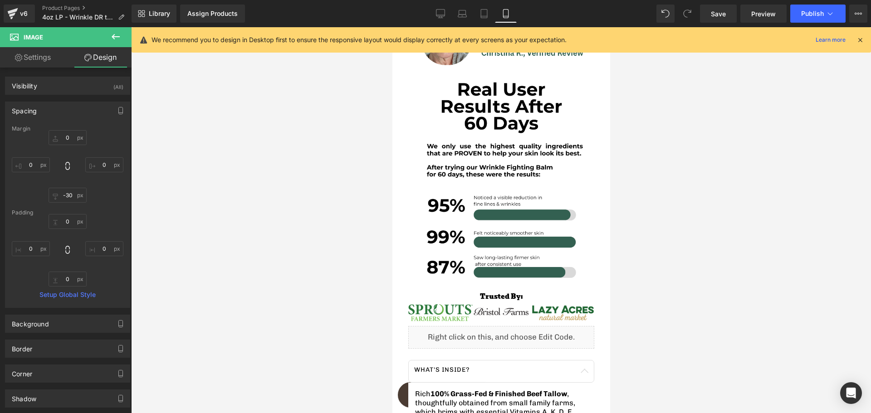
click at [299, 224] on div at bounding box center [501, 220] width 740 height 386
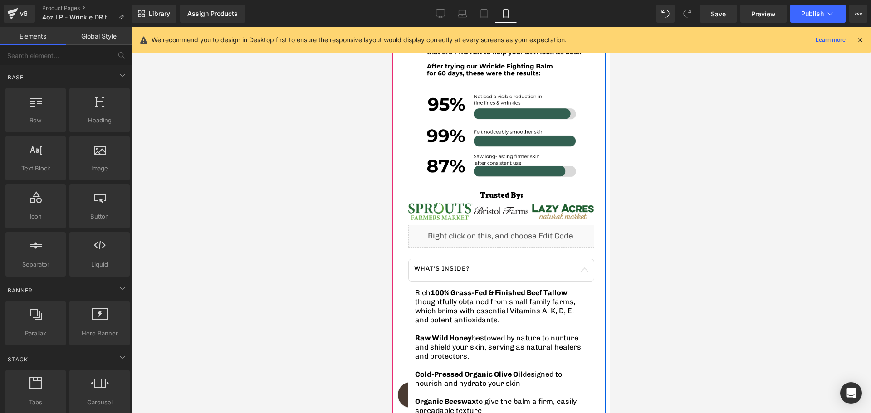
scroll to position [680, 0]
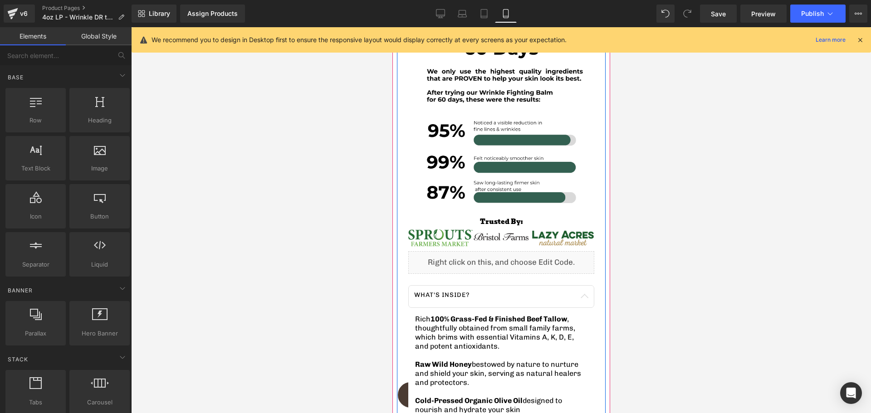
click at [433, 192] on div "TryTallow Wrinkle Fighting Tallow Balm (4oz) Heading See results quickly with o…" at bounding box center [500, 125] width 209 height 891
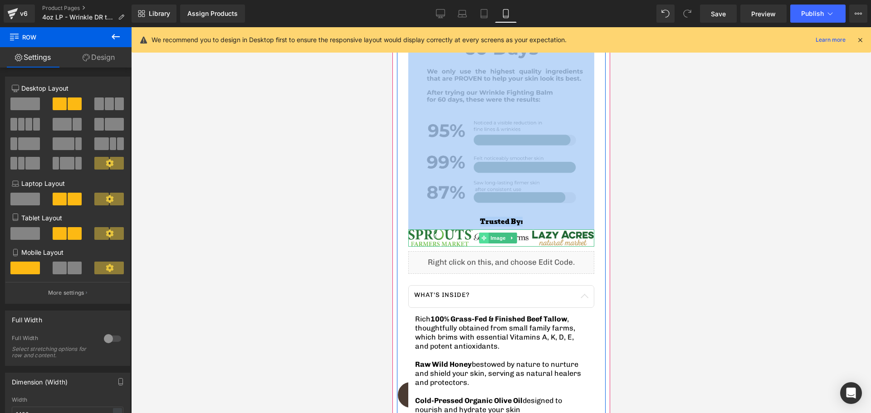
click at [482, 236] on icon at bounding box center [483, 238] width 5 height 5
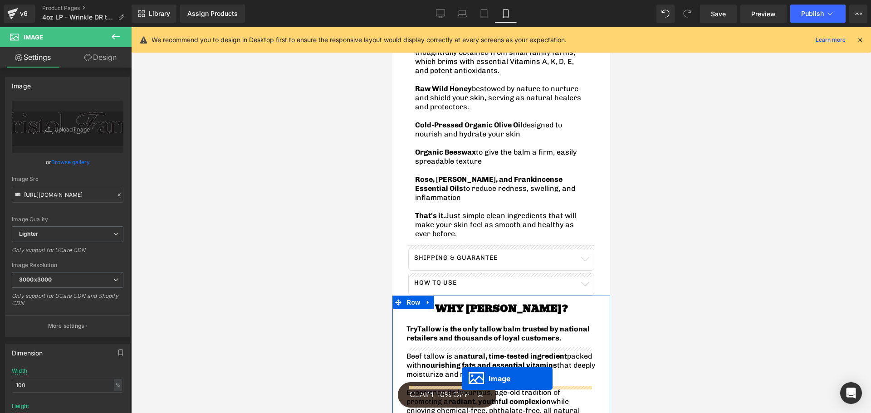
scroll to position [970, 0]
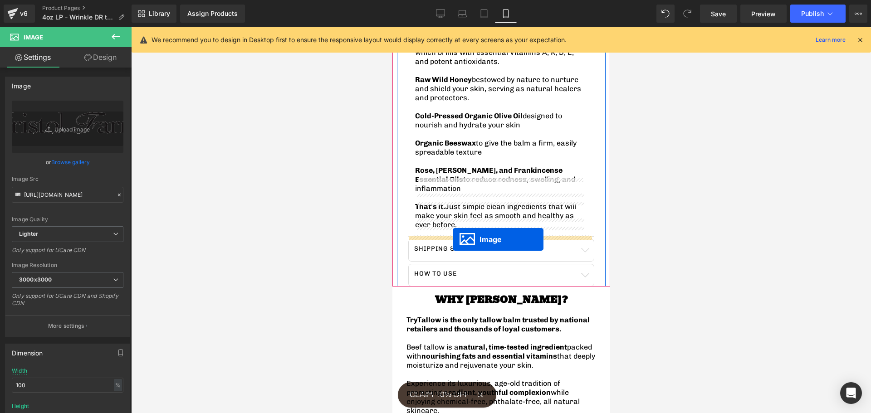
drag, startPoint x: 483, startPoint y: 196, endPoint x: 452, endPoint y: 239, distance: 53.6
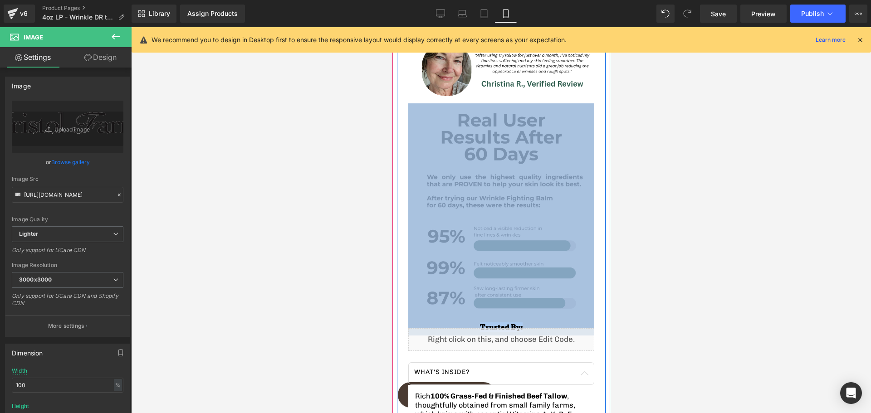
scroll to position [574, 0]
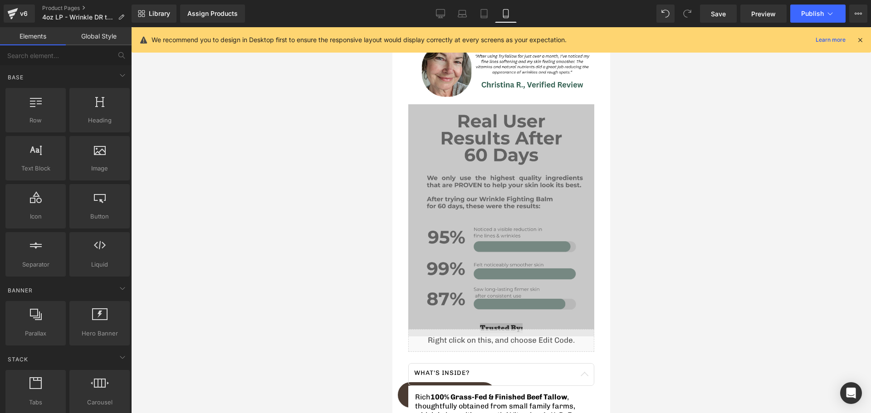
click at [341, 281] on div at bounding box center [501, 220] width 740 height 386
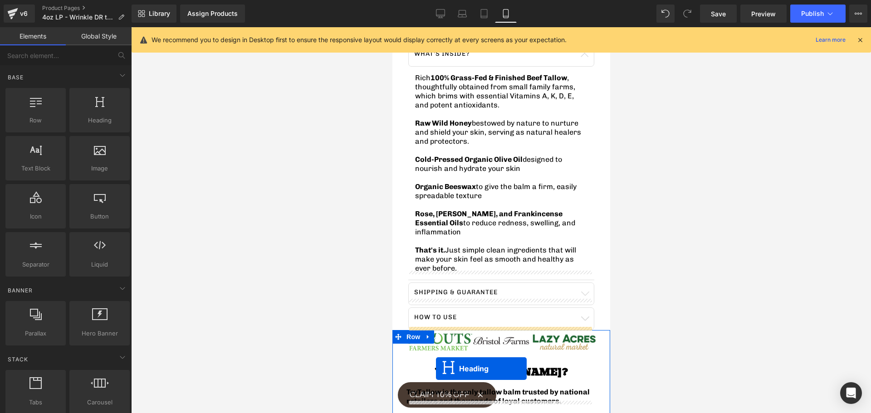
scroll to position [918, 0]
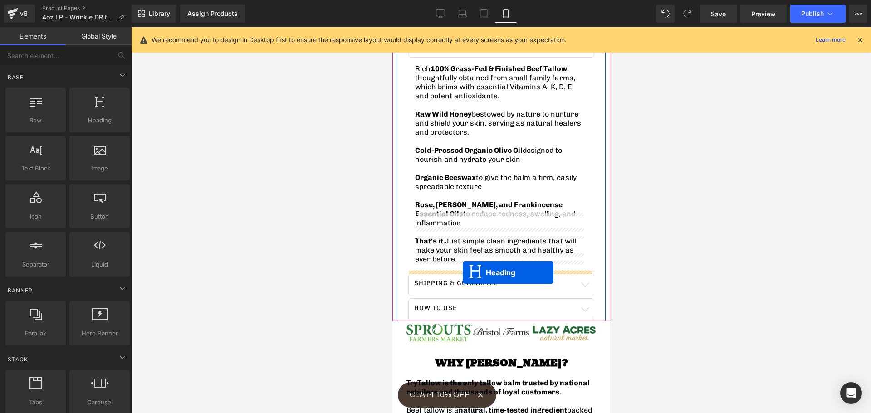
drag, startPoint x: 477, startPoint y: 284, endPoint x: 700, endPoint y: 269, distance: 223.6
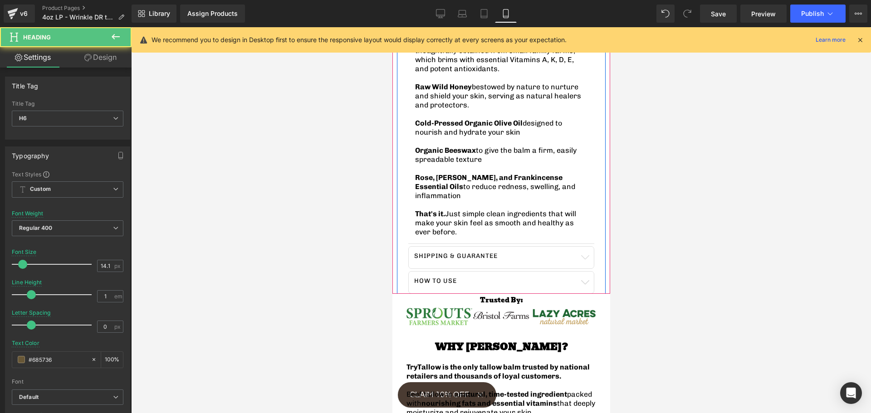
scroll to position [891, 0]
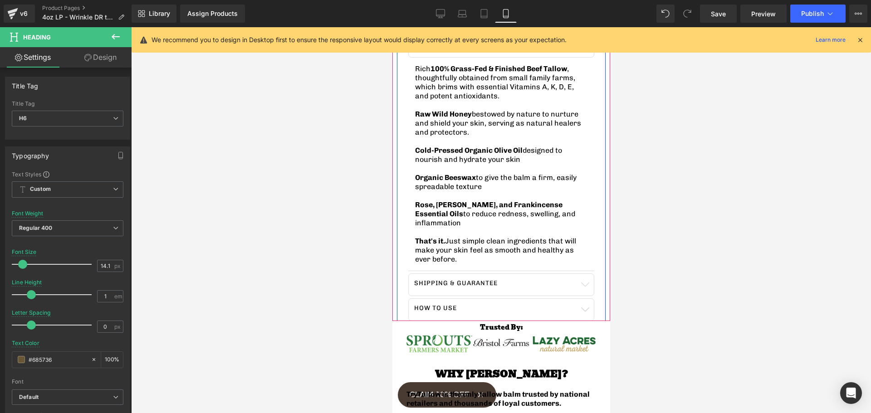
click at [309, 242] on div at bounding box center [501, 220] width 740 height 386
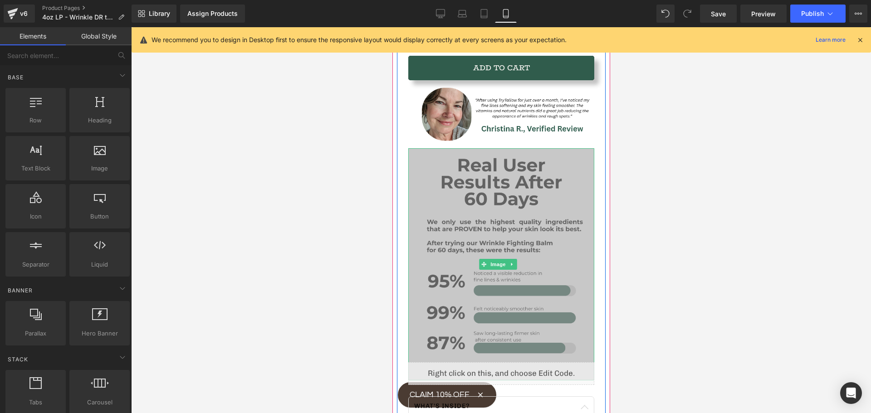
scroll to position [574, 0]
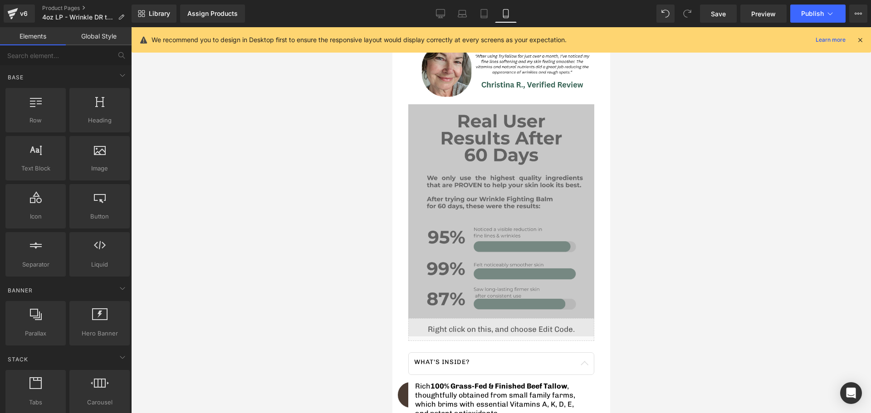
click at [301, 219] on div at bounding box center [501, 220] width 740 height 386
drag, startPoint x: 301, startPoint y: 225, endPoint x: 366, endPoint y: 219, distance: 65.1
click at [307, 224] on div at bounding box center [501, 220] width 740 height 386
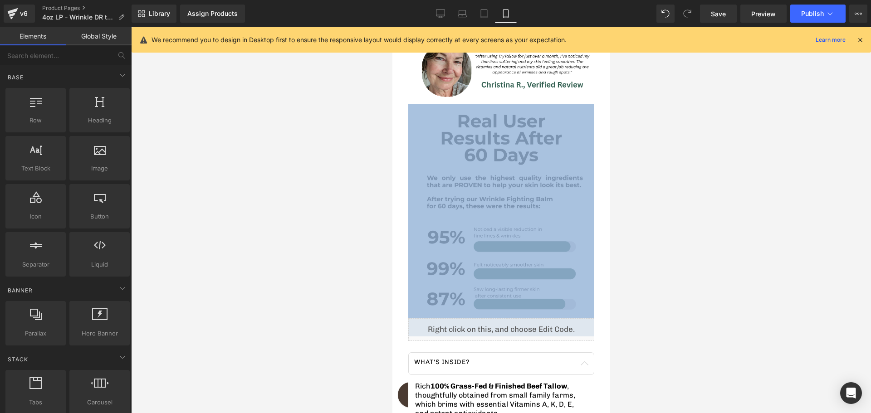
click at [483, 189] on img at bounding box center [501, 220] width 186 height 233
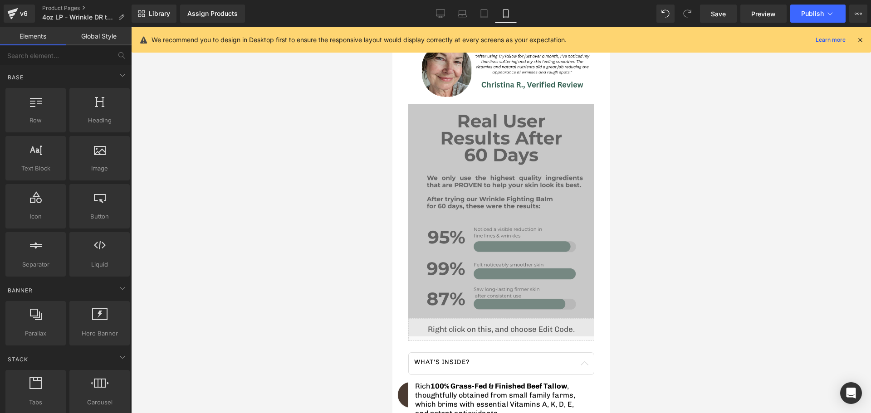
click at [351, 200] on div at bounding box center [501, 220] width 740 height 386
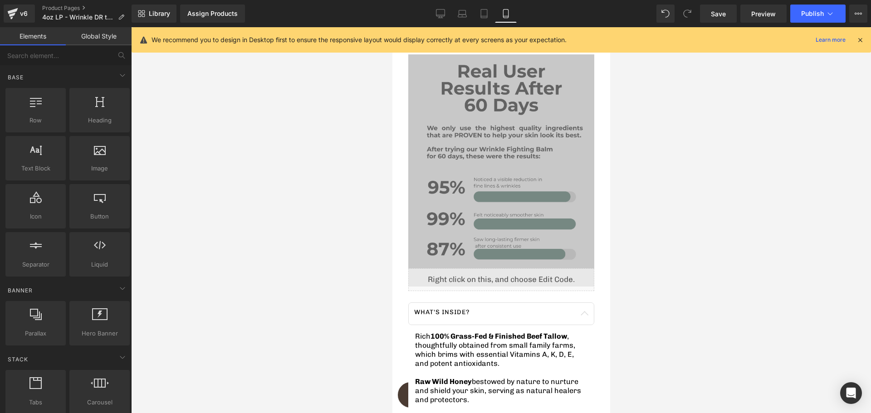
scroll to position [635, 0]
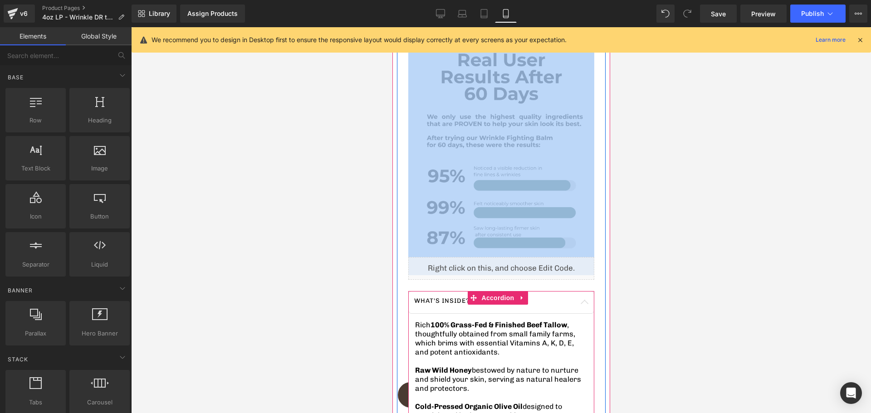
click at [436, 321] on p "Rich 100% Grass-Fed & Finished Beef Tallow , thoughtfully obtained from small f…" at bounding box center [501, 339] width 172 height 36
click at [478, 321] on p "Rich 100% Grass-Fed & Finished Beef Tallow , thoughtfully obtained from small f…" at bounding box center [501, 339] width 172 height 36
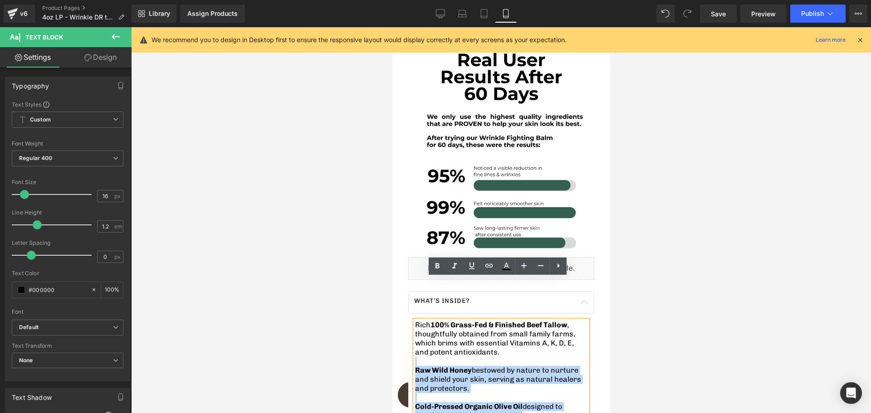
drag, startPoint x: 486, startPoint y: 312, endPoint x: 413, endPoint y: 284, distance: 77.8
click at [415, 321] on div "Rich 100% Grass-Fed & Finished Beef Tallow , thoughtfully obtained from small f…" at bounding box center [501, 421] width 172 height 200
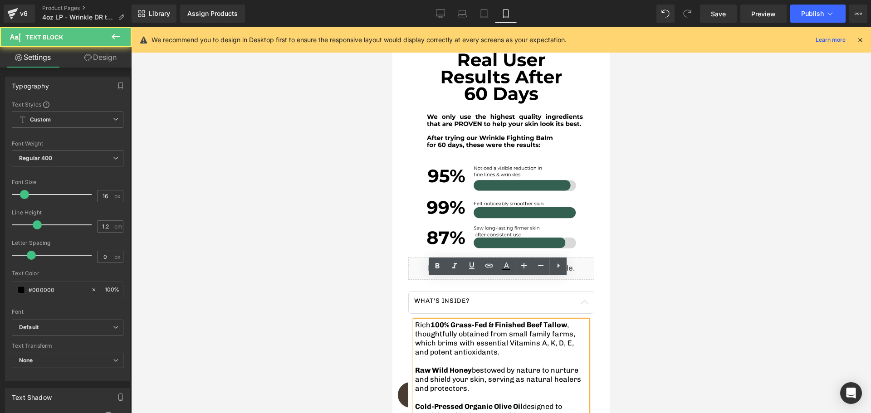
click at [452, 321] on p "Rich 100% Grass-Fed & Finished Beef Tallow , thoughtfully obtained from small f…" at bounding box center [501, 339] width 172 height 36
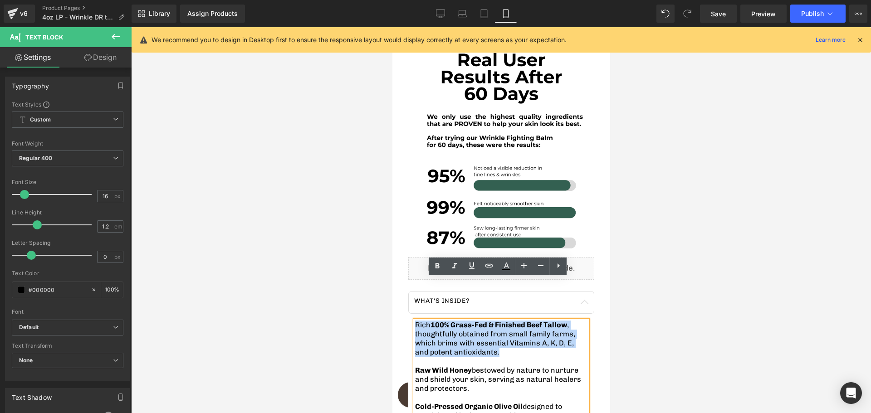
drag, startPoint x: 478, startPoint y: 313, endPoint x: 415, endPoint y: 283, distance: 70.0
click at [415, 321] on p "Rich 100% Grass-Fed & Finished Beef Tallow , thoughtfully obtained from small f…" at bounding box center [501, 339] width 172 height 36
click at [519, 321] on span "100% Grass-Fed & Finished Beef Tallow" at bounding box center [498, 325] width 137 height 9
drag, startPoint x: 488, startPoint y: 309, endPoint x: 415, endPoint y: 280, distance: 78.6
click at [415, 321] on p "Rich 100% Grass-Fed & Finished Beef Tallow , thoughtfully obtained from small f…" at bounding box center [501, 339] width 172 height 36
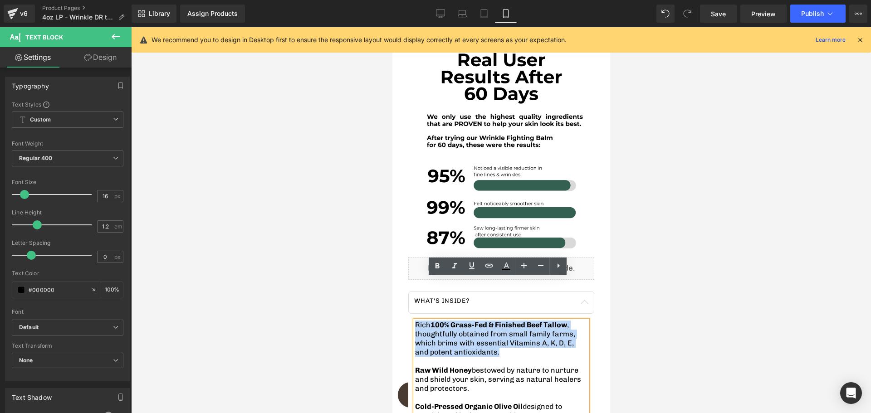
copy p "Rich 100% Grass-Fed & Finished Beef Tallow , thoughtfully obtained from small f…"
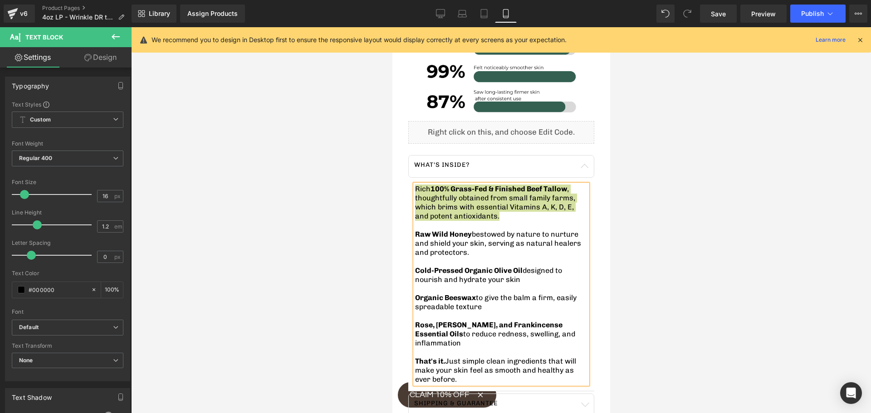
click at [349, 273] on div at bounding box center [501, 220] width 740 height 386
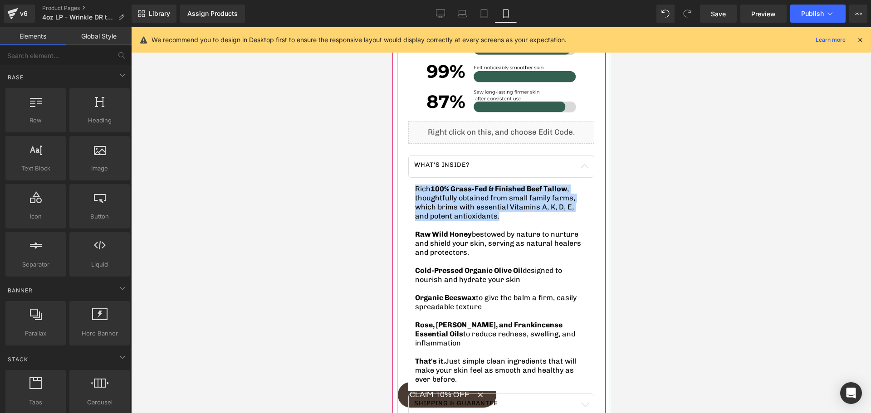
click at [417, 321] on span "Rose, [PERSON_NAME], and Frankincense Essential Oils" at bounding box center [488, 330] width 147 height 18
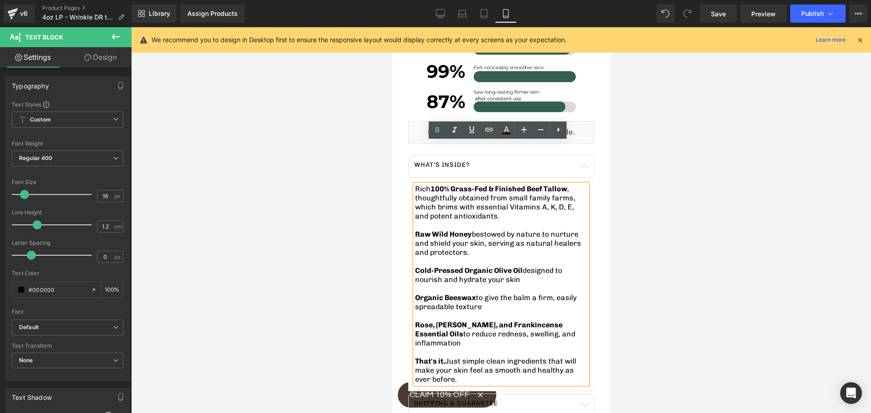
click at [453, 230] on p "Raw Wild Honey bestowed by nature to nurture and shield your skin, serving as n…" at bounding box center [501, 243] width 172 height 27
click at [465, 230] on p "Raw Wild Honey bestowed by nature to nurture and shield your skin, serving as n…" at bounding box center [501, 243] width 172 height 27
drag, startPoint x: 465, startPoint y: 213, endPoint x: 474, endPoint y: 191, distance: 23.4
click at [474, 230] on p "Raw Wild Honey bestowed by nature to nurture and shield your skin, serving as n…" at bounding box center [501, 243] width 172 height 27
click at [466, 230] on p "Raw Wild Honey bestowed by nature to nurture and shield your skin, serving as n…" at bounding box center [501, 243] width 172 height 27
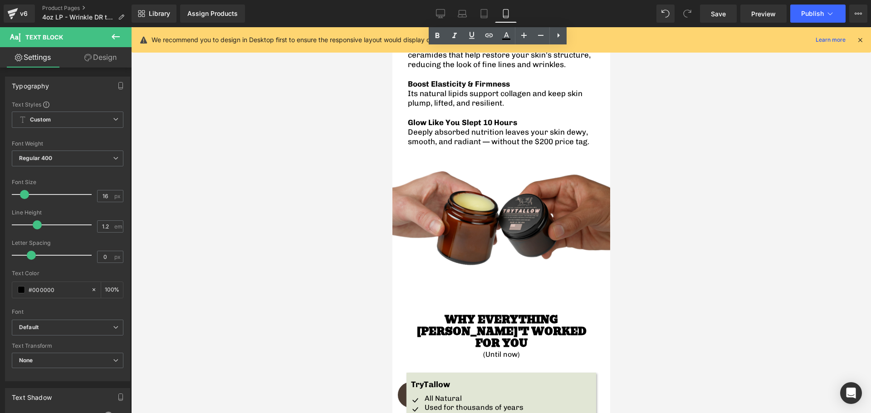
scroll to position [1769, 0]
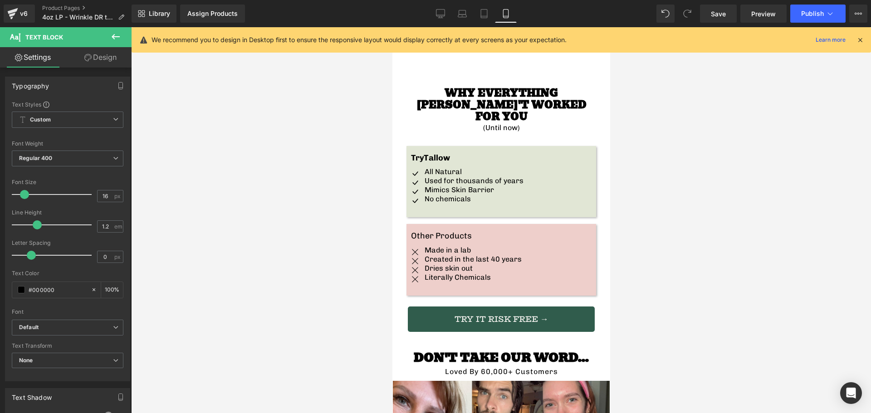
click at [114, 29] on button at bounding box center [116, 37] width 32 height 20
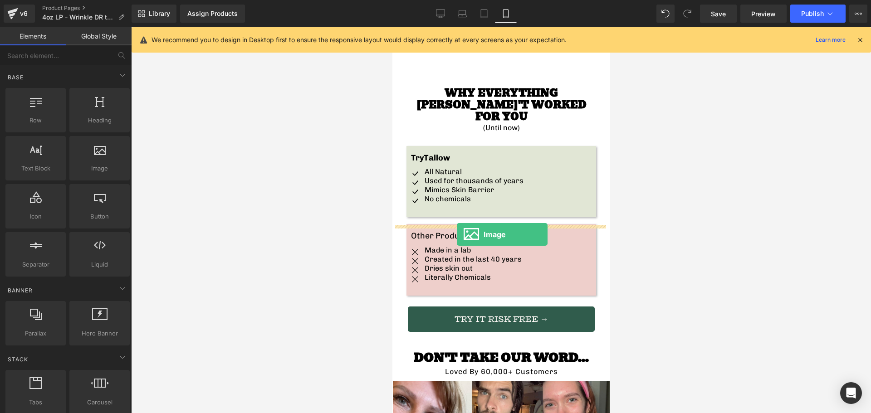
drag, startPoint x: 494, startPoint y: 191, endPoint x: 456, endPoint y: 234, distance: 57.2
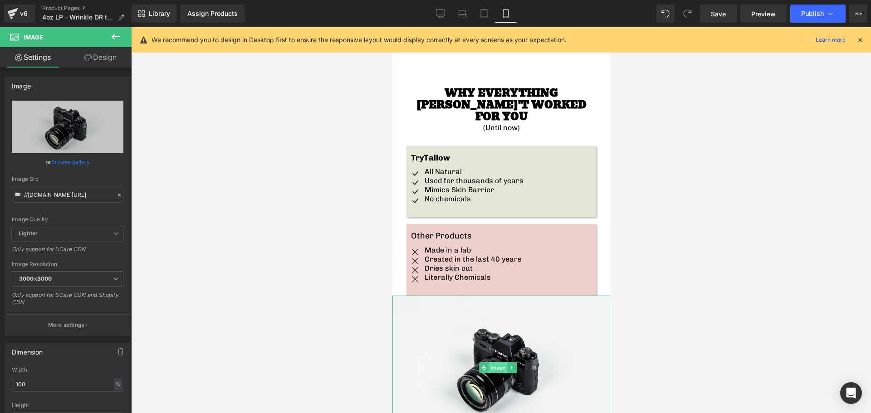
click at [493, 362] on span "Image" at bounding box center [497, 367] width 19 height 11
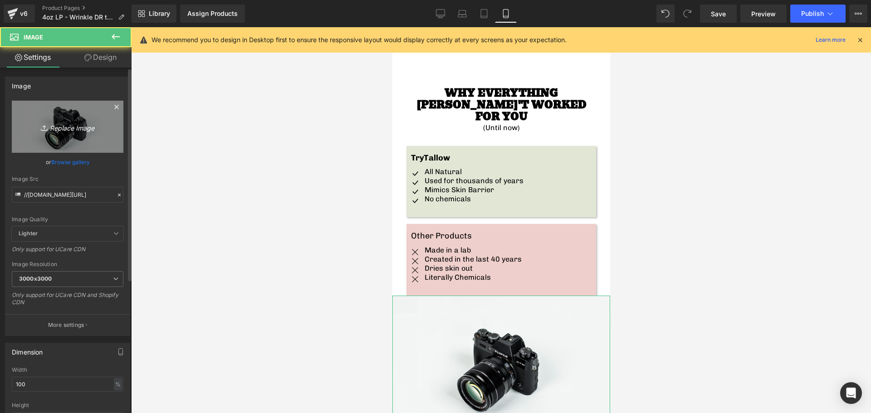
click at [67, 128] on icon "Replace Image" at bounding box center [67, 126] width 73 height 11
type input "C:\fakepath\Real User Results After 60 Days (1).png"
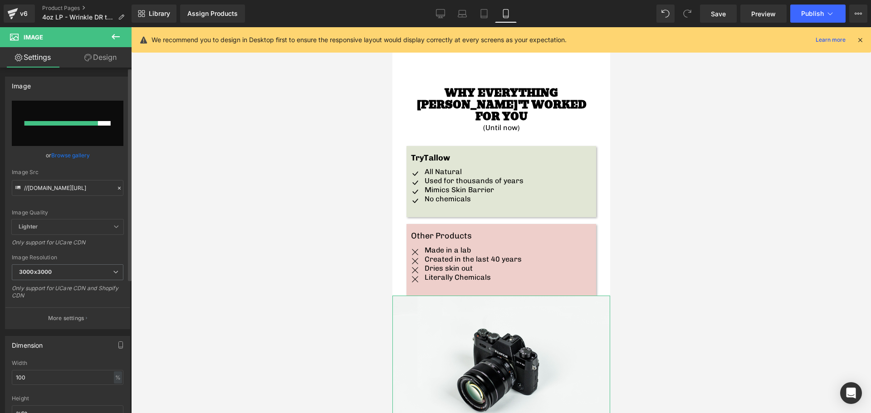
click at [72, 156] on link "Browse gallery" at bounding box center [70, 155] width 39 height 16
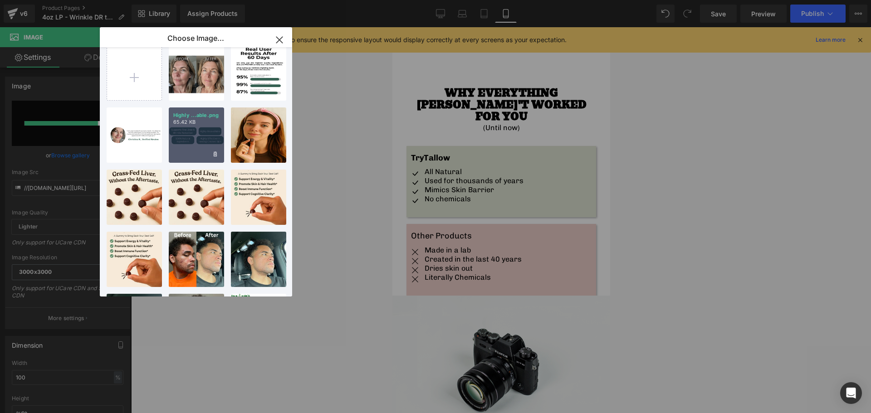
scroll to position [0, 0]
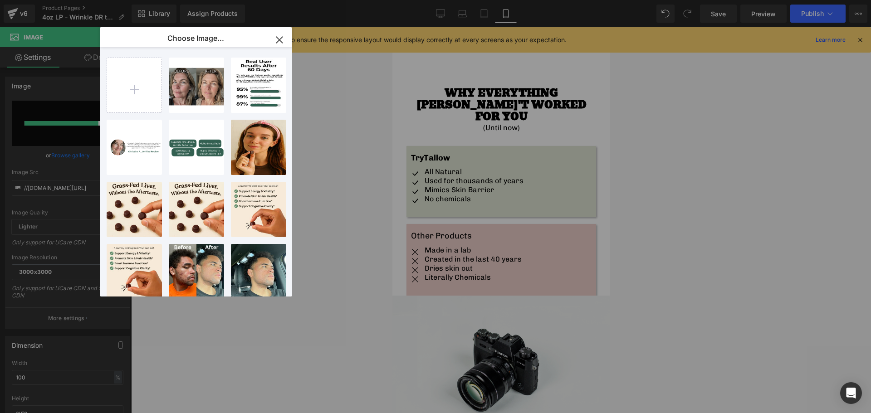
click at [707, 0] on div "Image You are previewing how the will restyle your page. You can not edit Eleme…" at bounding box center [435, 0] width 871 height 0
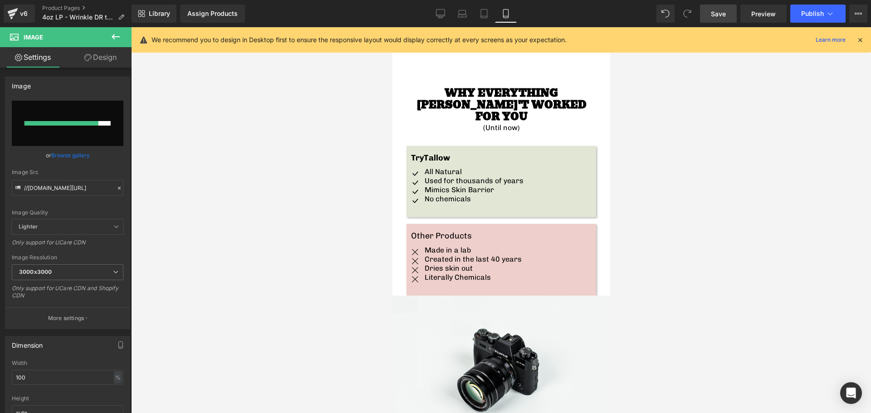
click at [710, 19] on link "Save" at bounding box center [718, 14] width 37 height 18
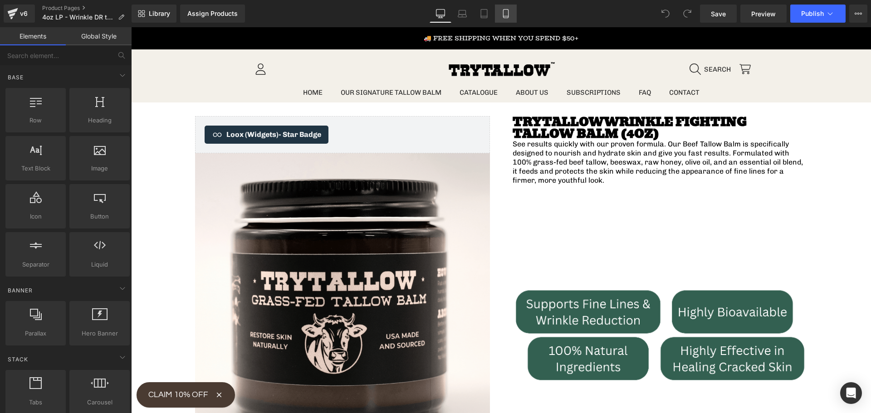
click at [508, 13] on icon at bounding box center [505, 13] width 9 height 9
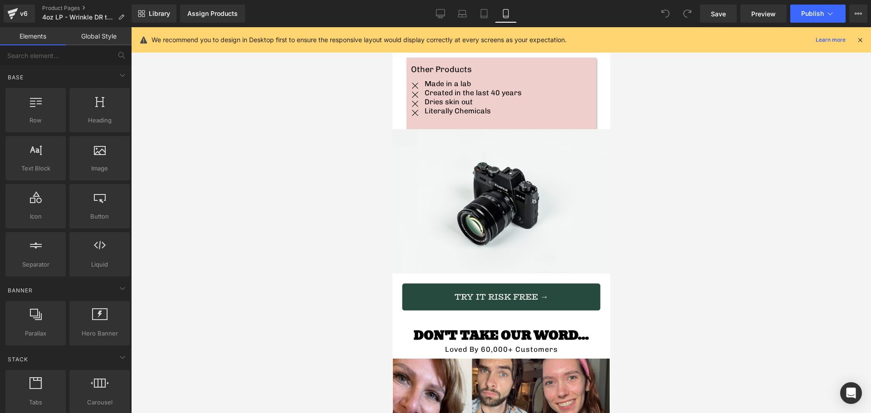
scroll to position [1950, 0]
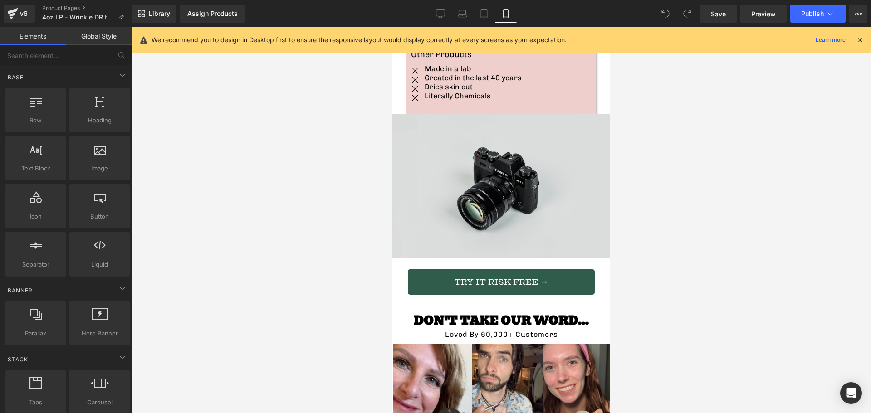
click at [491, 123] on img at bounding box center [501, 186] width 218 height 144
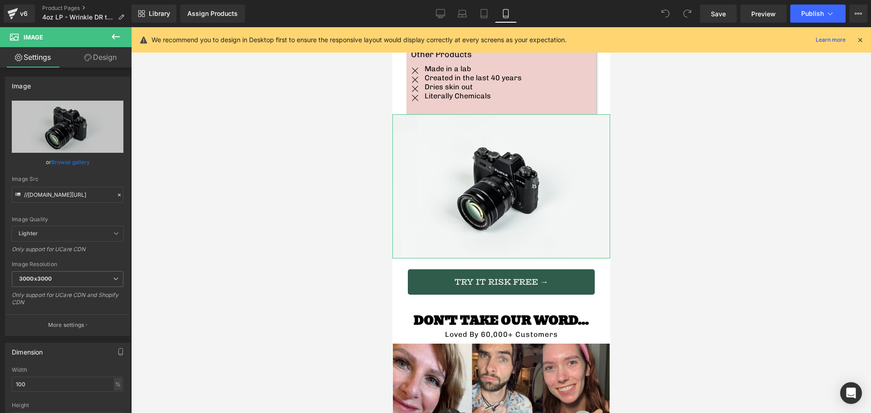
click at [96, 51] on link "Design" at bounding box center [101, 57] width 66 height 20
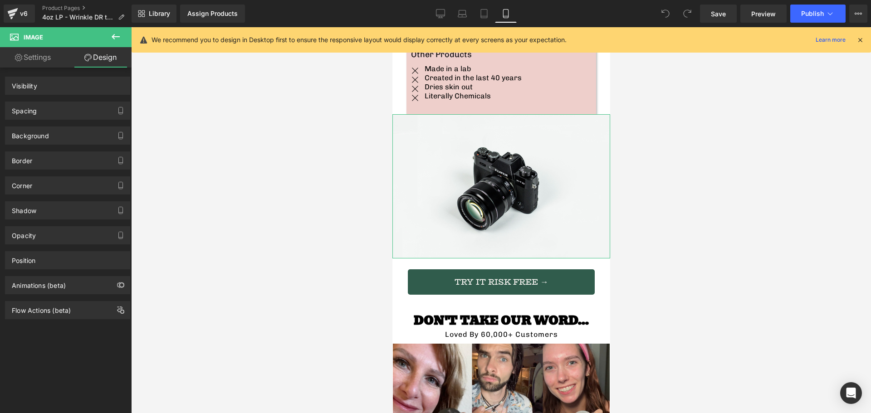
click at [44, 55] on link "Settings" at bounding box center [33, 57] width 66 height 20
click at [46, 56] on link "Settings" at bounding box center [33, 57] width 66 height 20
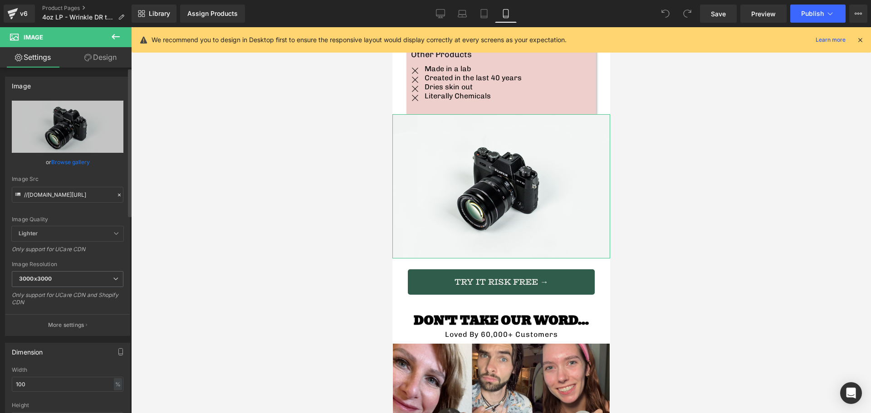
click at [59, 161] on link "Browse gallery" at bounding box center [70, 162] width 39 height 16
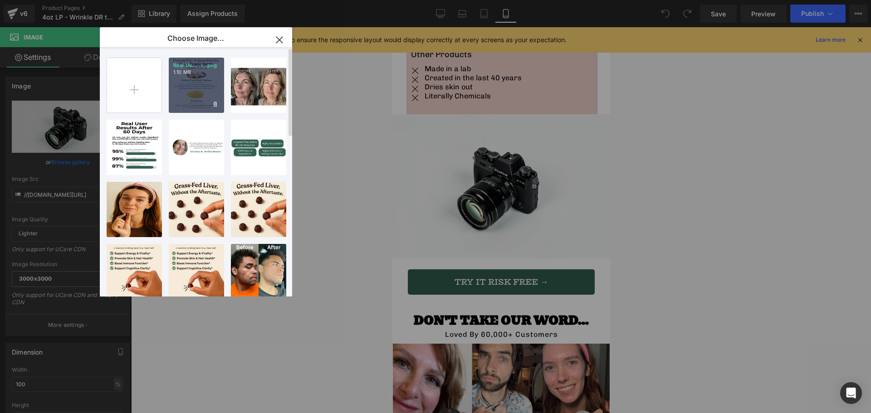
click at [198, 100] on div "Real Us... _1_.png 1.10 MB" at bounding box center [196, 85] width 55 height 55
type input "[URL][DOMAIN_NAME]"
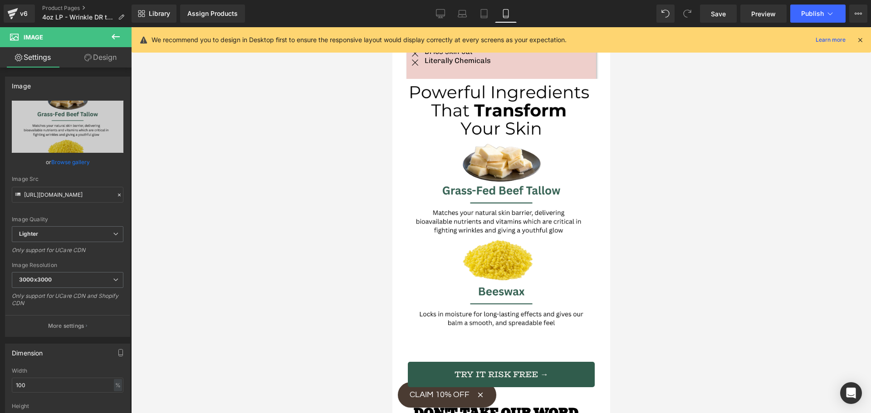
scroll to position [1995, 0]
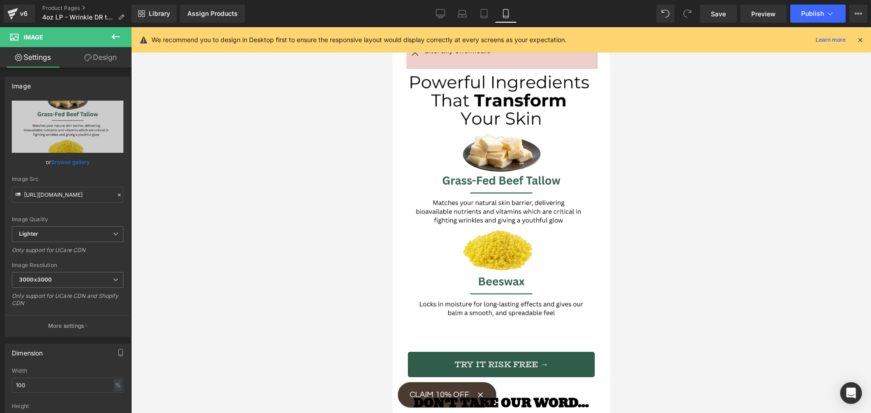
click at [117, 39] on icon at bounding box center [115, 36] width 11 height 11
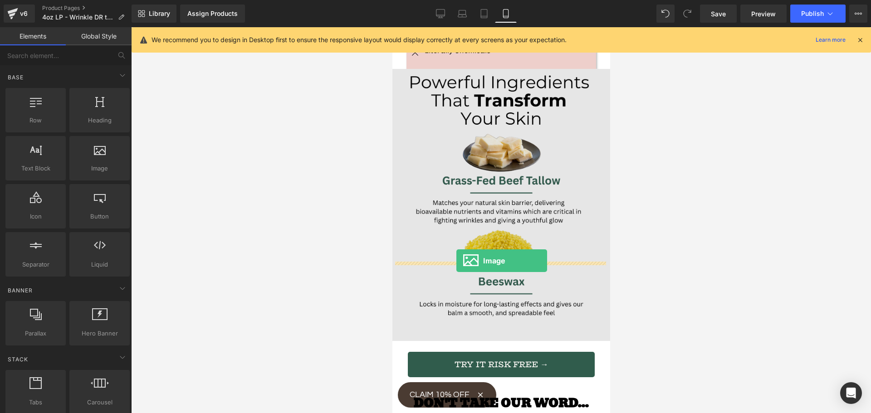
drag, startPoint x: 486, startPoint y: 194, endPoint x: 454, endPoint y: 260, distance: 73.4
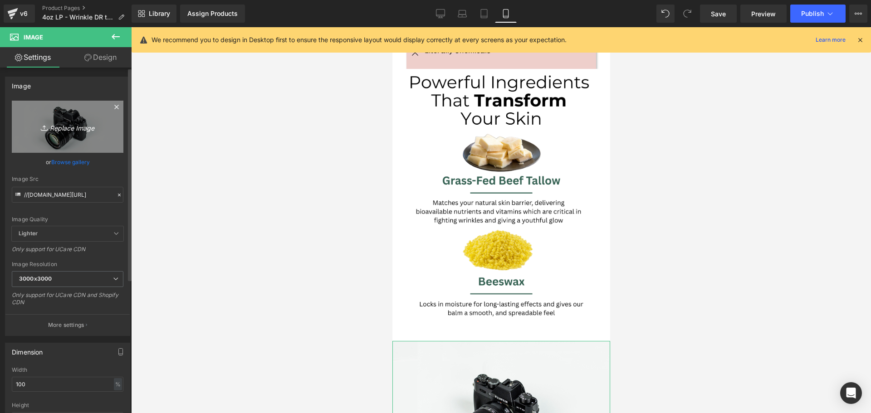
click at [67, 124] on icon "Replace Image" at bounding box center [67, 126] width 73 height 11
type input "C:\fakepath\Real User Results After 60 Days (2).png"
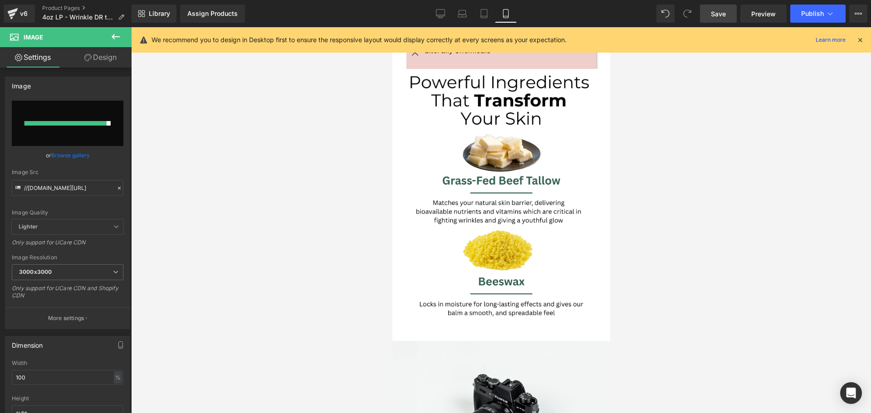
click at [722, 16] on span "Save" at bounding box center [718, 14] width 15 height 10
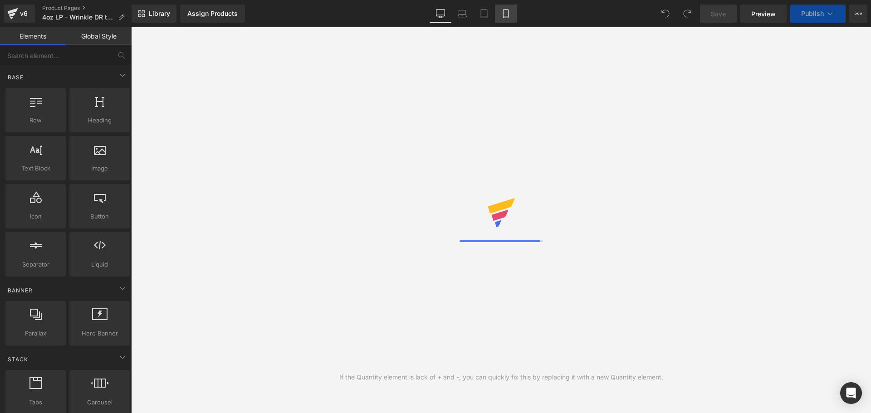
click at [507, 18] on link "Mobile" at bounding box center [506, 14] width 22 height 18
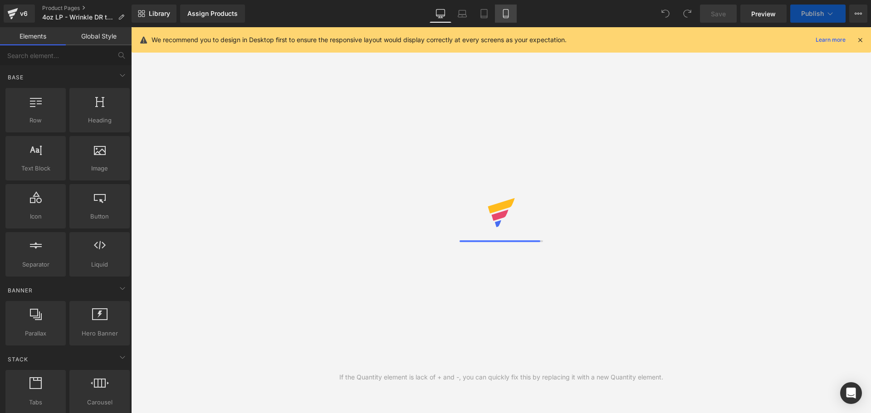
click at [506, 15] on icon at bounding box center [505, 13] width 9 height 9
click at [855, 44] on div "We recommend you to design in Desktop first to ensure the responsive layout wou…" at bounding box center [503, 39] width 705 height 11
click at [860, 41] on icon at bounding box center [860, 40] width 8 height 8
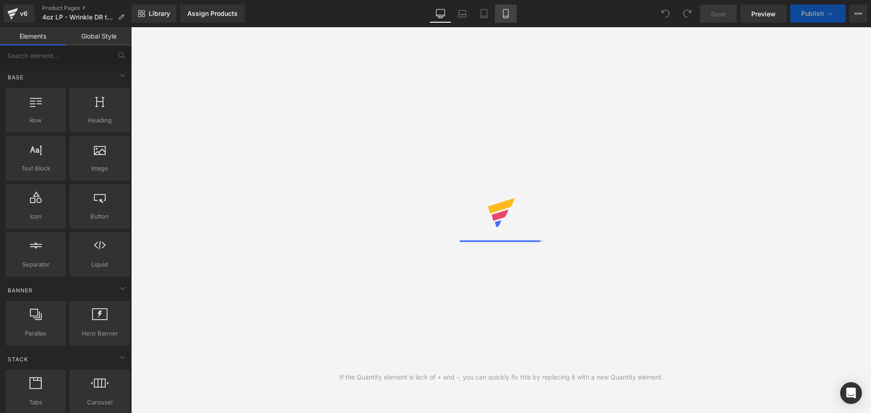
click at [510, 16] on icon at bounding box center [505, 13] width 9 height 9
click at [512, 10] on link "Mobile" at bounding box center [506, 14] width 22 height 18
click at [508, 12] on icon at bounding box center [505, 14] width 5 height 9
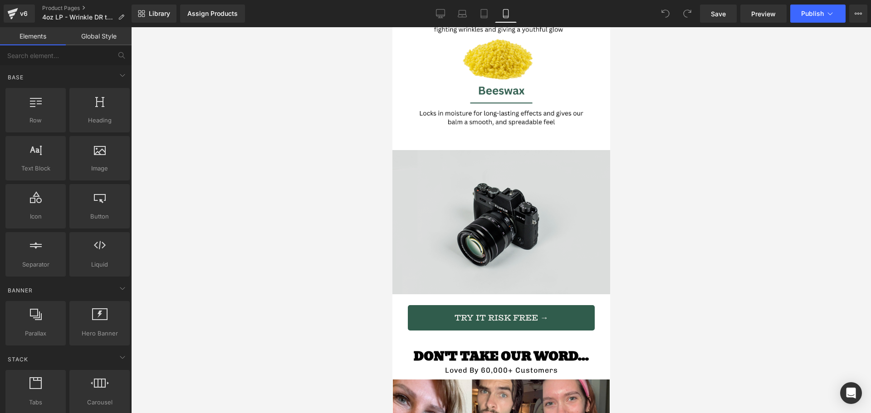
scroll to position [2131, 0]
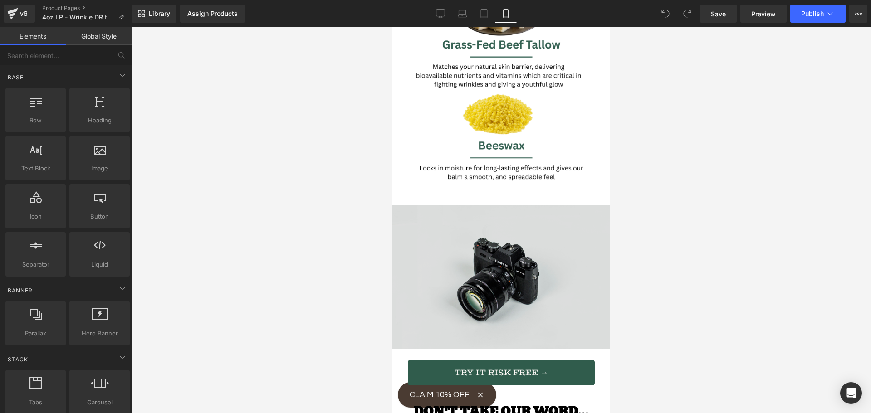
click at [487, 205] on img at bounding box center [501, 277] width 218 height 144
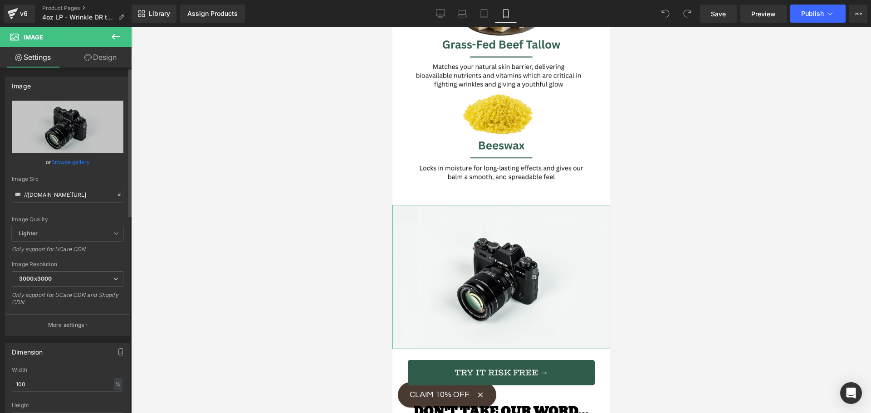
click at [77, 163] on link "Browse gallery" at bounding box center [70, 162] width 39 height 16
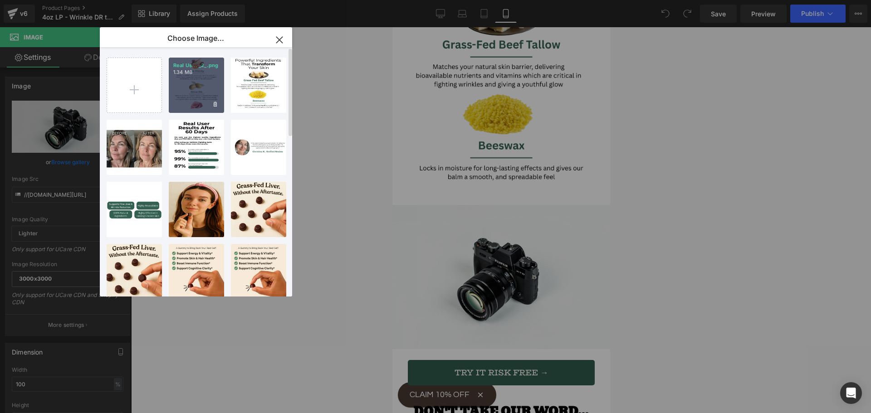
click at [184, 81] on div "Real Us... _2_.png 1.34 MB" at bounding box center [196, 85] width 55 height 55
type input "[URL][DOMAIN_NAME]"
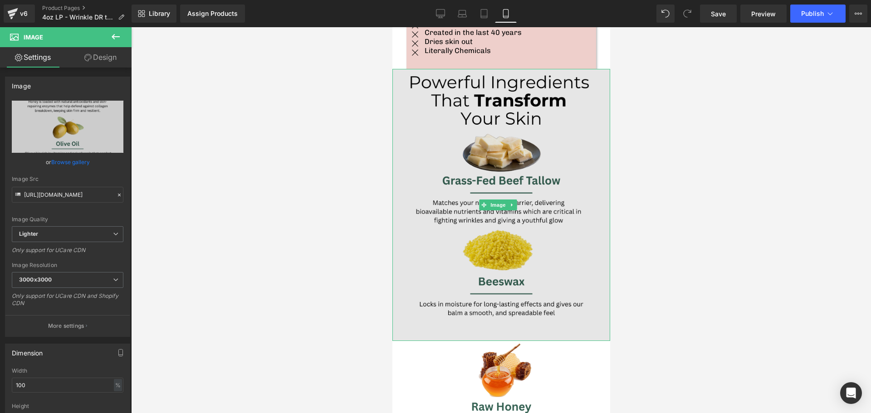
scroll to position [1905, 0]
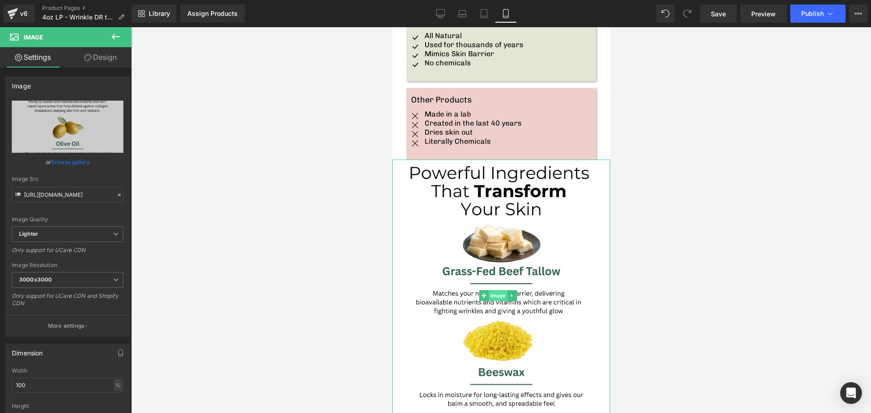
click at [494, 290] on span "Image" at bounding box center [497, 295] width 19 height 11
click at [497, 290] on span "Image" at bounding box center [497, 295] width 19 height 11
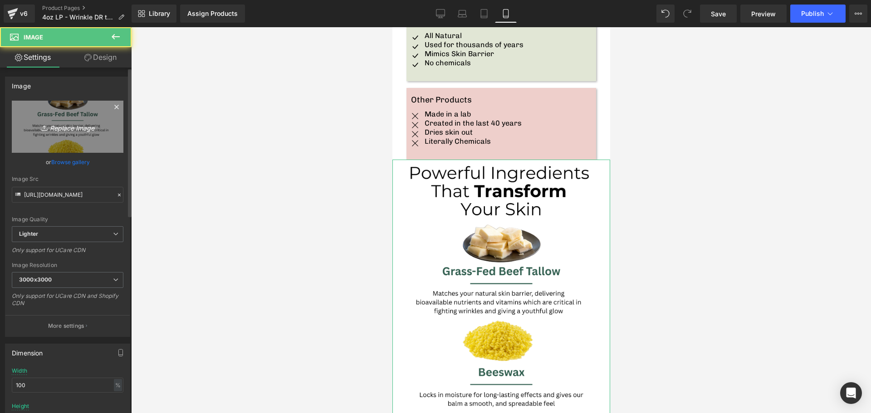
click at [65, 132] on icon "Replace Image" at bounding box center [67, 126] width 73 height 11
type input "C:\fakepath\Real User Results After 60 Days (4).png"
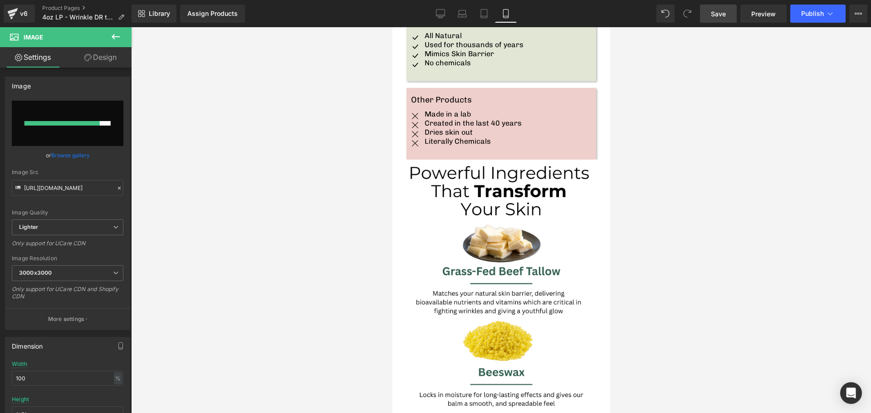
click at [719, 16] on span "Save" at bounding box center [718, 14] width 15 height 10
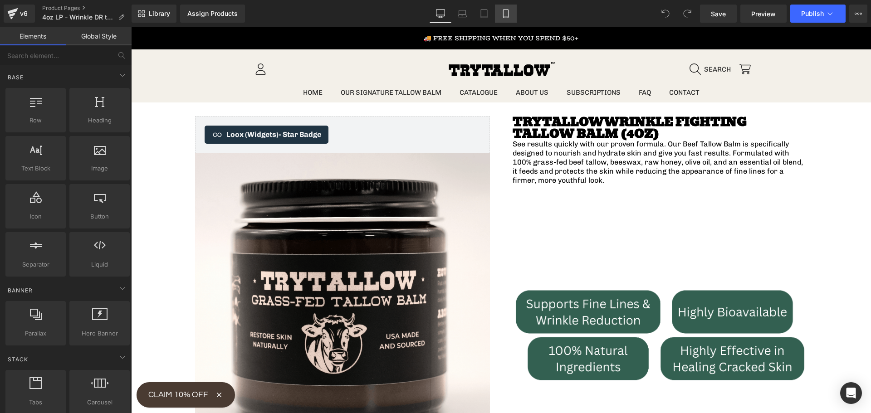
click at [505, 11] on icon at bounding box center [505, 13] width 9 height 9
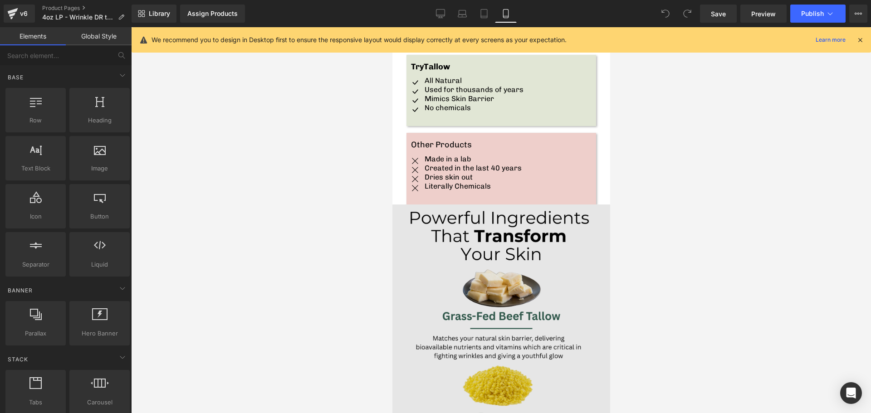
scroll to position [1859, 0]
click at [488, 211] on img at bounding box center [501, 341] width 218 height 272
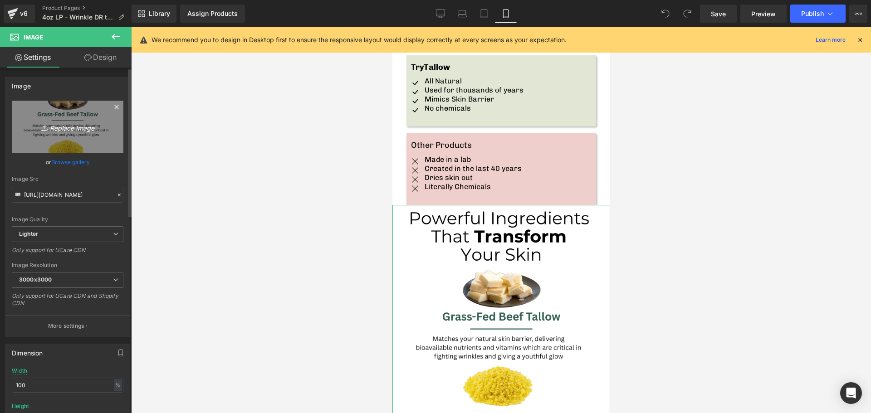
click at [72, 125] on icon "Replace Image" at bounding box center [67, 126] width 73 height 11
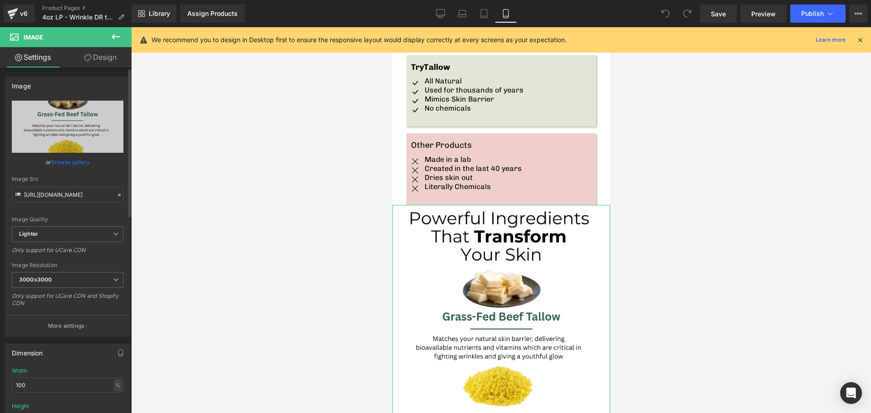
click at [83, 163] on link "Browse gallery" at bounding box center [70, 162] width 39 height 16
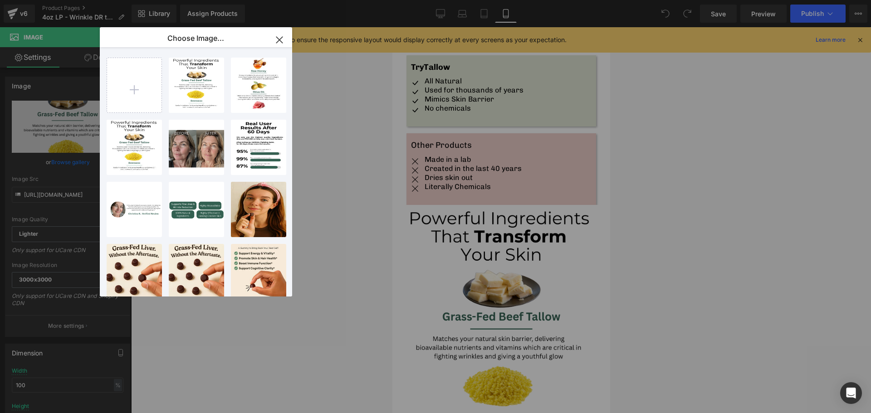
click at [0, 0] on div "Real Us... _4_.png 1.16 MB" at bounding box center [0, 0] width 0 height 0
type input "[URL][DOMAIN_NAME]"
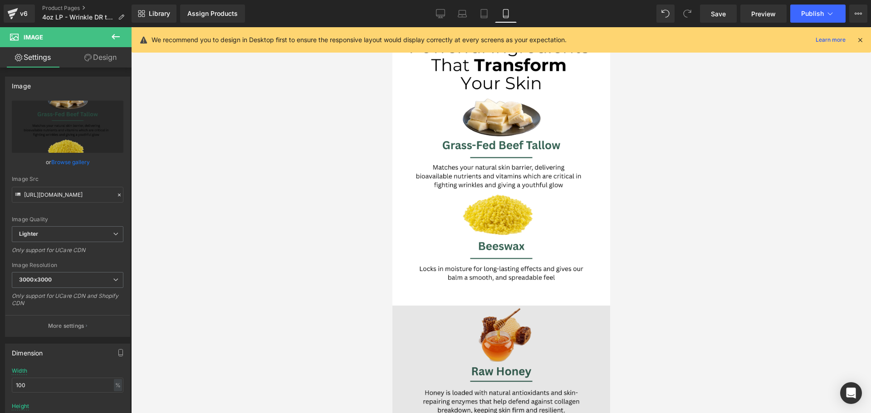
scroll to position [2041, 0]
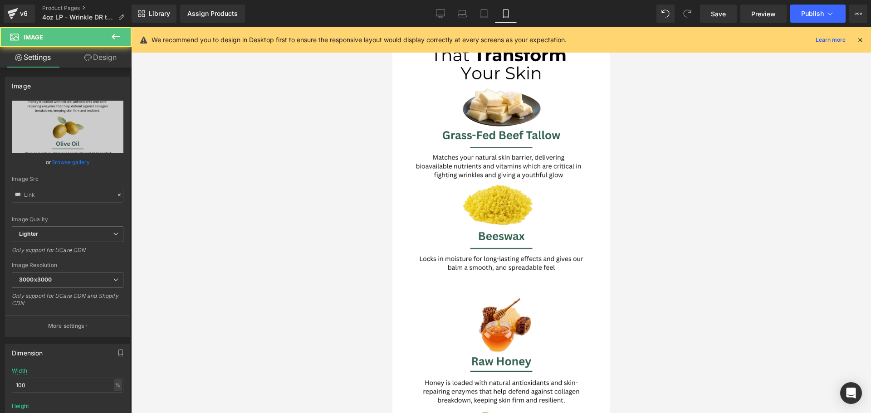
type input "[URL][DOMAIN_NAME]"
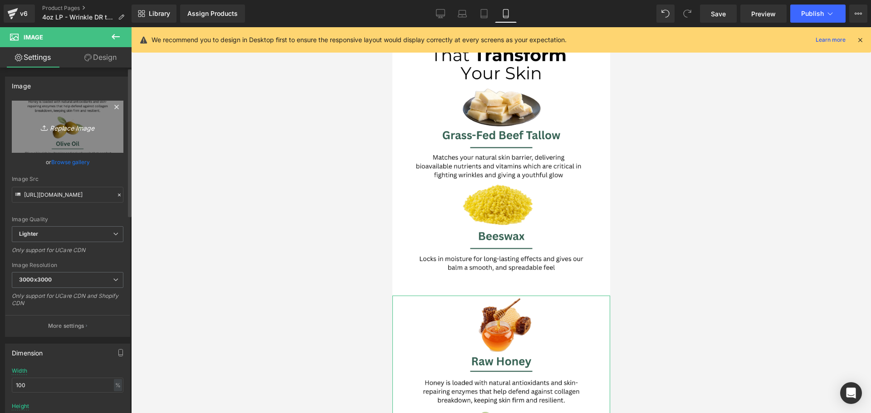
click at [65, 129] on icon "Replace Image" at bounding box center [67, 126] width 73 height 11
type input "C:\fakepath\Real User Results After 60 Days (5).png"
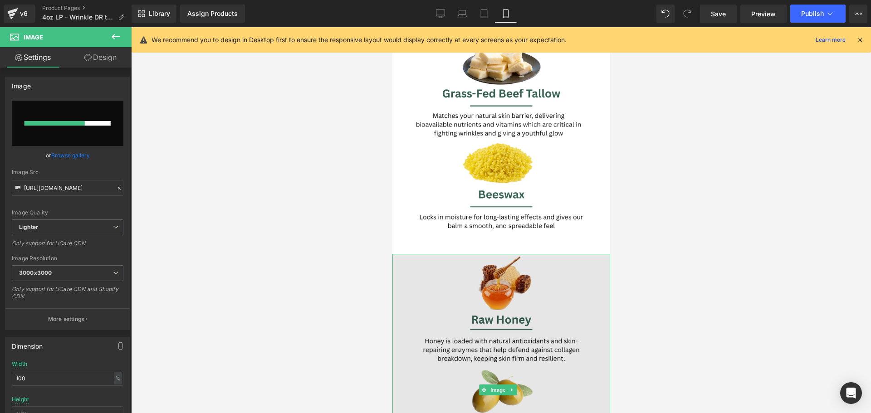
scroll to position [2131, 0]
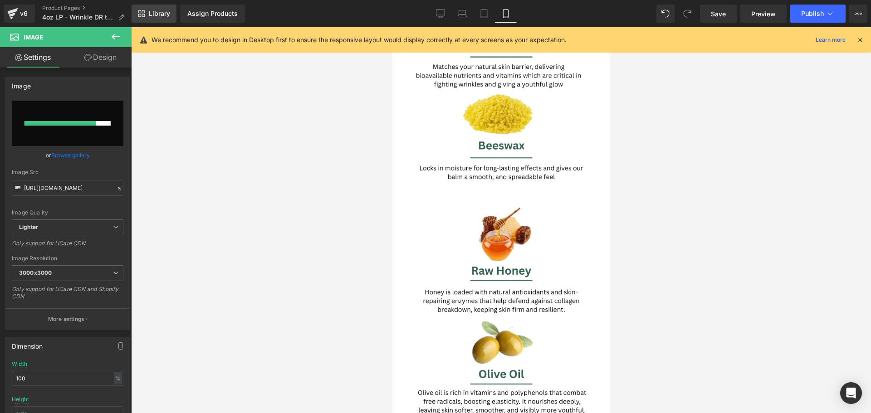
drag, startPoint x: 715, startPoint y: 14, endPoint x: 146, endPoint y: 10, distance: 569.2
click at [715, 14] on span "Save" at bounding box center [718, 14] width 15 height 10
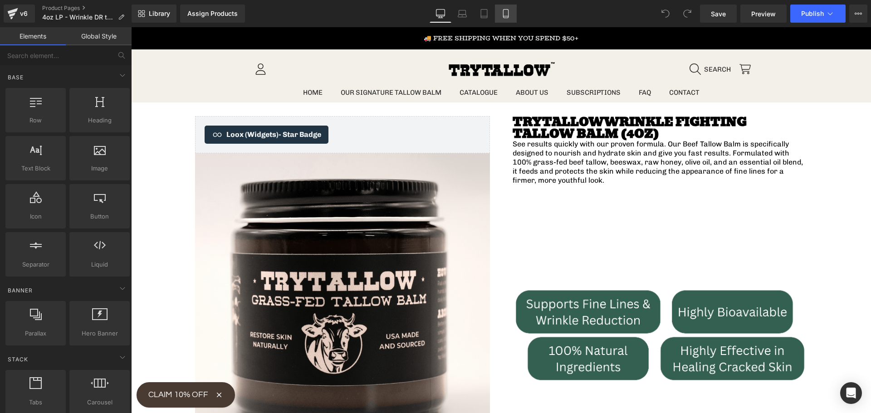
drag, startPoint x: 502, startPoint y: 17, endPoint x: 58, endPoint y: 63, distance: 446.8
click at [502, 17] on icon at bounding box center [505, 13] width 9 height 9
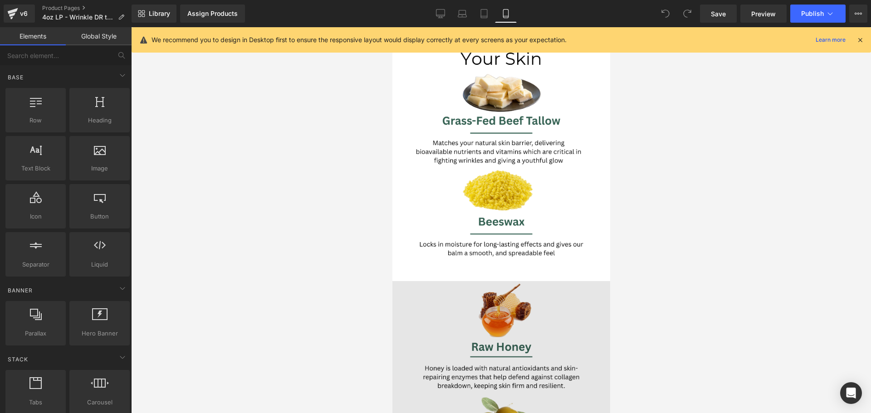
scroll to position [2222, 0]
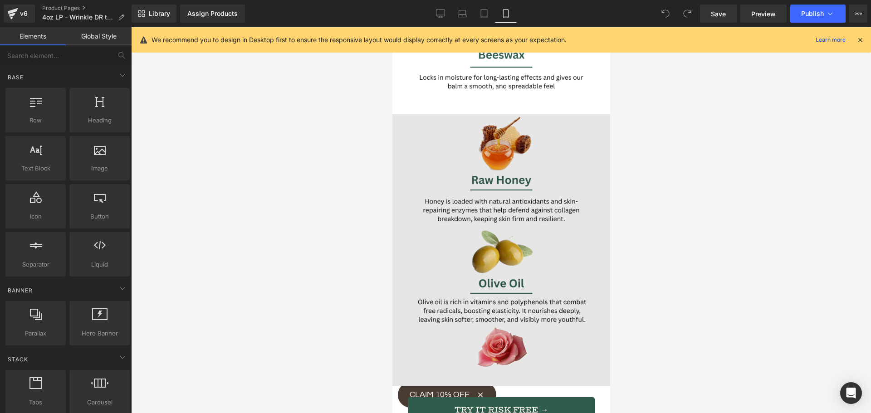
click at [484, 166] on div "Image" at bounding box center [501, 250] width 218 height 272
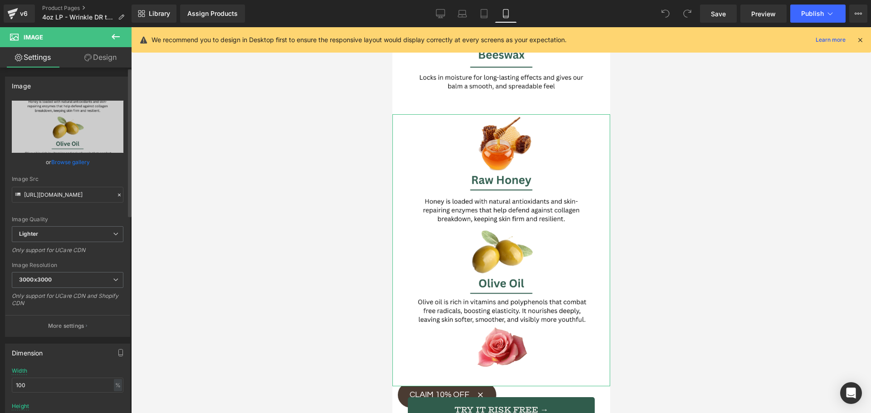
click at [78, 162] on link "Browse gallery" at bounding box center [70, 162] width 39 height 16
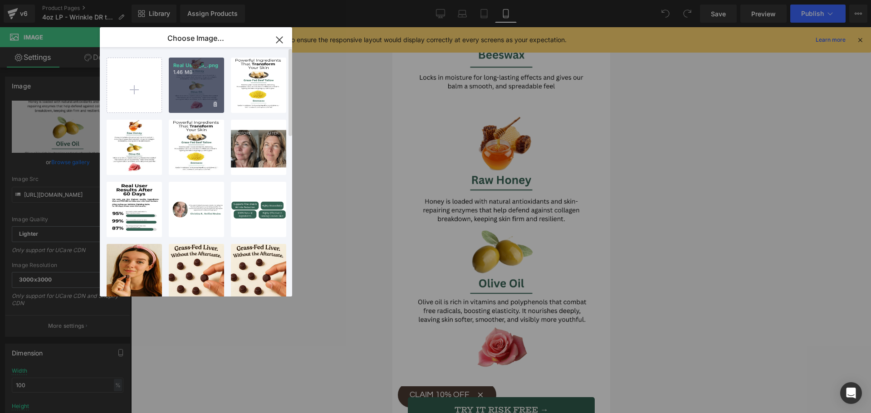
click at [184, 97] on div "Real Us... _5_.png 1.46 MB" at bounding box center [196, 85] width 55 height 55
type input "https://ucarecdn.com/473d1f5b-ccf8-4f37-b125-7e24116d8ea6/-/format/auto/-/previ…"
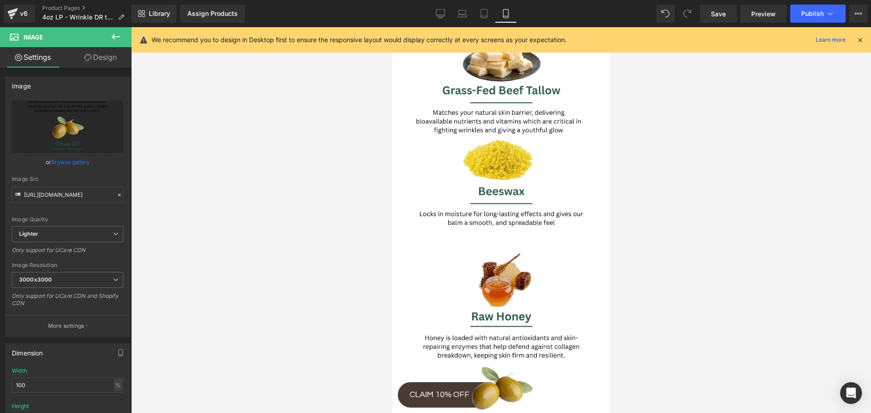
scroll to position [2086, 0]
click at [497, 381] on span "Image" at bounding box center [497, 386] width 19 height 11
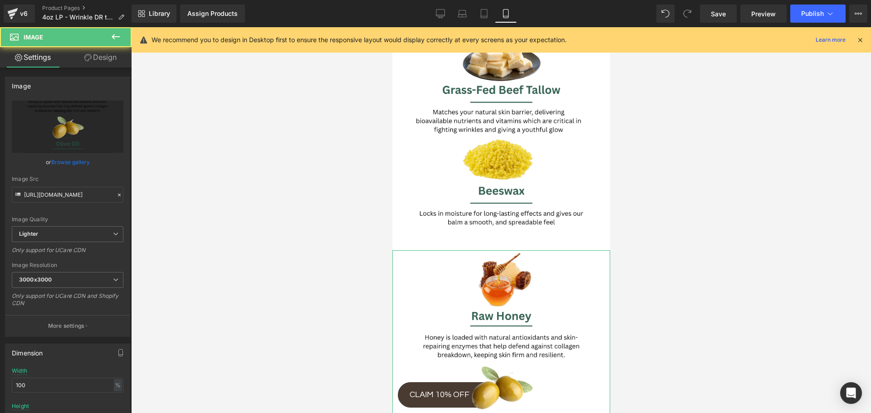
click at [111, 53] on link "Design" at bounding box center [101, 57] width 66 height 20
click at [0, 0] on div "Spacing" at bounding box center [0, 0] width 0 height 0
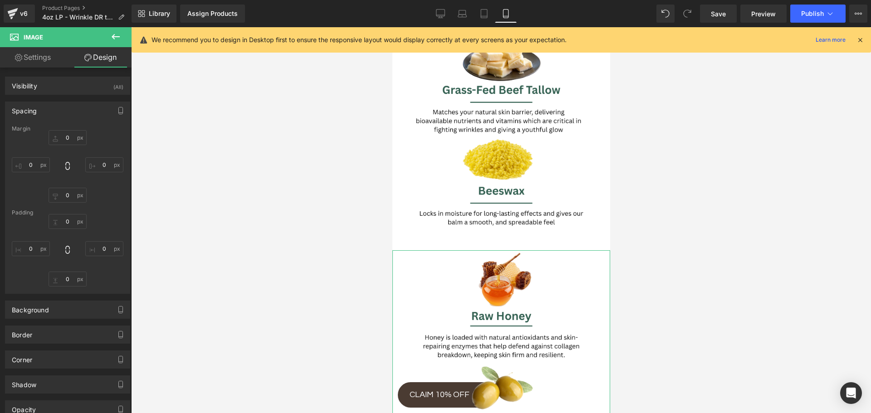
type input "0"
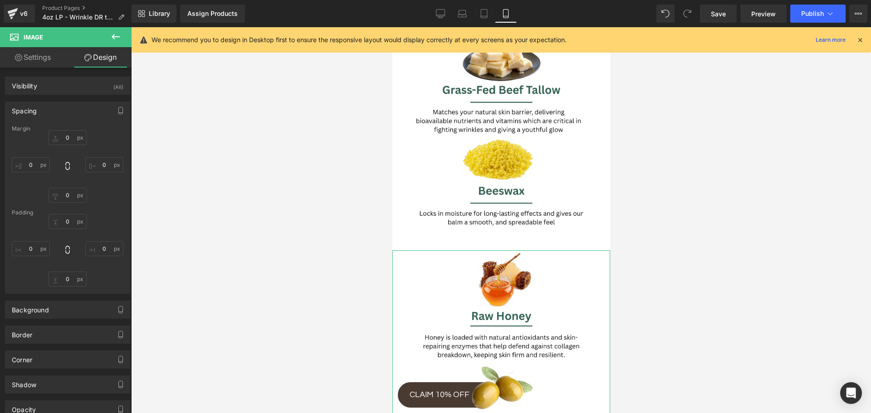
type input "0"
click at [64, 140] on input "0" at bounding box center [68, 137] width 38 height 15
click at [64, 139] on input "0" at bounding box center [68, 137] width 38 height 15
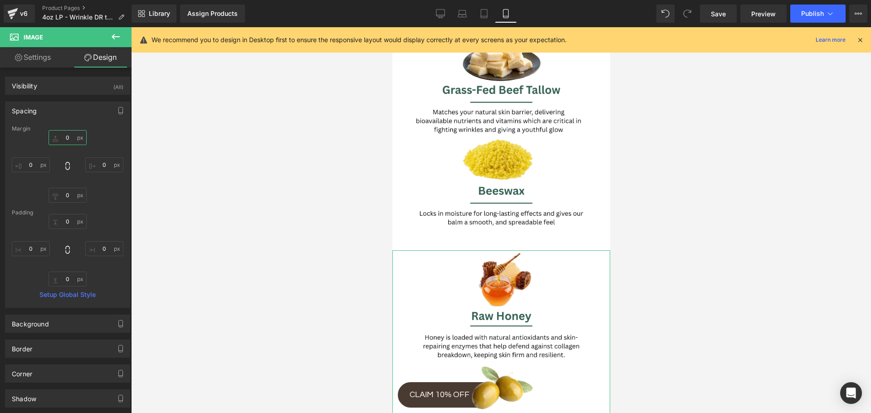
click at [64, 139] on input "0" at bounding box center [68, 137] width 38 height 15
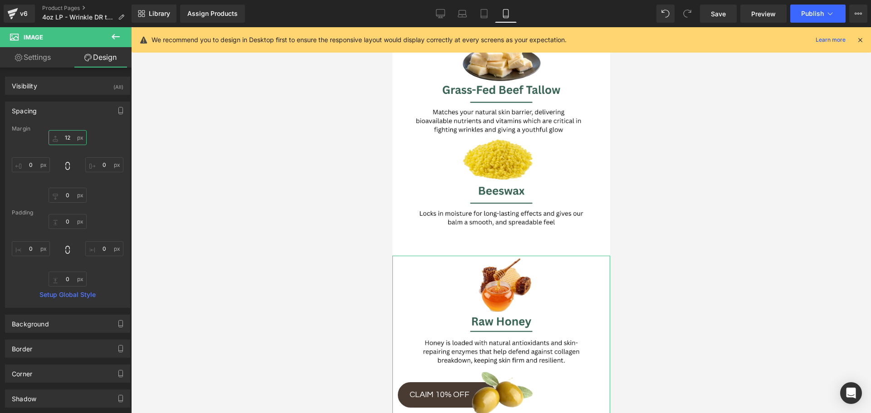
type input "1"
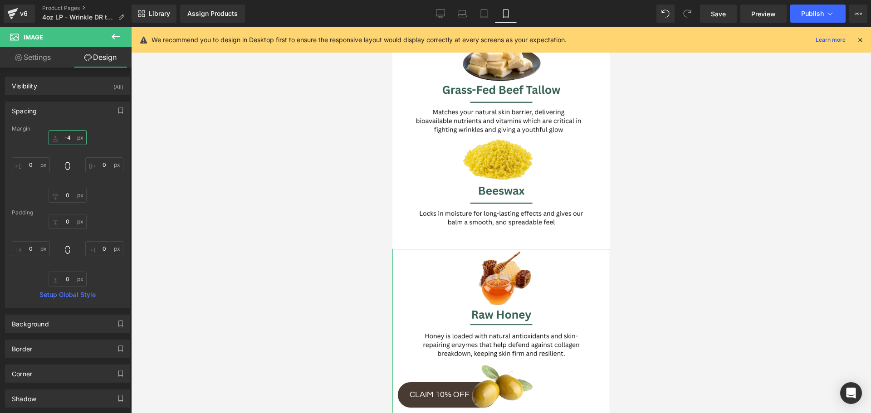
type input "-40"
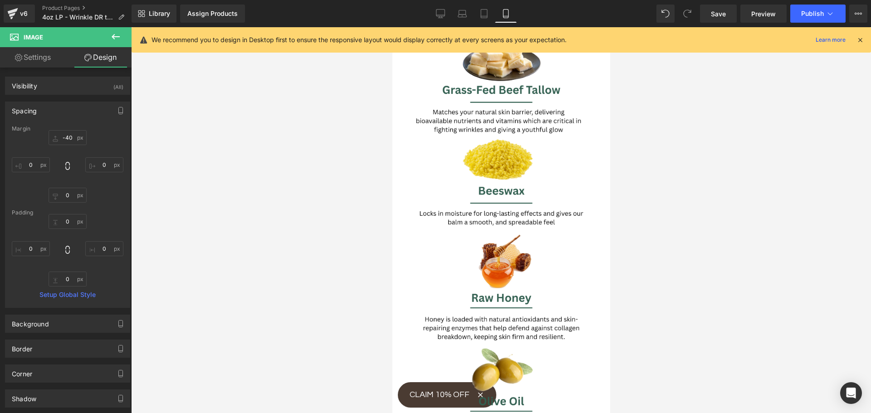
click at [245, 215] on div at bounding box center [501, 220] width 740 height 386
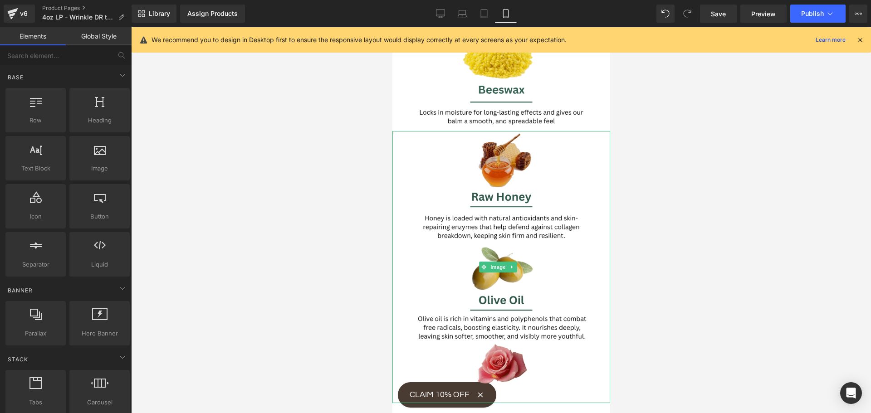
scroll to position [2222, 0]
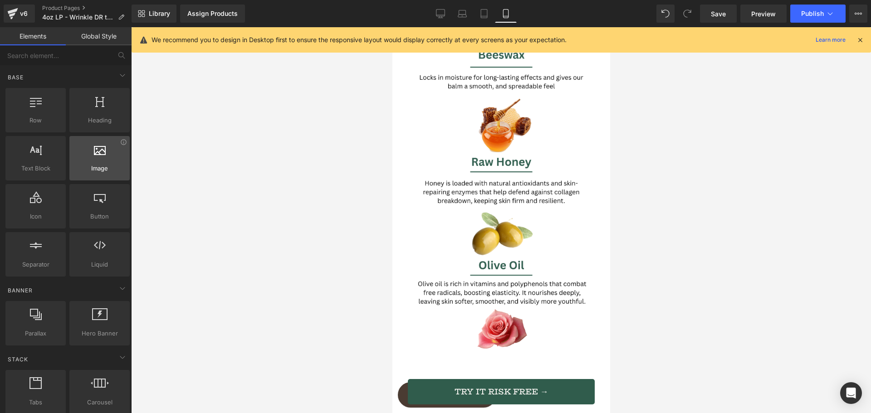
click at [93, 171] on span "Image" at bounding box center [99, 169] width 55 height 10
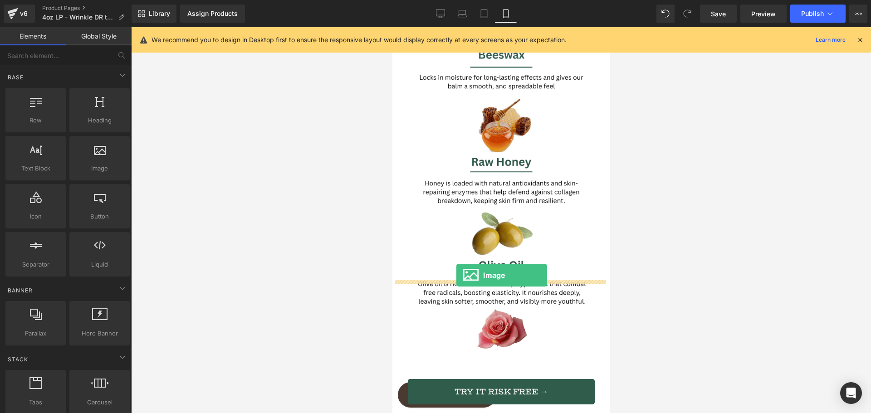
drag, startPoint x: 504, startPoint y: 189, endPoint x: 456, endPoint y: 275, distance: 99.1
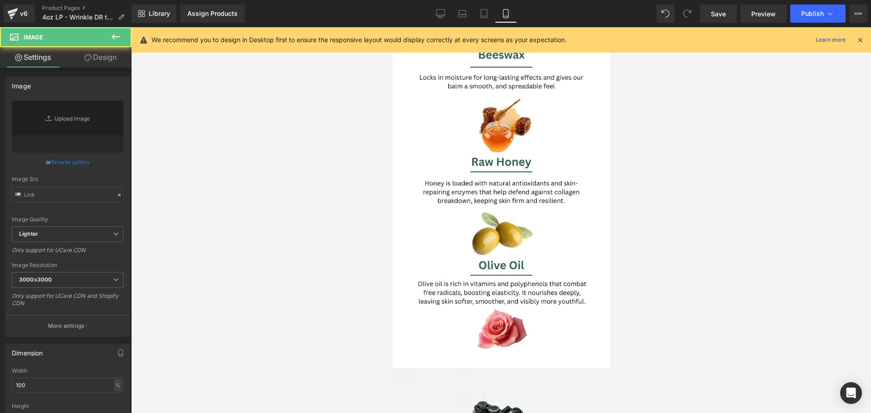
type input "//[DOMAIN_NAME][URL]"
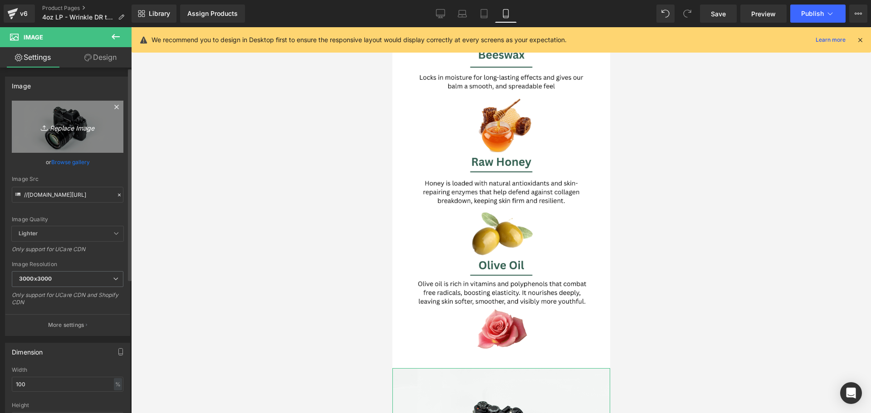
click at [68, 127] on icon "Replace Image" at bounding box center [67, 126] width 73 height 11
type input "C:\fakepath\Real User Results After 60 Days (6).png"
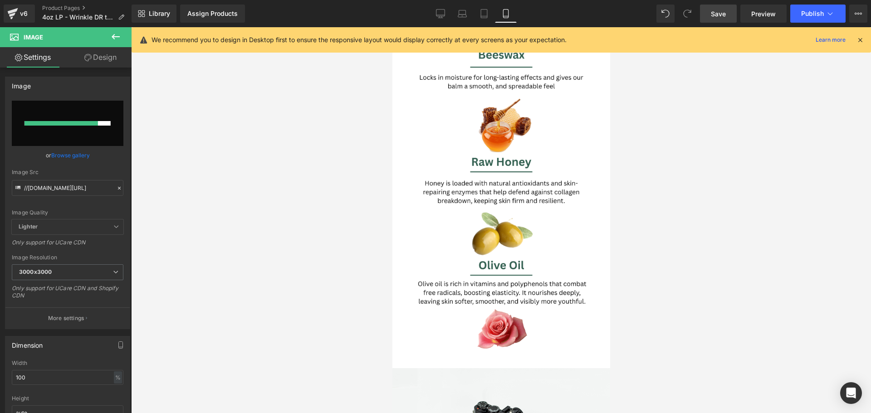
click at [722, 15] on span "Save" at bounding box center [718, 14] width 15 height 10
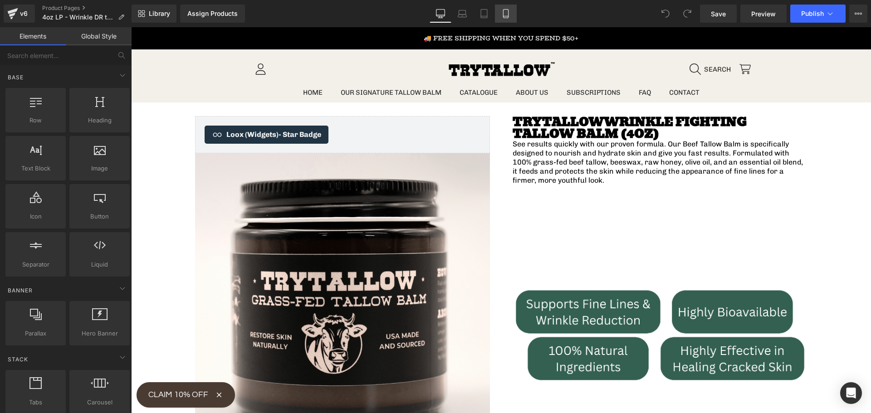
click at [506, 16] on icon at bounding box center [505, 16] width 5 height 0
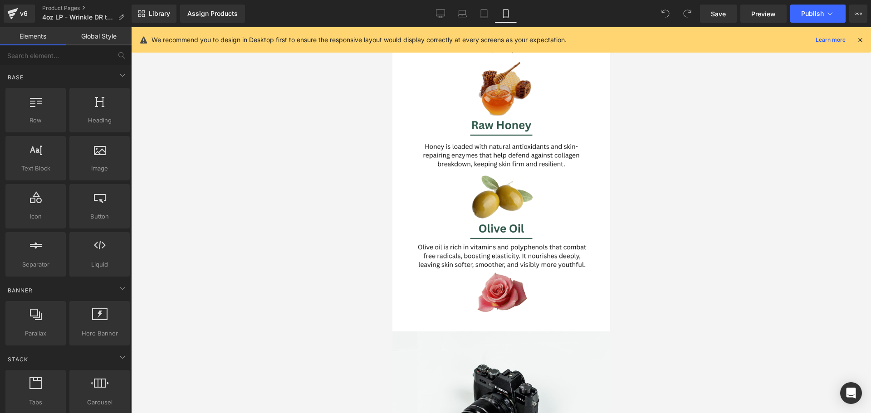
scroll to position [2268, 0]
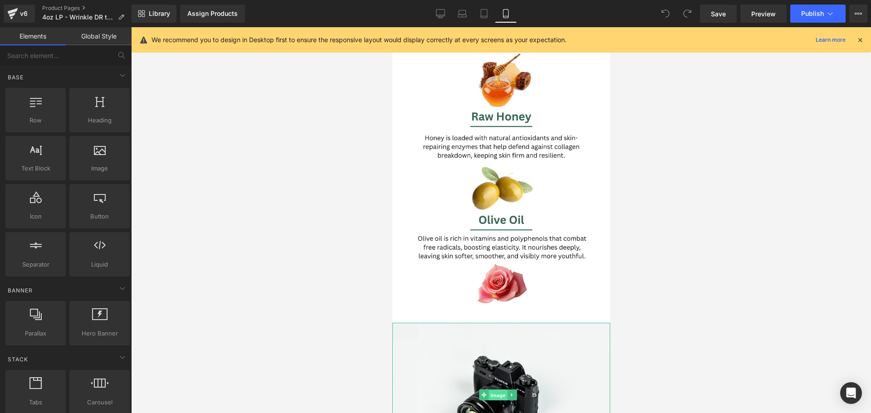
click at [499, 390] on span "Image" at bounding box center [497, 395] width 19 height 11
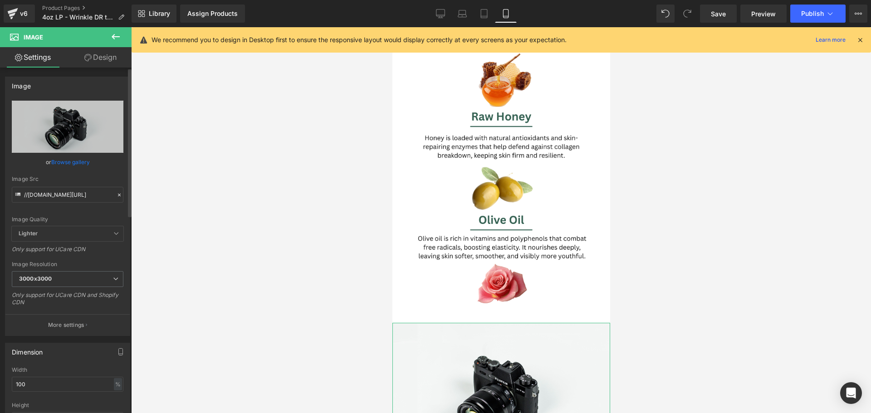
click at [59, 156] on link "Browse gallery" at bounding box center [70, 162] width 39 height 16
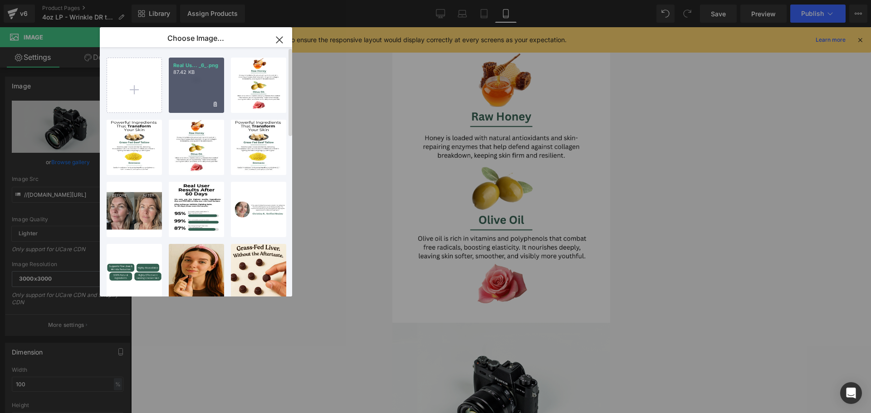
click at [183, 88] on div "Real Us... _6_.png 87.42 KB" at bounding box center [196, 85] width 55 height 55
type input "[URL][DOMAIN_NAME]"
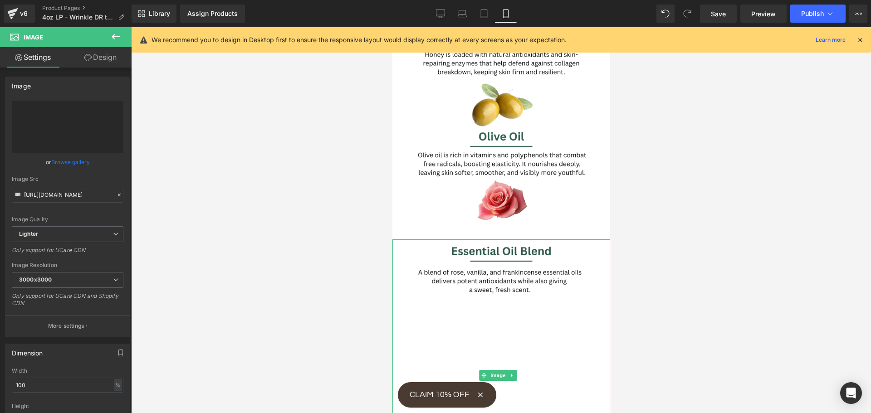
scroll to position [2358, 0]
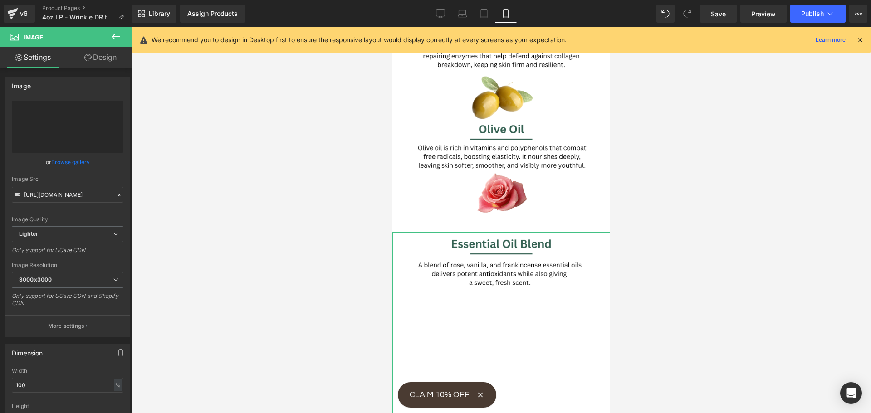
click at [85, 56] on icon at bounding box center [87, 57] width 7 height 7
click at [0, 0] on div "Spacing" at bounding box center [0, 0] width 0 height 0
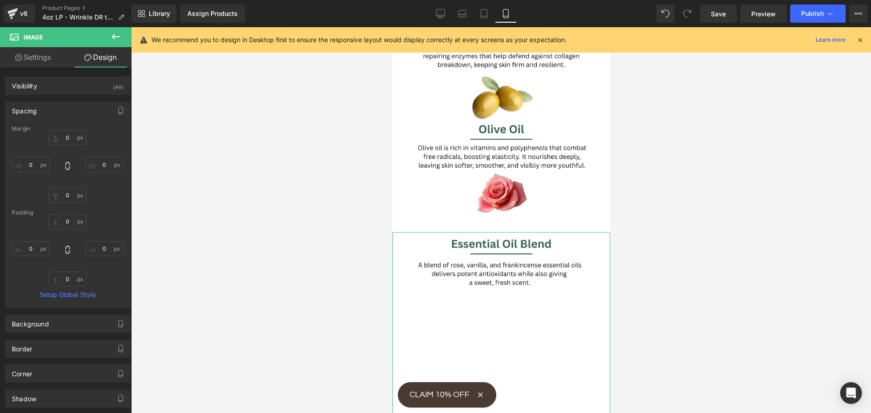
type input "0"
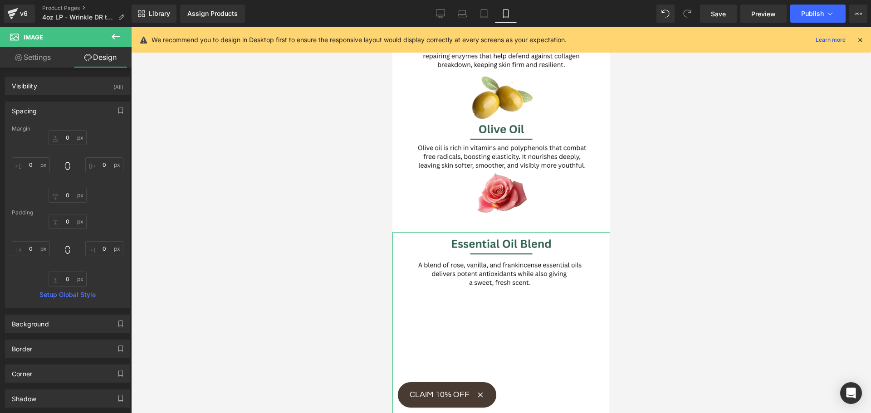
type input "0"
click at [70, 139] on input "0" at bounding box center [68, 137] width 38 height 15
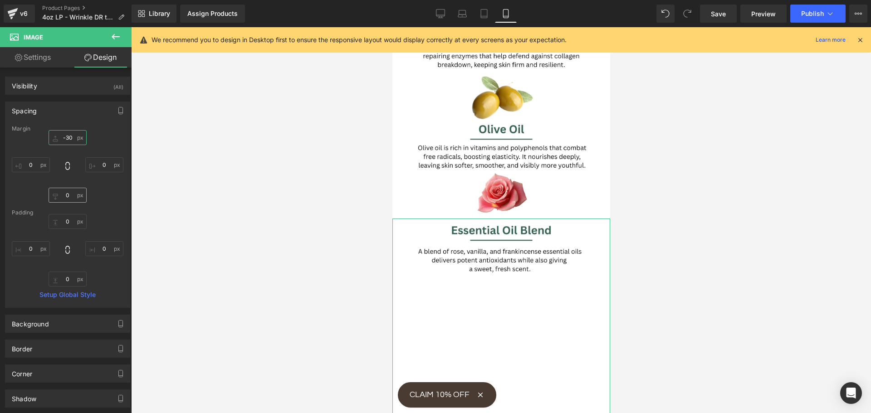
type input "-30"
click at [69, 197] on input "0" at bounding box center [68, 195] width 38 height 15
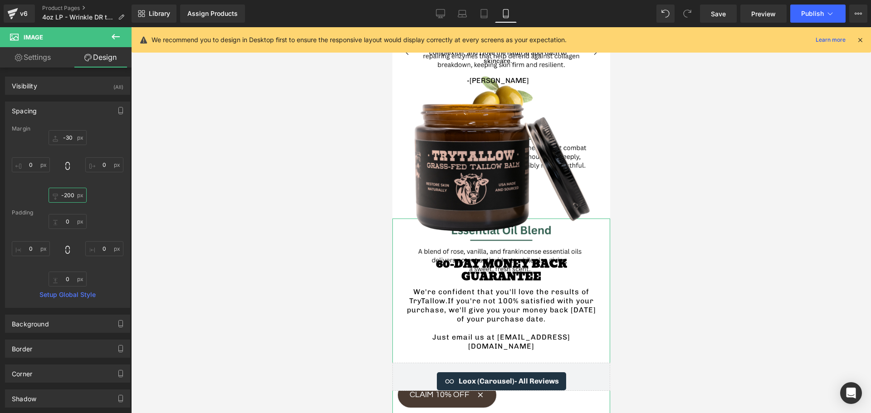
scroll to position [0, 0]
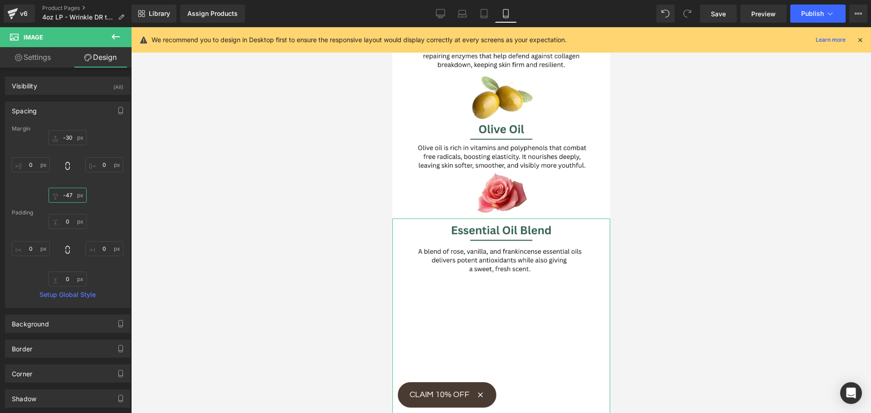
type input "-470"
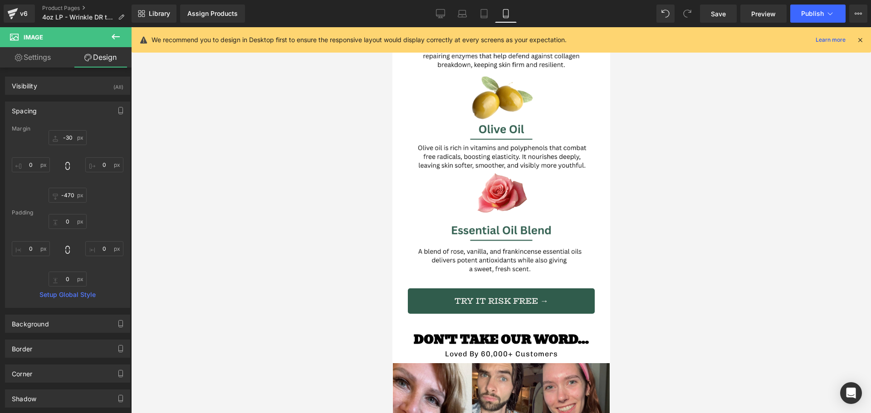
click at [224, 213] on div at bounding box center [501, 220] width 740 height 386
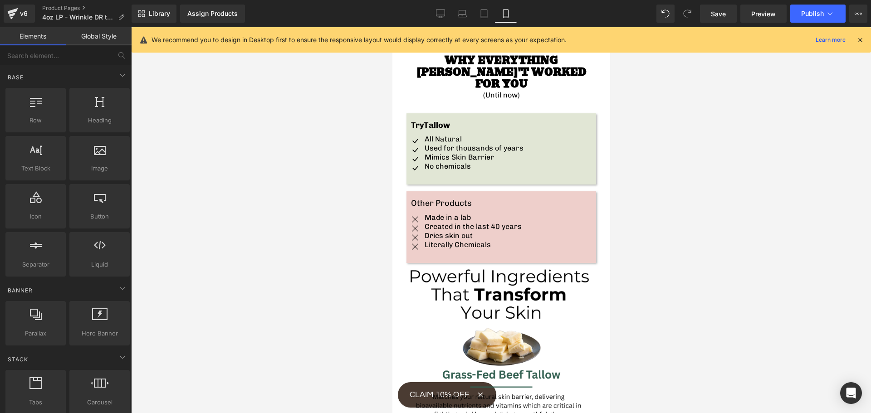
scroll to position [1678, 0]
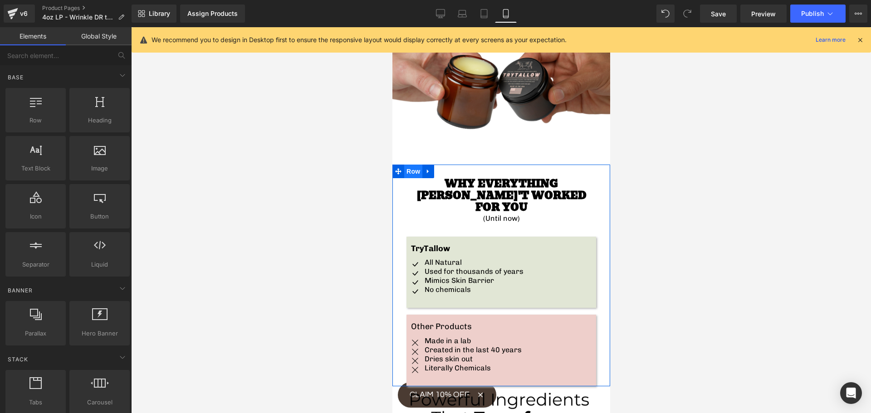
click at [418, 165] on span "Row" at bounding box center [413, 172] width 18 height 14
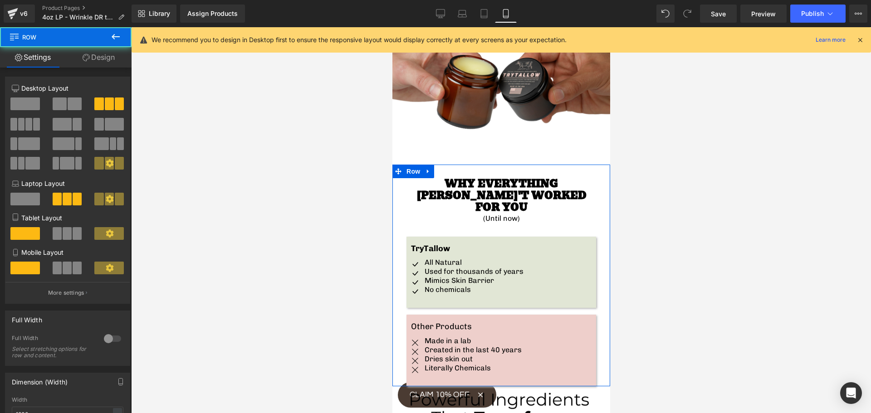
click at [90, 57] on link "Design" at bounding box center [99, 57] width 66 height 20
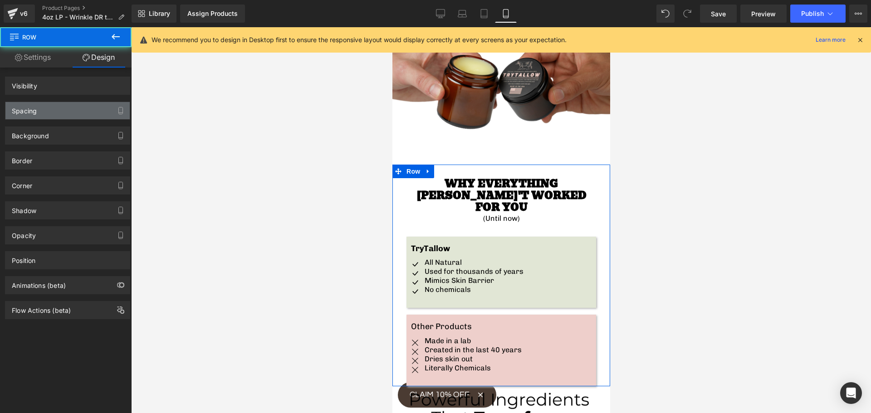
click at [65, 107] on div "Spacing" at bounding box center [67, 110] width 124 height 17
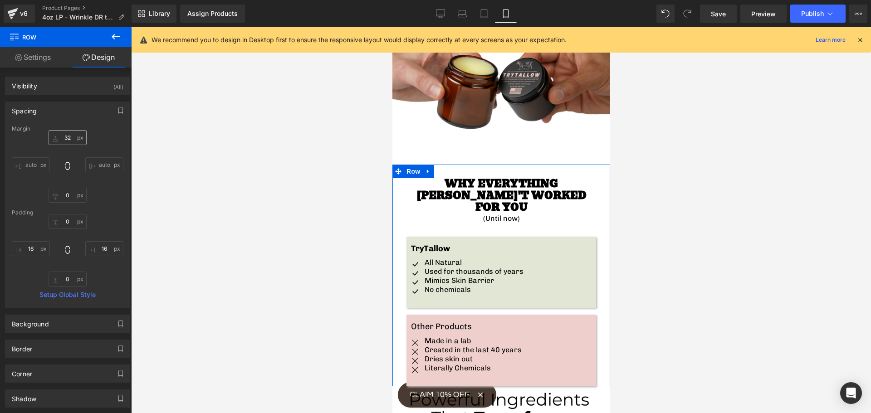
type input "32"
type input "0"
type input "16"
type input "0"
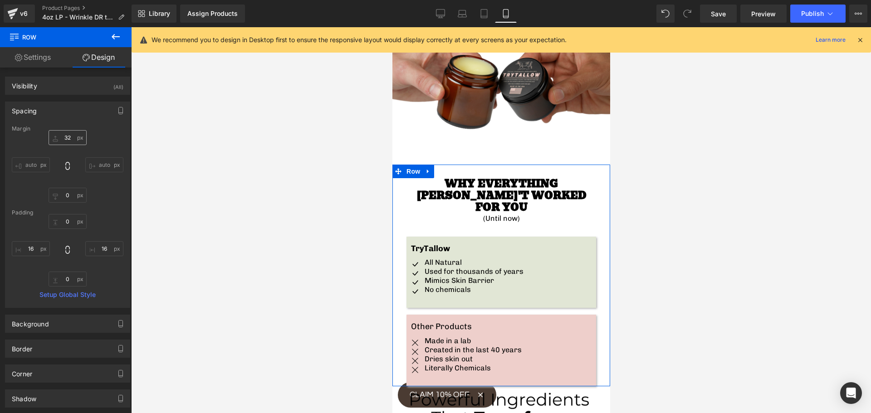
type input "16"
click at [68, 200] on input "0" at bounding box center [68, 195] width 38 height 15
type input "10"
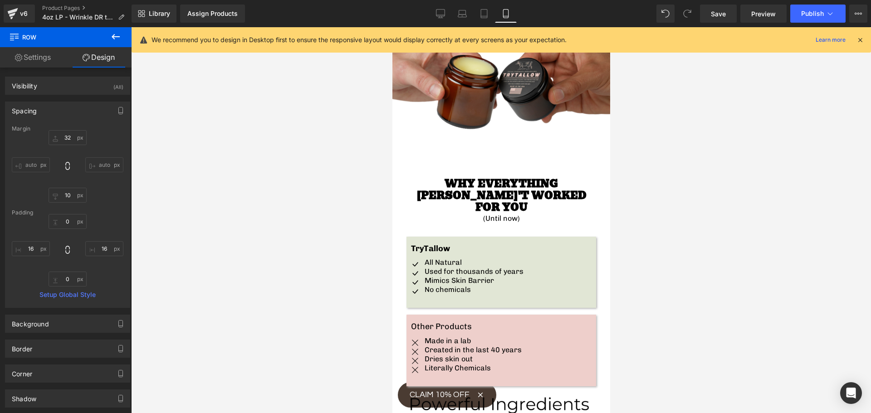
click at [216, 213] on div at bounding box center [501, 220] width 740 height 386
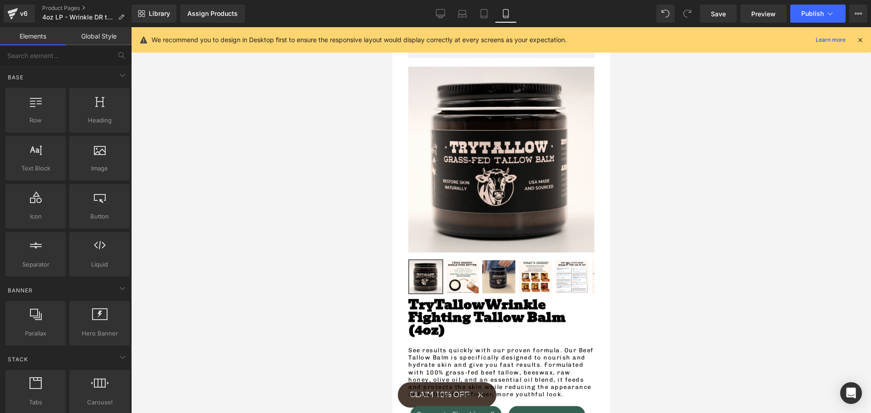
scroll to position [0, 0]
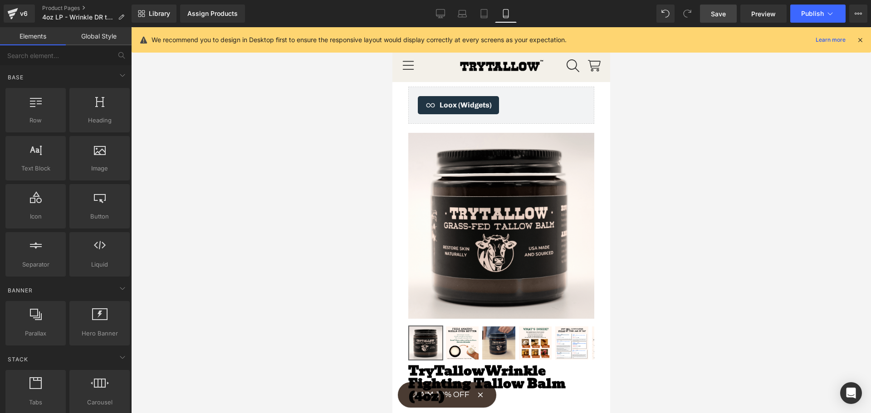
click at [722, 11] on span "Save" at bounding box center [718, 14] width 15 height 10
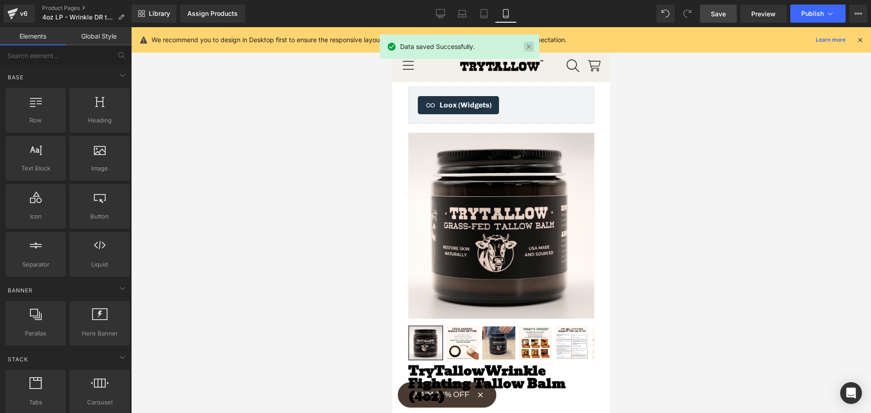
click at [529, 44] on link at bounding box center [529, 47] width 10 height 10
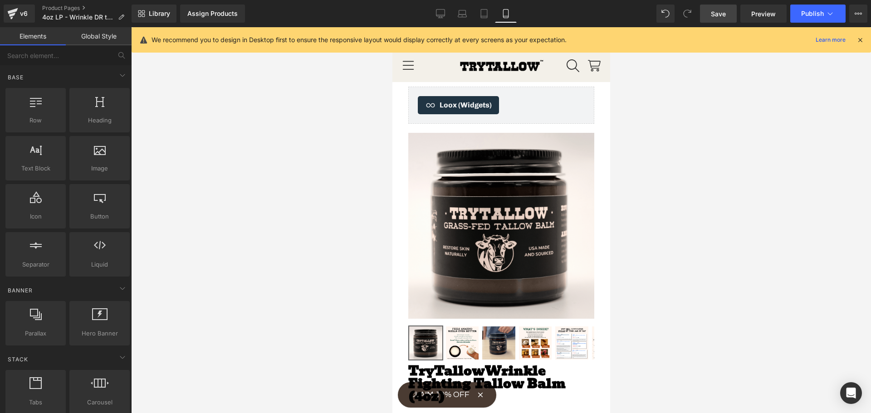
click at [318, 143] on div at bounding box center [501, 220] width 740 height 386
drag, startPoint x: 582, startPoint y: 102, endPoint x: 492, endPoint y: 87, distance: 91.5
click at [492, 87] on span "Product" at bounding box center [497, 89] width 29 height 14
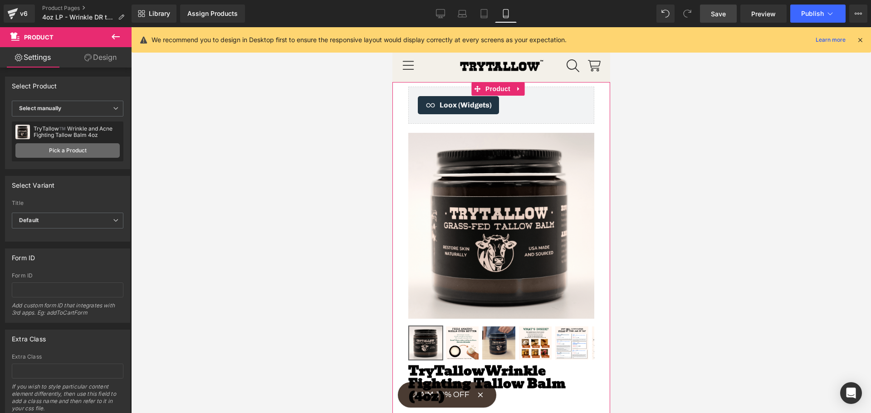
click at [54, 150] on link "Pick a Product" at bounding box center [67, 150] width 104 height 15
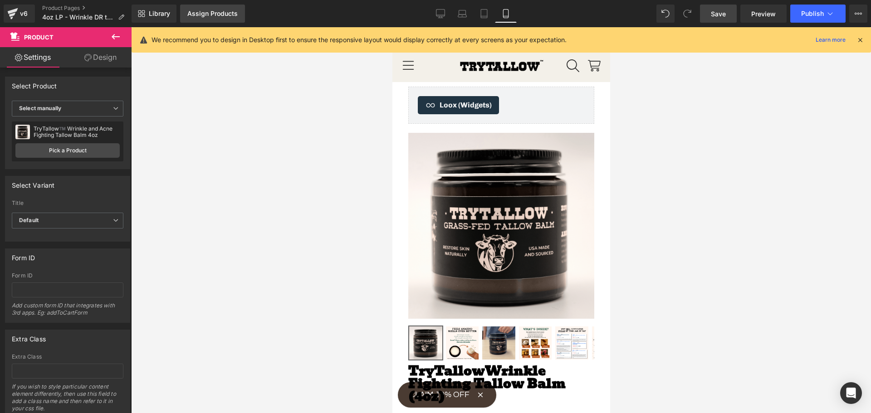
click at [194, 13] on div "Assign Products" at bounding box center [212, 13] width 50 height 7
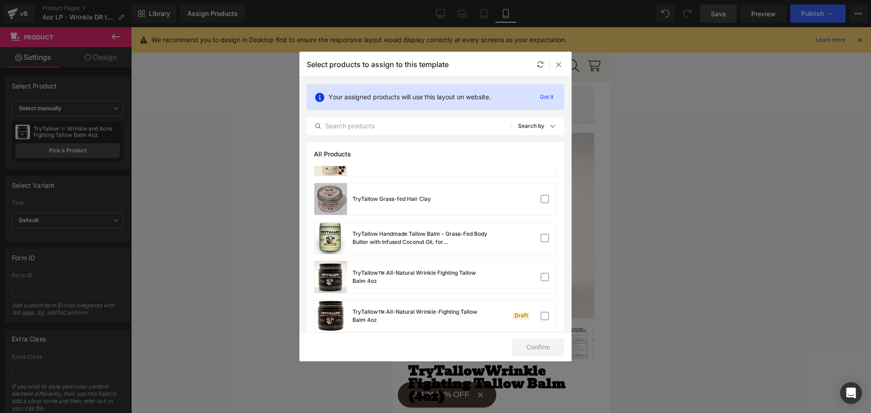
scroll to position [386, 0]
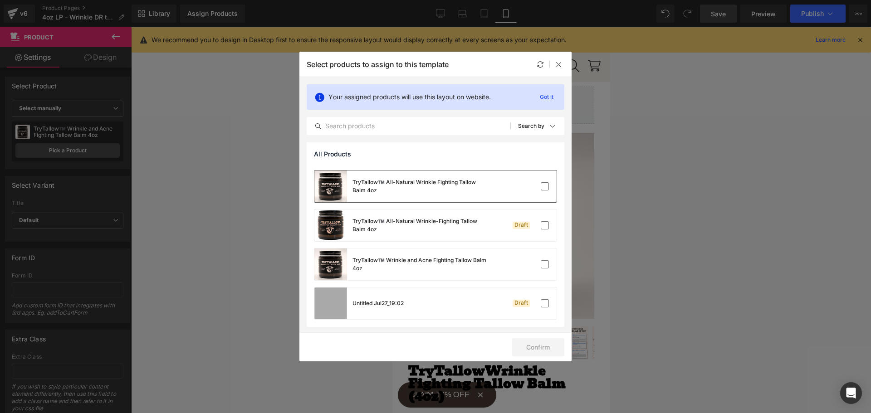
click at [530, 189] on div at bounding box center [529, 186] width 40 height 9
click at [518, 349] on button "Confirm" at bounding box center [538, 347] width 53 height 18
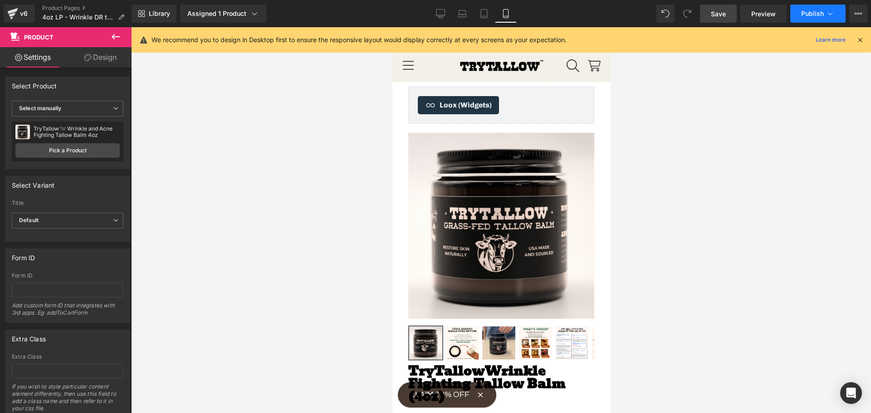
click at [801, 17] on button "Publish" at bounding box center [817, 14] width 55 height 18
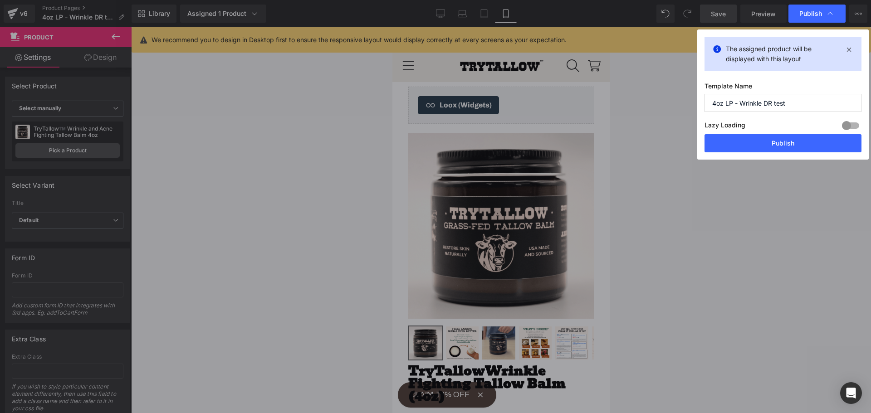
click at [743, 144] on button "Publish" at bounding box center [782, 143] width 157 height 18
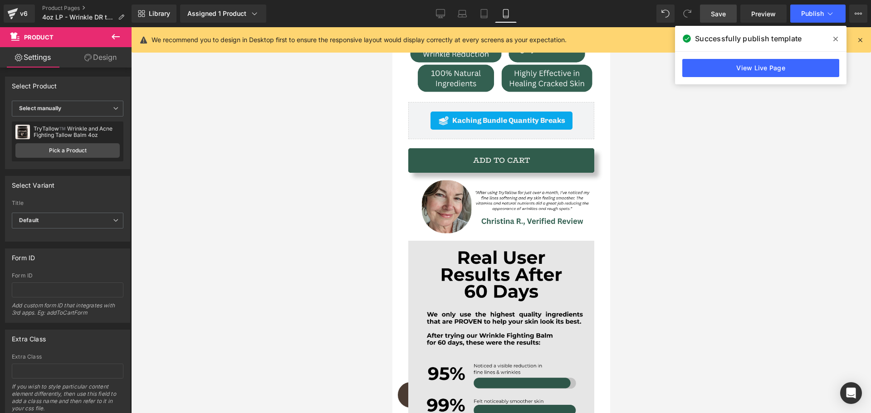
scroll to position [454, 0]
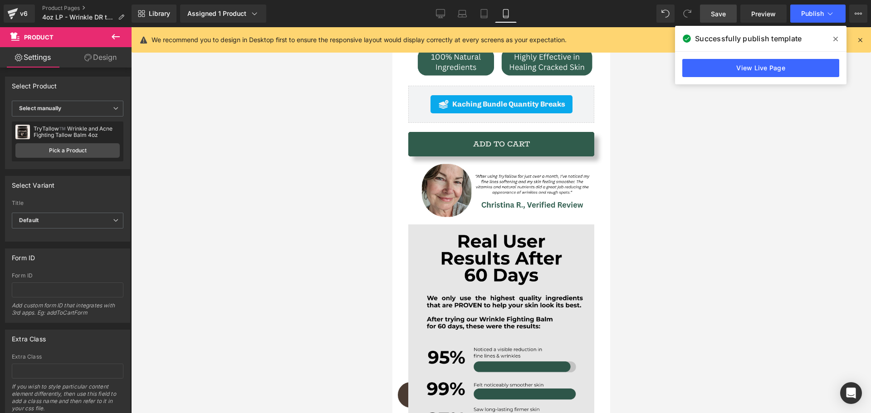
click at [462, 263] on img at bounding box center [501, 340] width 186 height 233
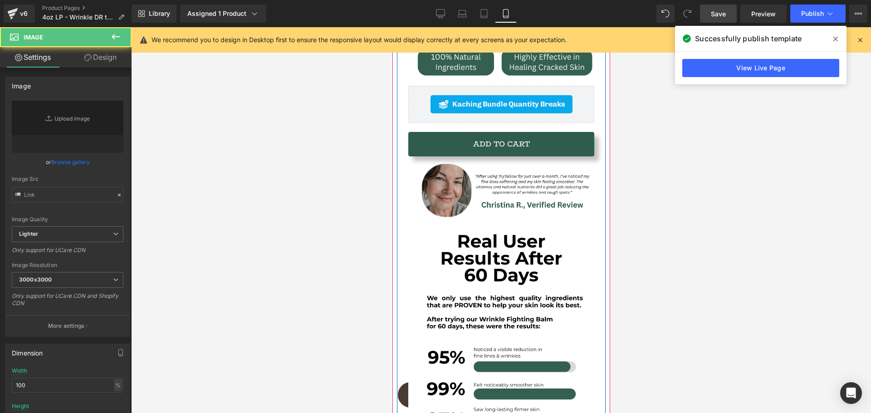
type input "[URL][DOMAIN_NAME]"
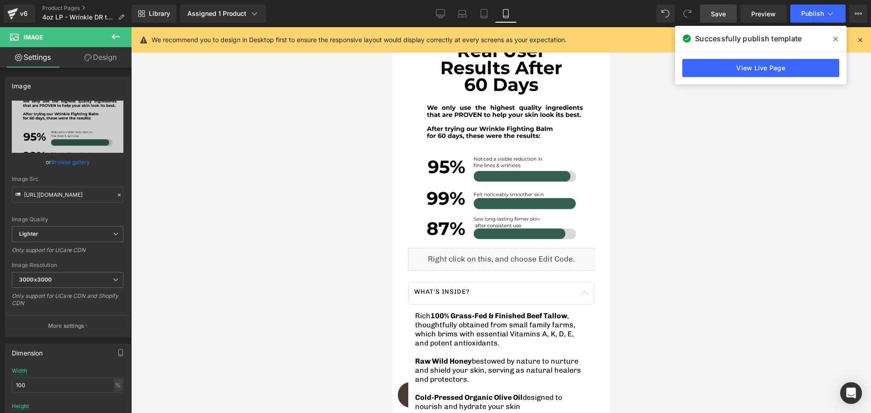
scroll to position [635, 0]
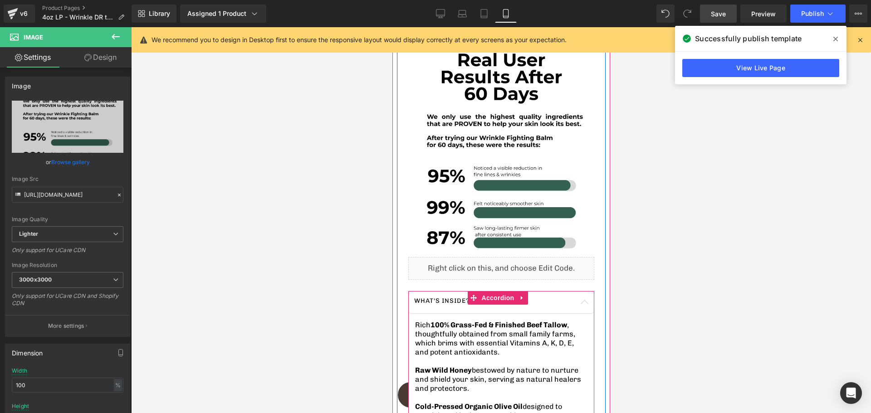
drag, startPoint x: 582, startPoint y: 263, endPoint x: 577, endPoint y: 261, distance: 5.3
click at [582, 292] on button "button" at bounding box center [584, 303] width 18 height 22
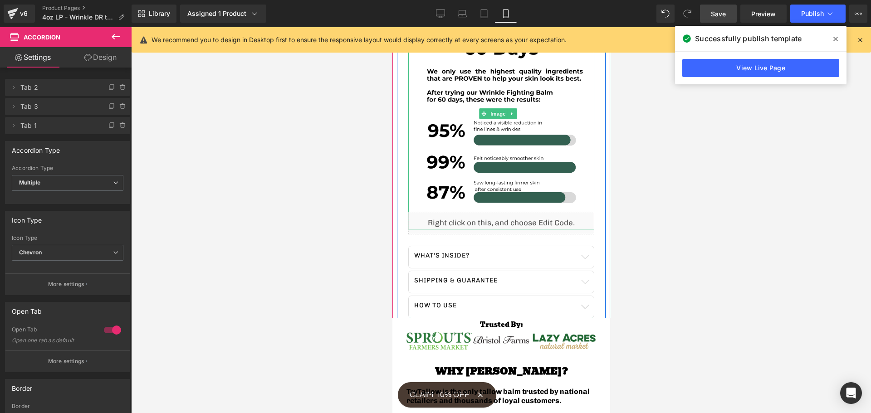
scroll to position [484, 0]
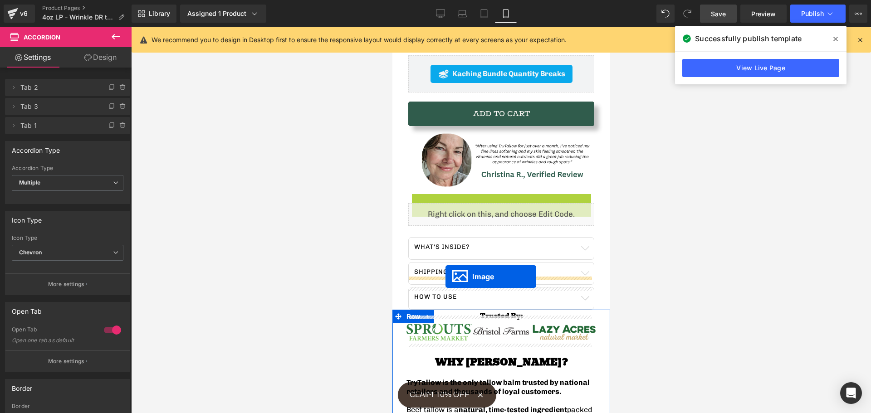
drag, startPoint x: 483, startPoint y: 77, endPoint x: 744, endPoint y: 287, distance: 335.2
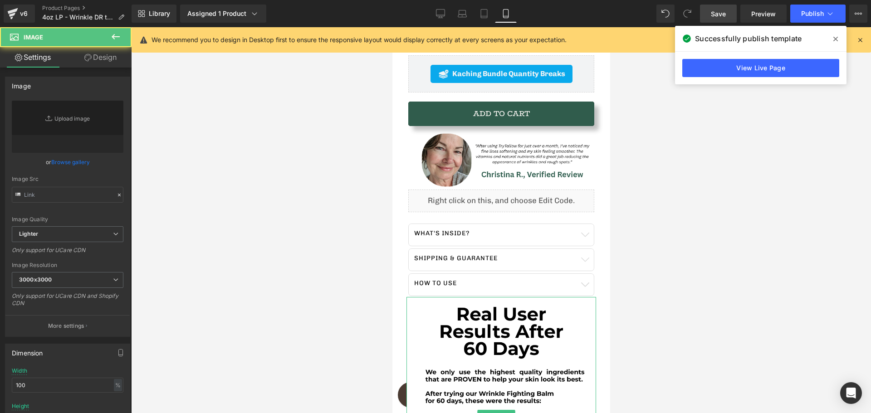
type input "[URL][DOMAIN_NAME]"
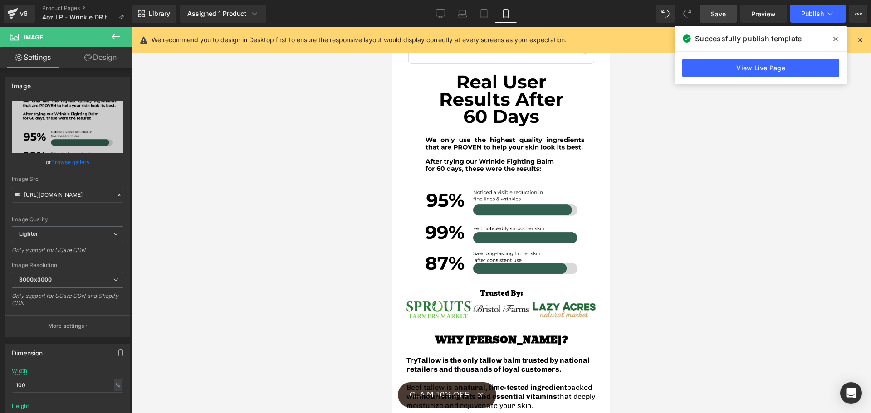
scroll to position [606, 0]
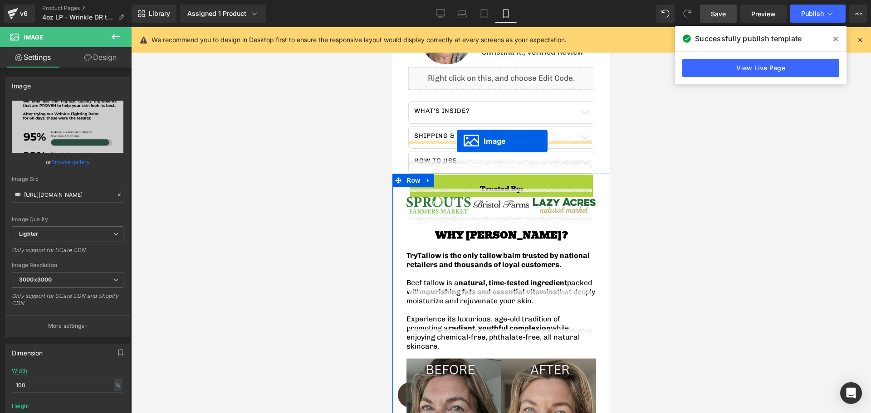
drag, startPoint x: 488, startPoint y: 255, endPoint x: 456, endPoint y: 141, distance: 118.6
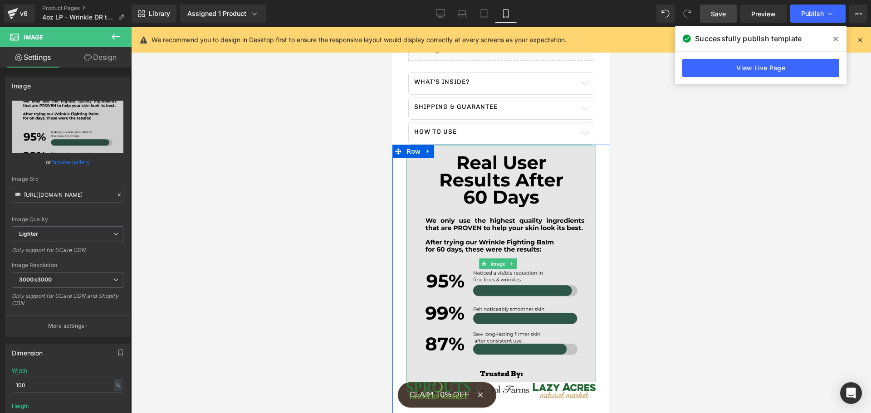
scroll to position [697, 0]
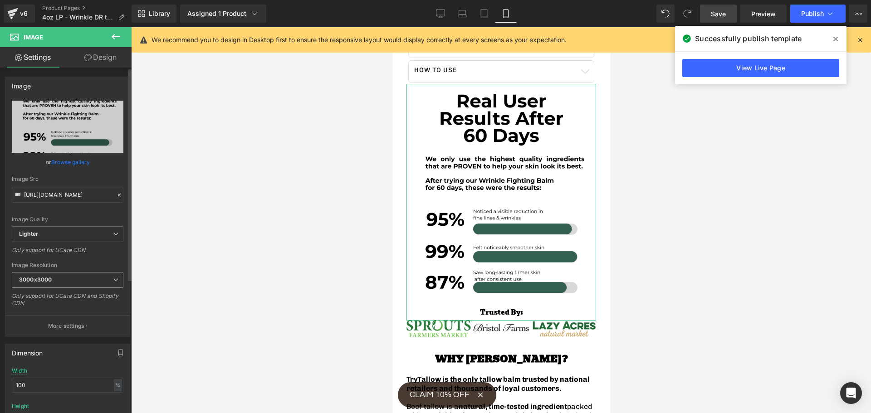
click at [79, 281] on span "3000x3000" at bounding box center [68, 280] width 112 height 16
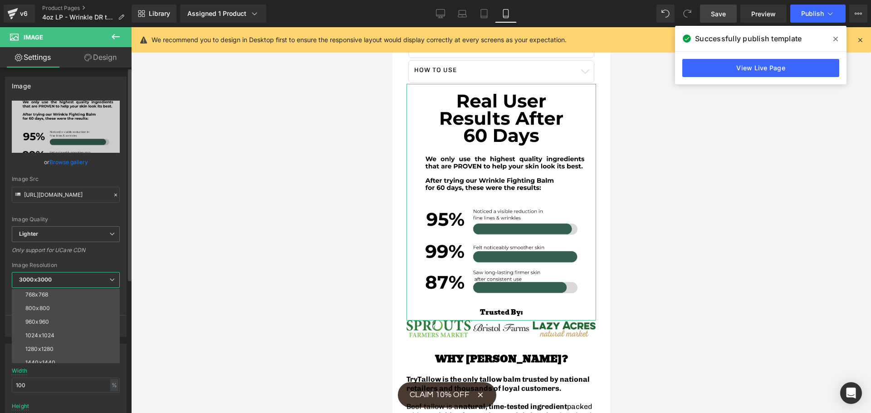
scroll to position [130, 0]
click at [277, 231] on div at bounding box center [501, 220] width 740 height 386
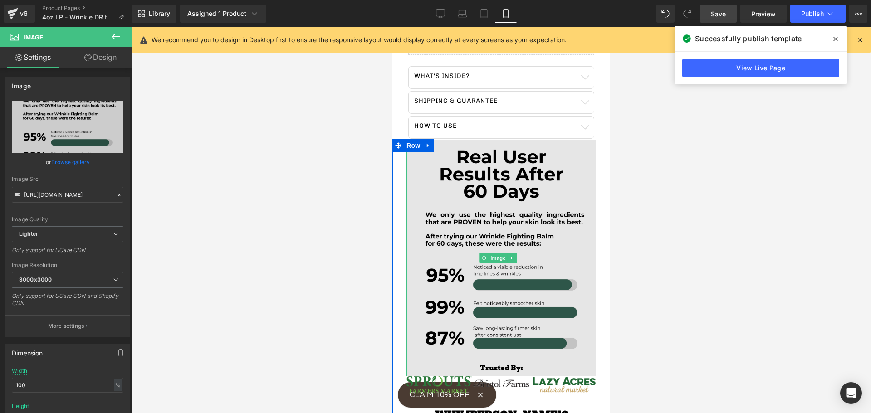
scroll to position [606, 0]
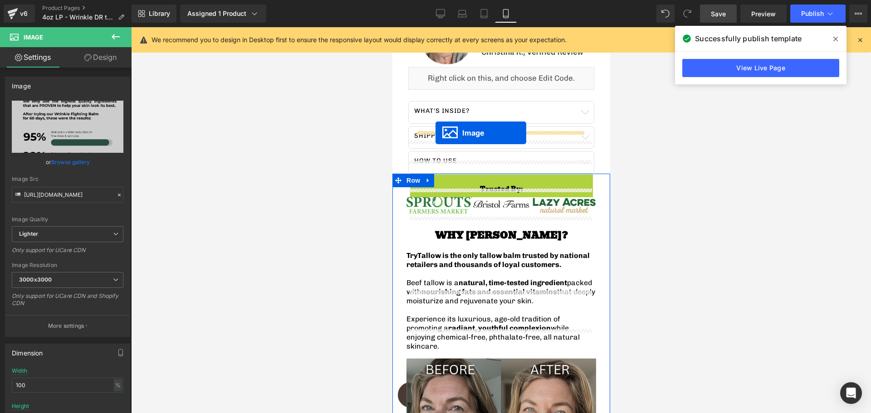
drag, startPoint x: 483, startPoint y: 254, endPoint x: 435, endPoint y: 133, distance: 130.3
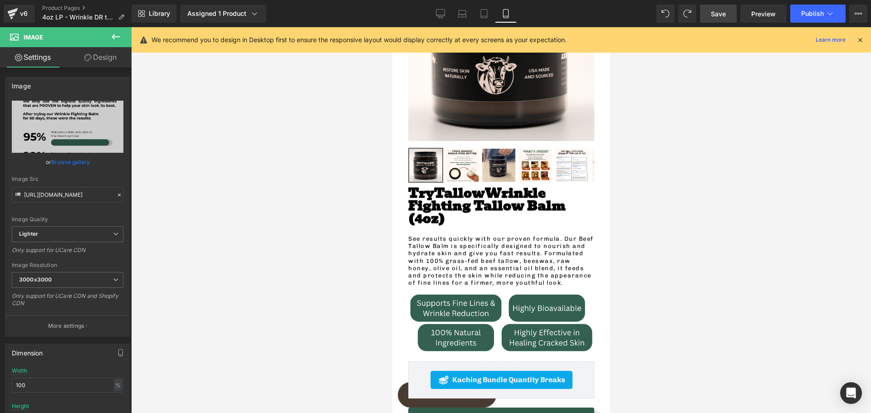
scroll to position [0, 0]
